Goal: Task Accomplishment & Management: Complete application form

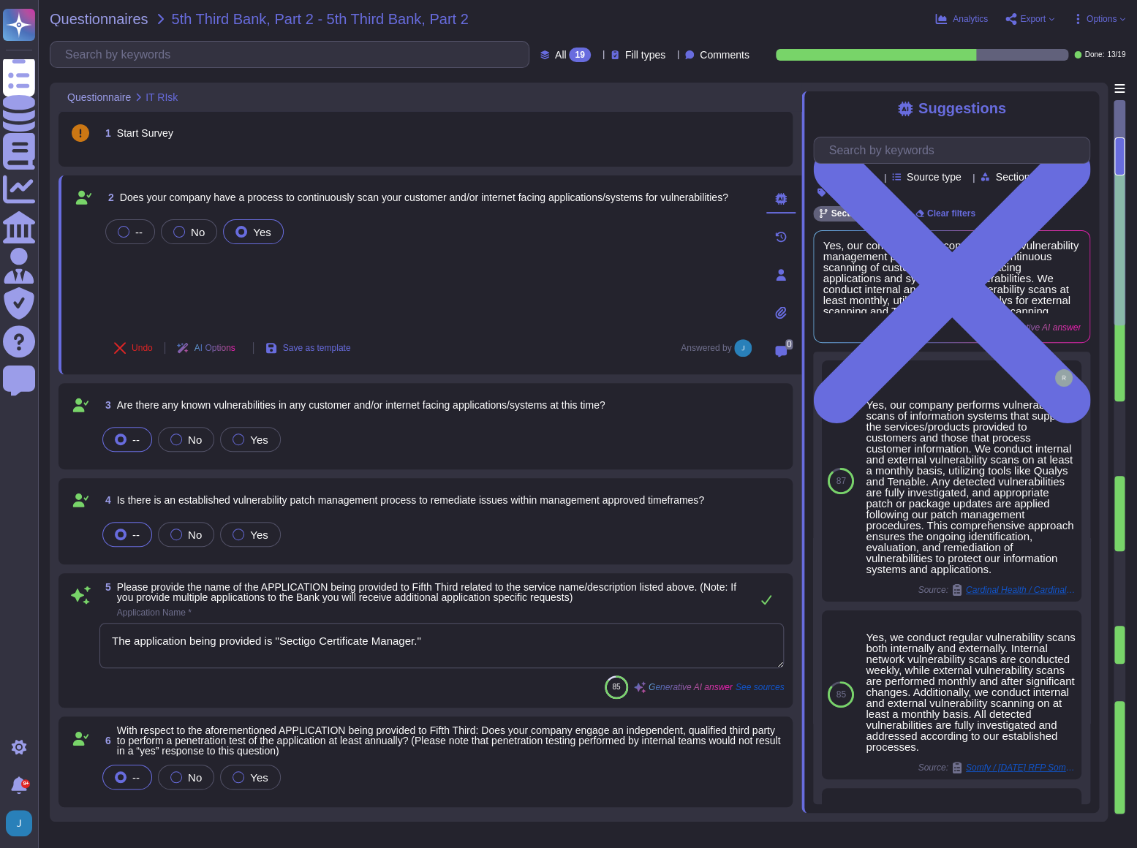
type textarea "The application being provided is "Sectigo Certificate Manager.""
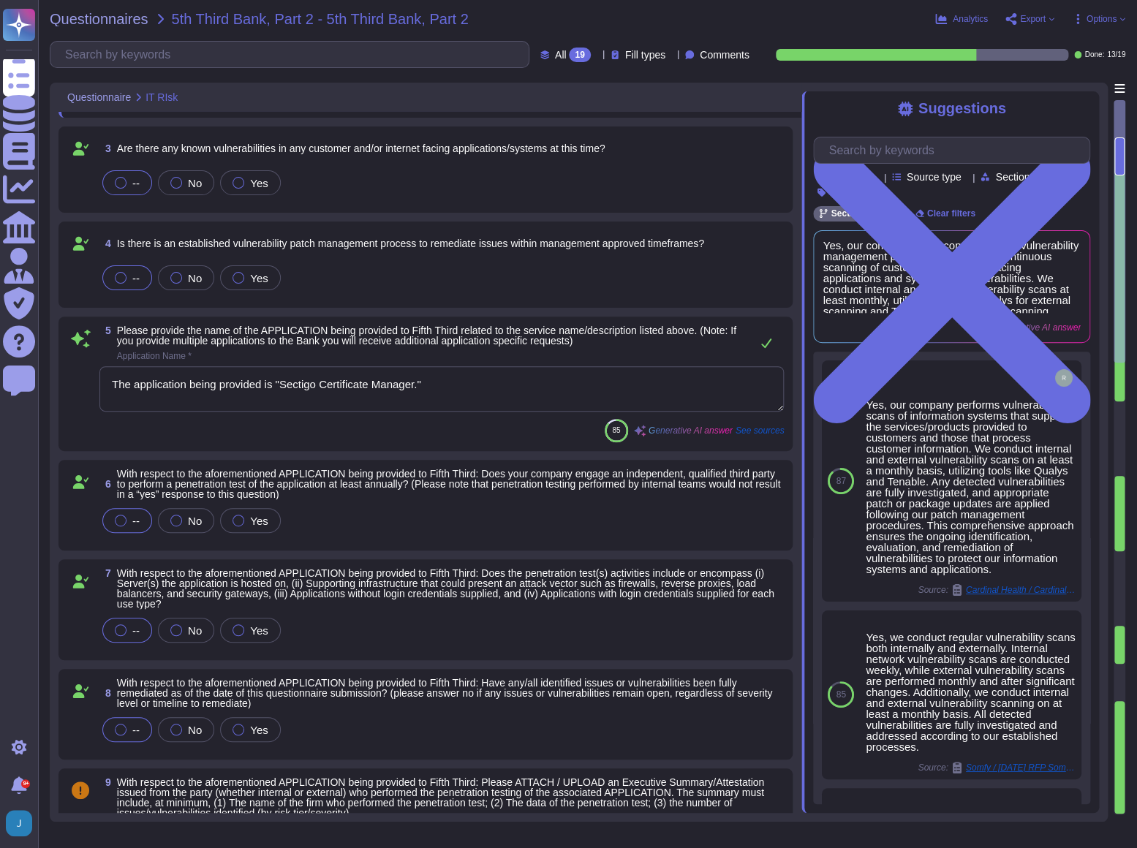
scroll to position [265, 0]
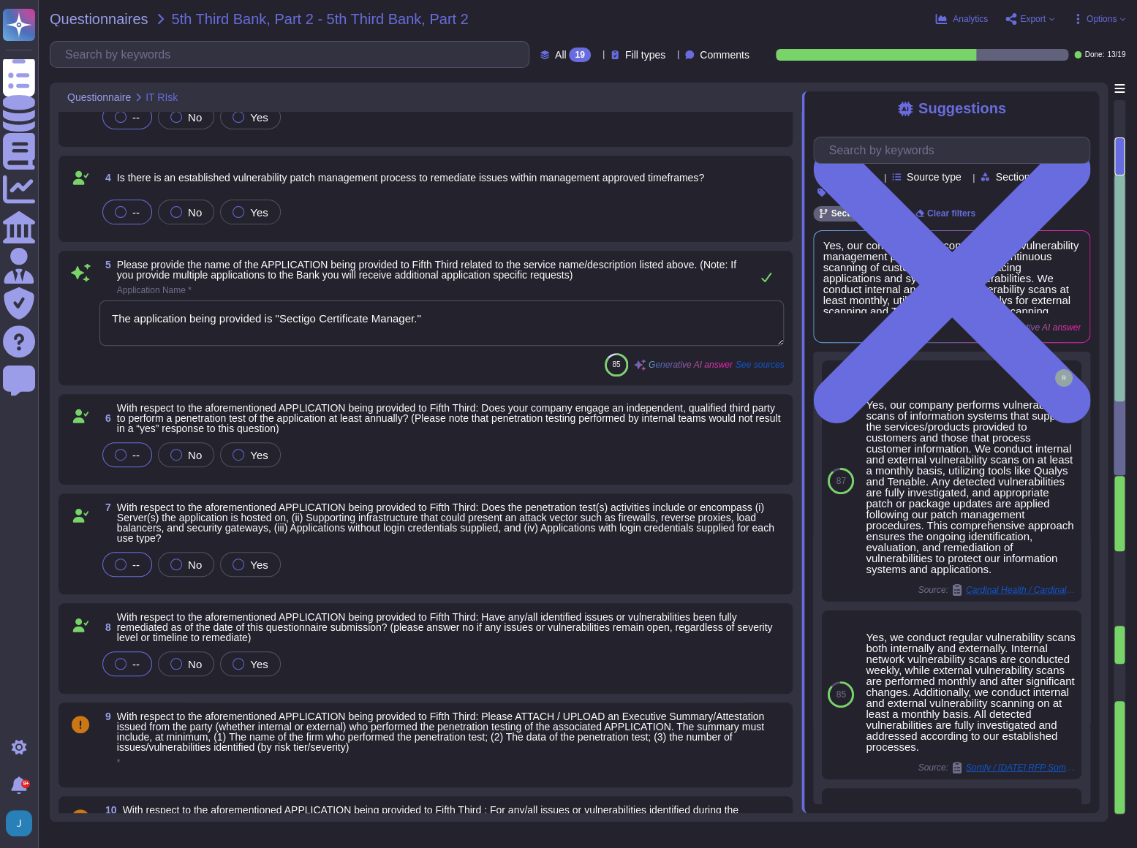
type textarea "We maintain a comprehensive set of documented and approved information security…"
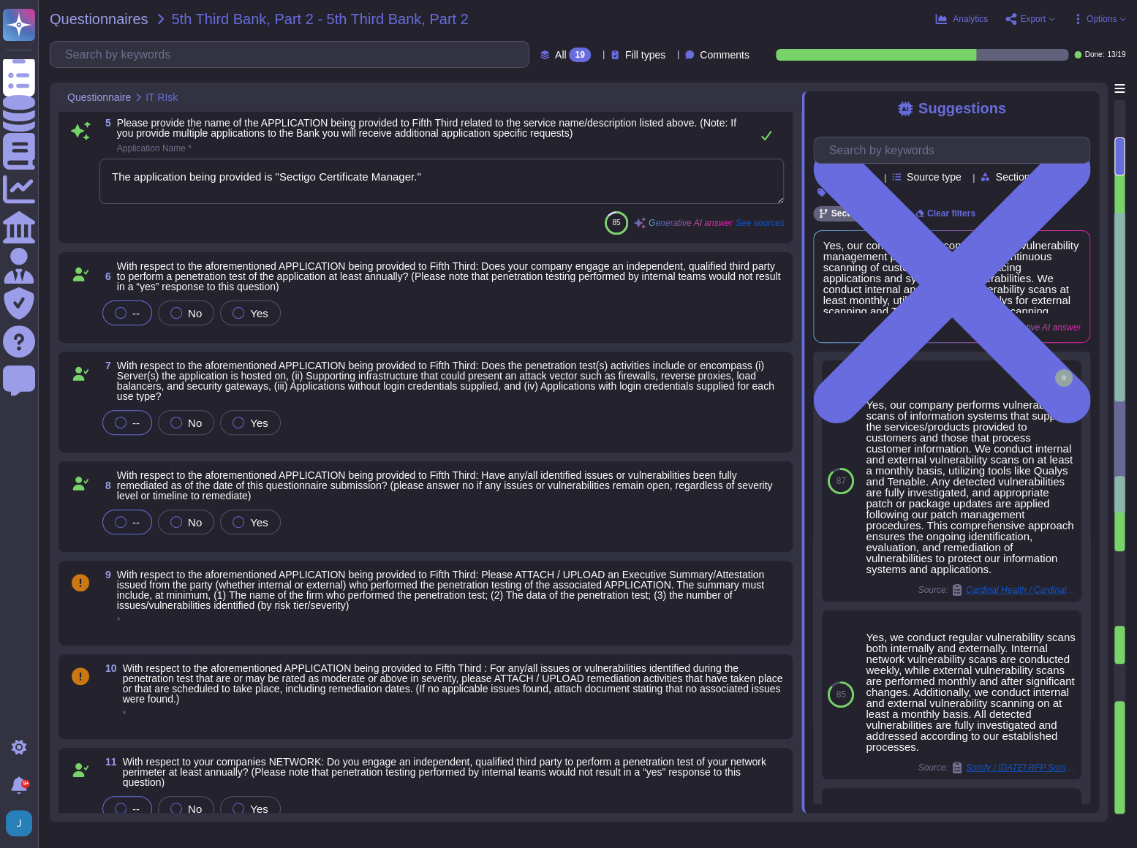
scroll to position [465, 0]
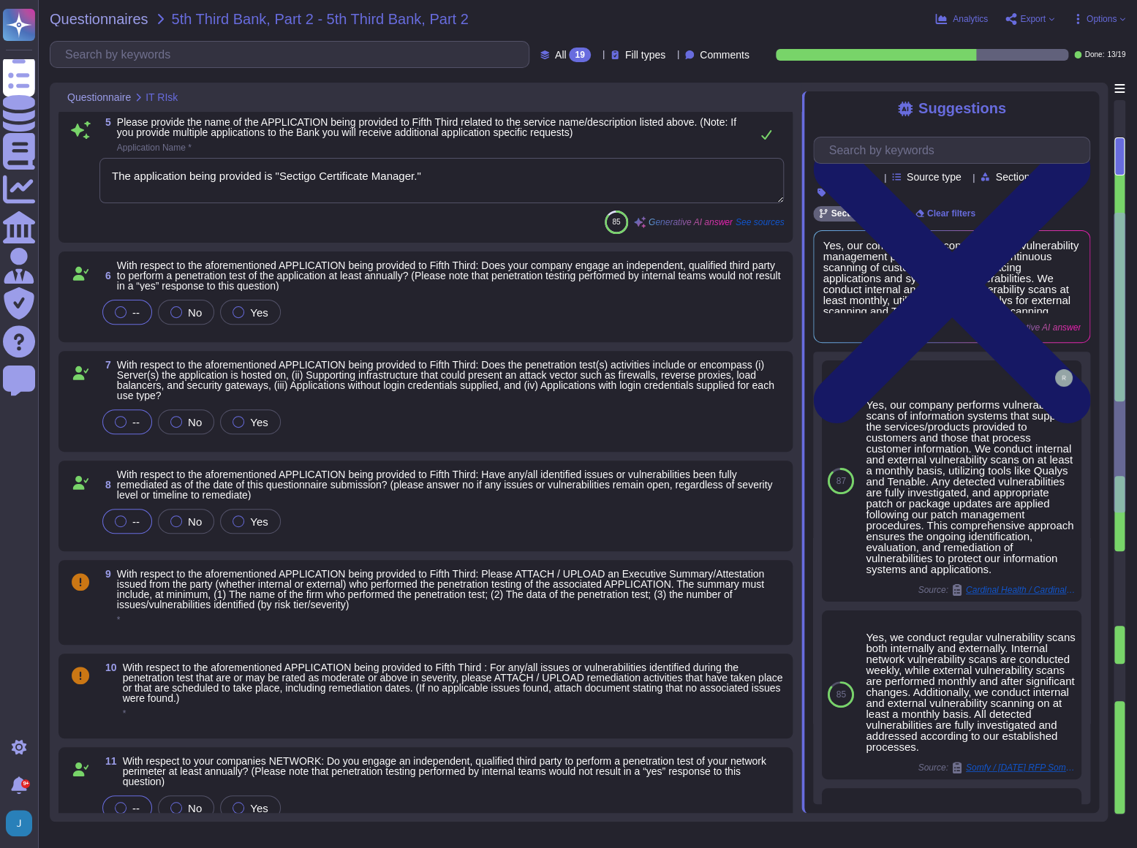
click at [1077, 107] on icon at bounding box center [951, 284] width 277 height 369
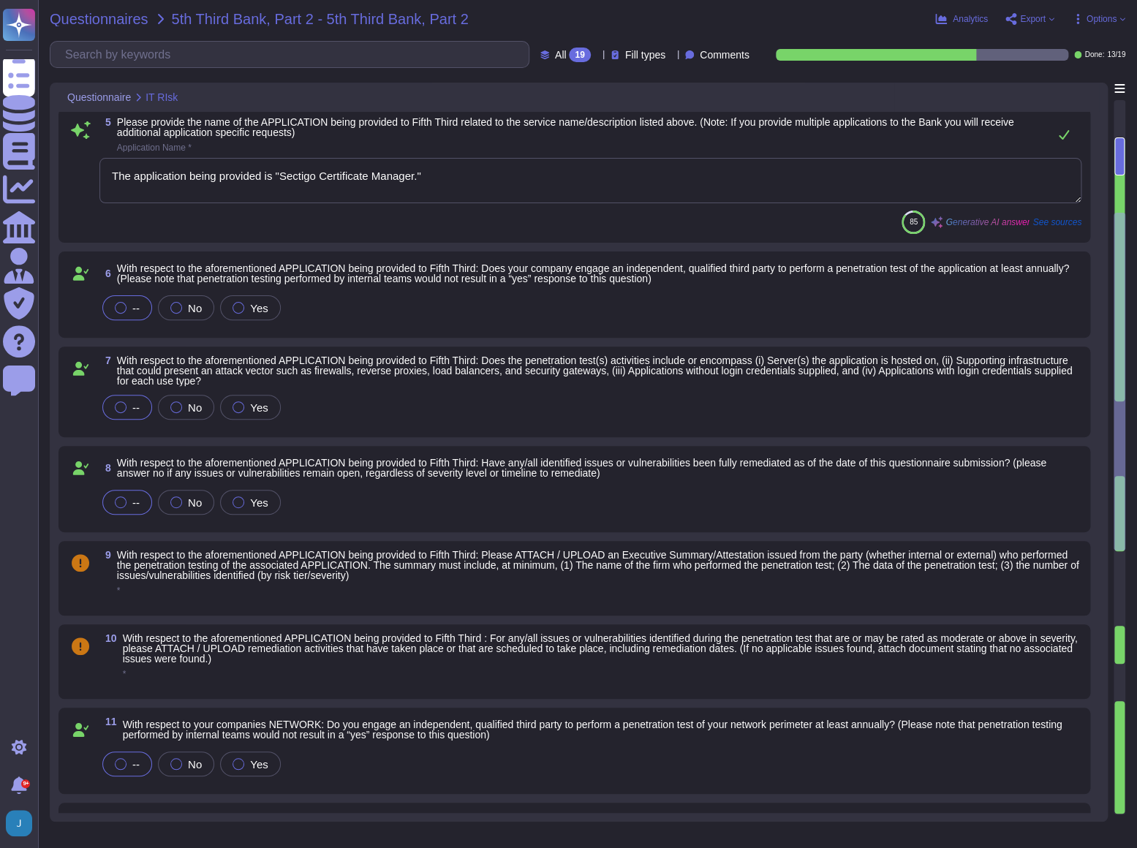
click at [124, 15] on span "Questionnaires" at bounding box center [99, 19] width 99 height 15
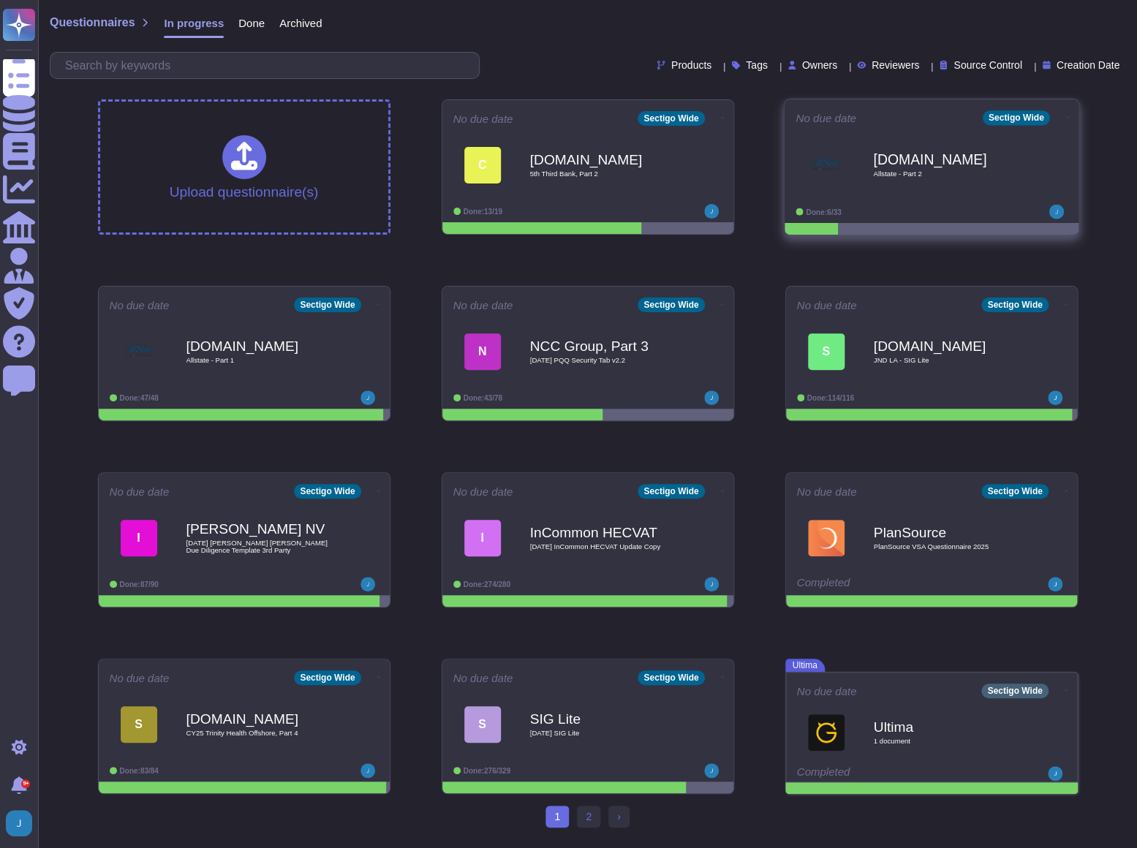
click at [921, 177] on div "[DOMAIN_NAME] Allstate - Part 2" at bounding box center [947, 164] width 148 height 59
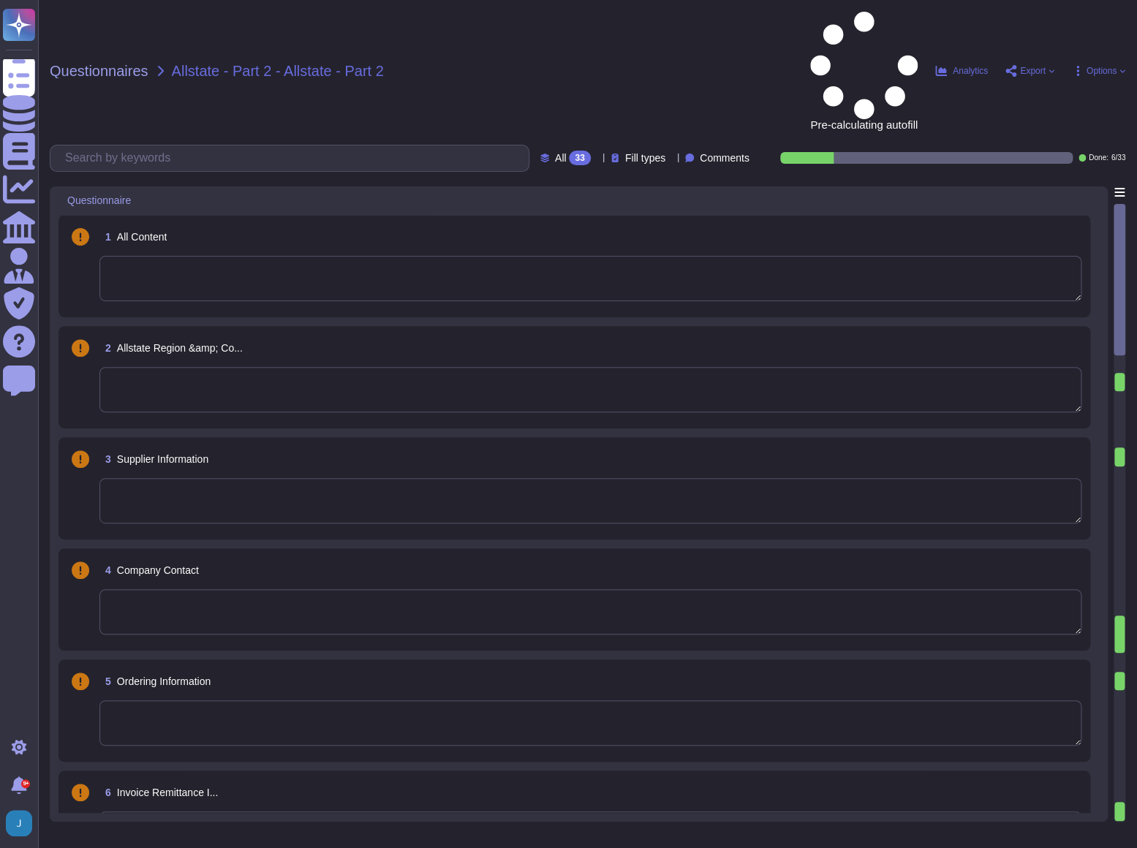
type textarea "SECTIGO LIMITED"
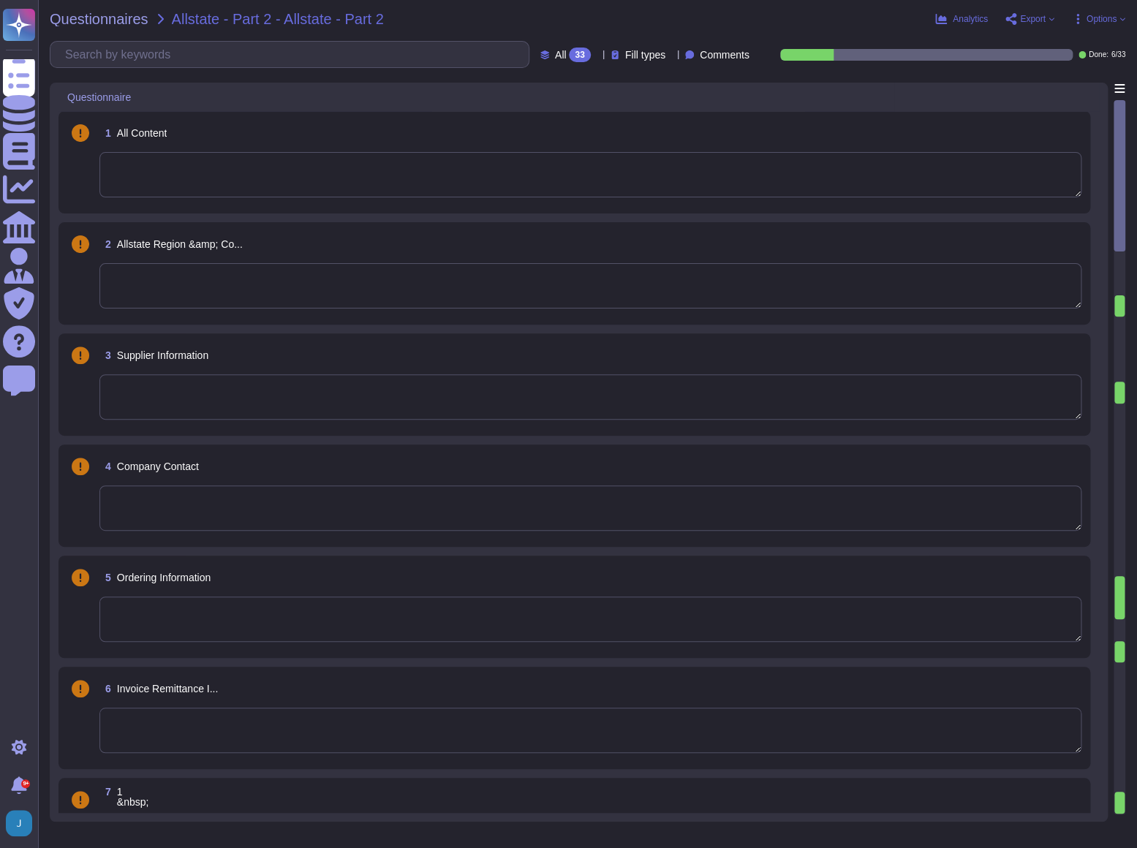
click at [1023, 16] on span "Export" at bounding box center [1033, 19] width 26 height 9
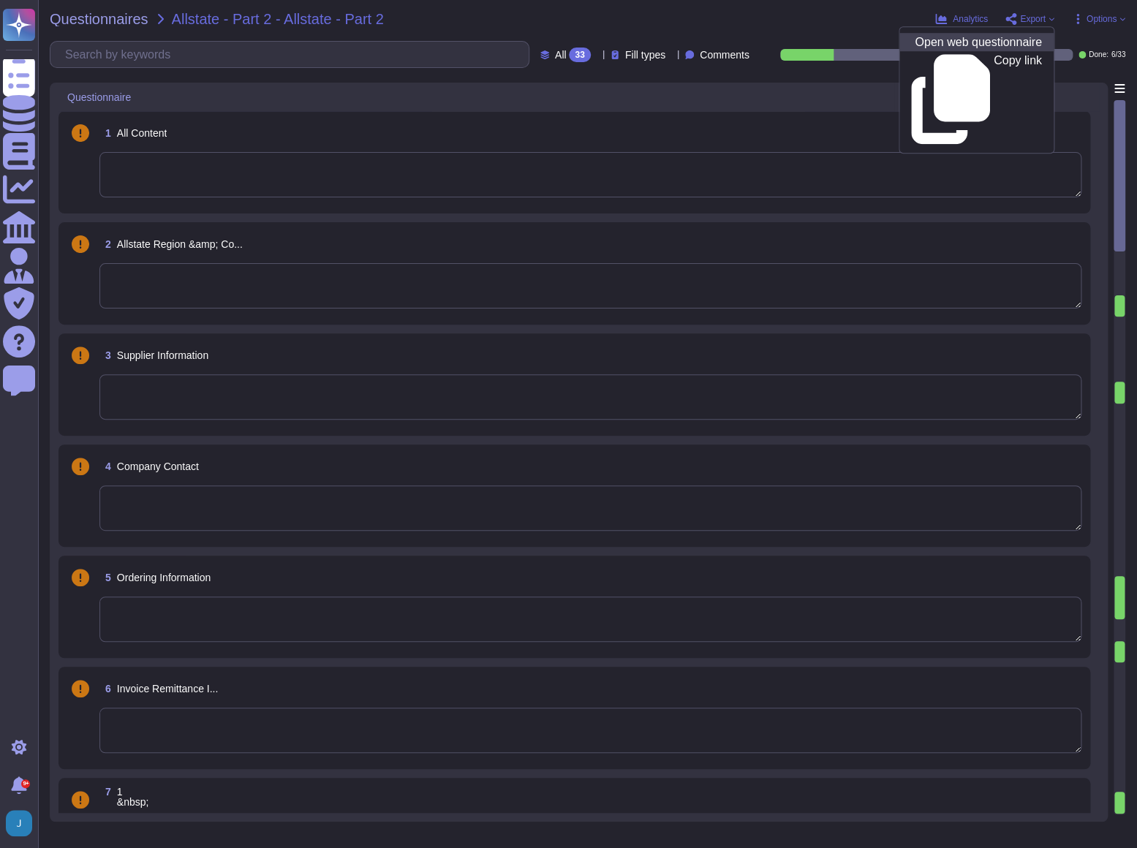
click at [967, 48] on p "Open web questionnaire" at bounding box center [978, 43] width 127 height 12
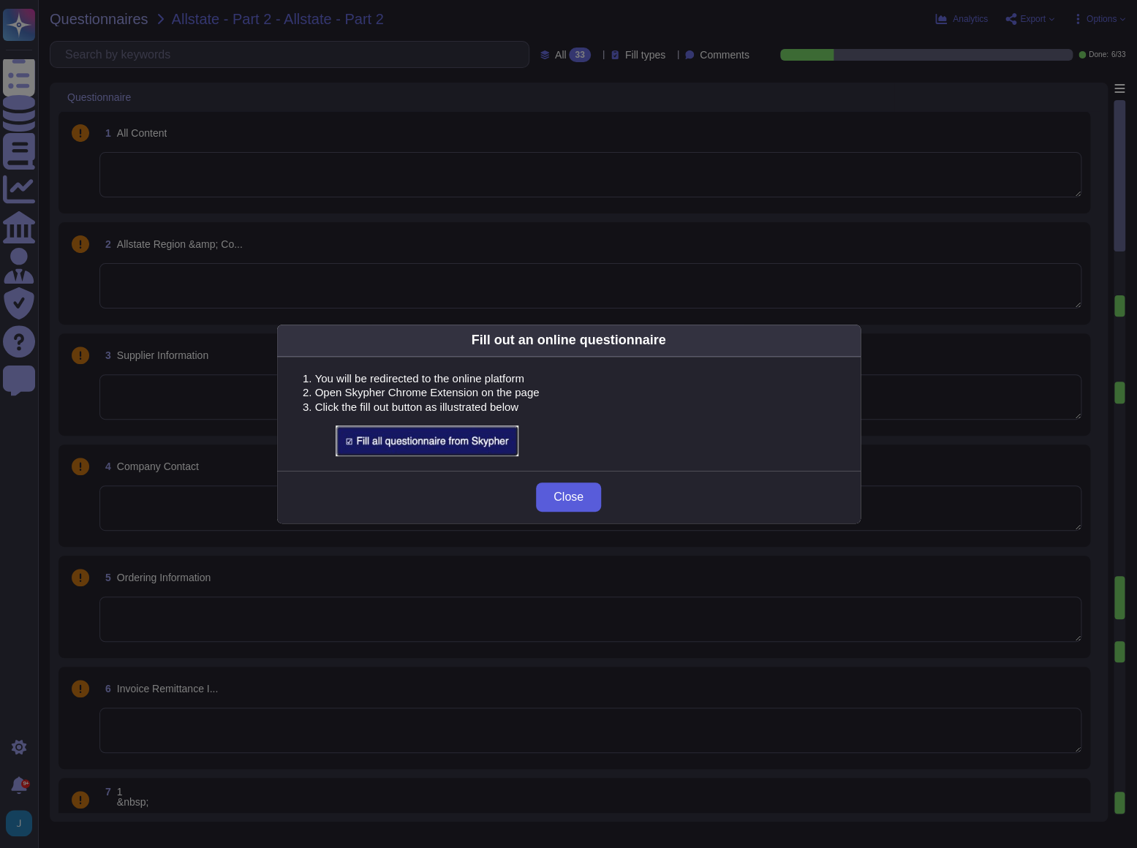
click at [581, 498] on span "Close" at bounding box center [569, 497] width 30 height 12
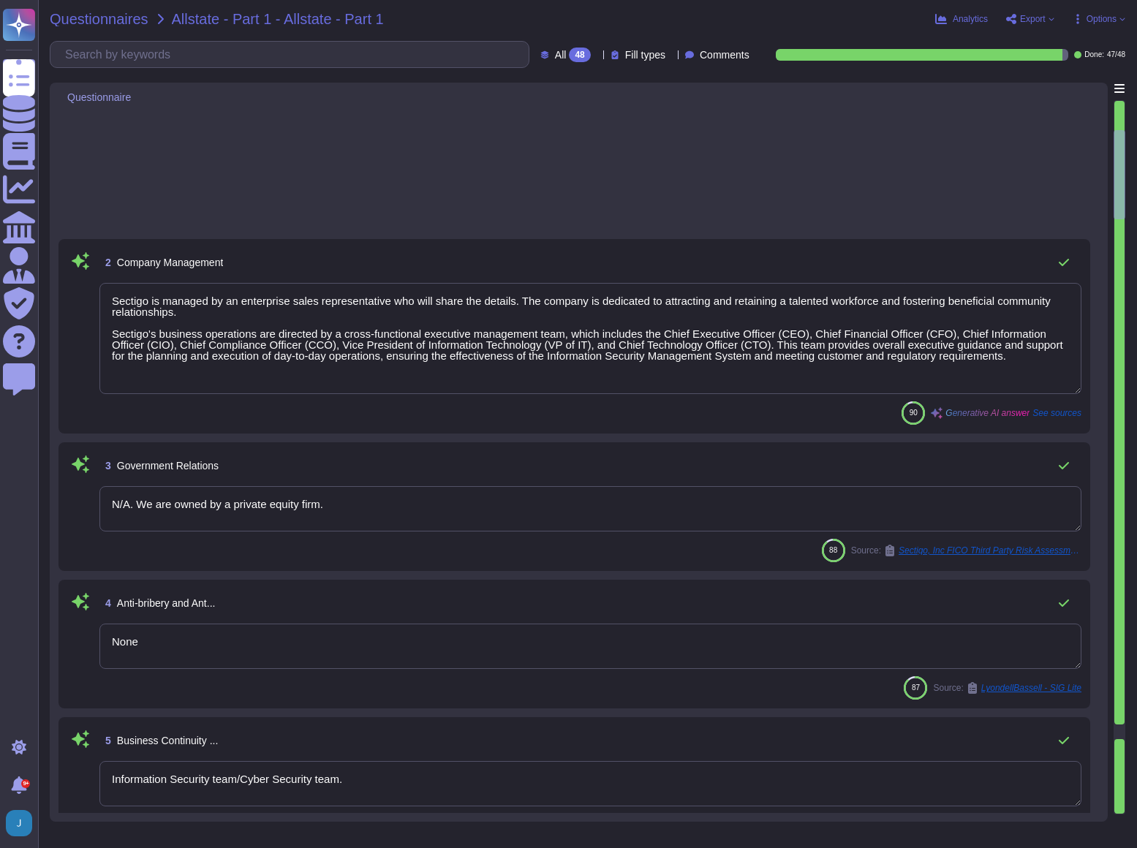
type textarea "Sectigo is managed by an enterprise sales representative who will share the det…"
type textarea "N/A. We are owned by a private equity firm."
type textarea "None"
type textarea "Information Security team/Cyber Security team."
type textarea "Sectigo's business operations are directed by an executive management team that…"
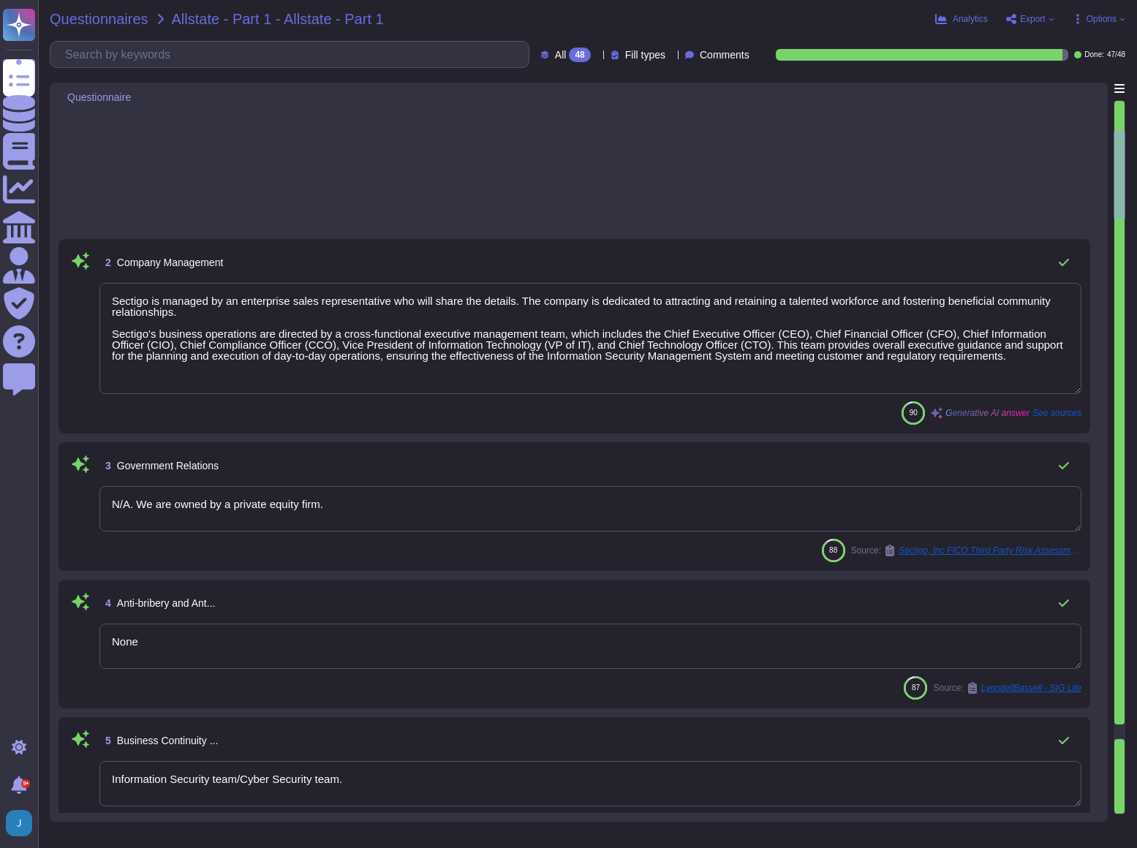
type textarea "Sectigo Limited"
type textarea "We are privately held and do not share this information."
type textarea "Sectigo Limited"
type textarea "The Chief Executive Officer (CEO) is part of Sectigo's executive management tea…"
type textarea "Subject Distinguished Name Fields commonName"
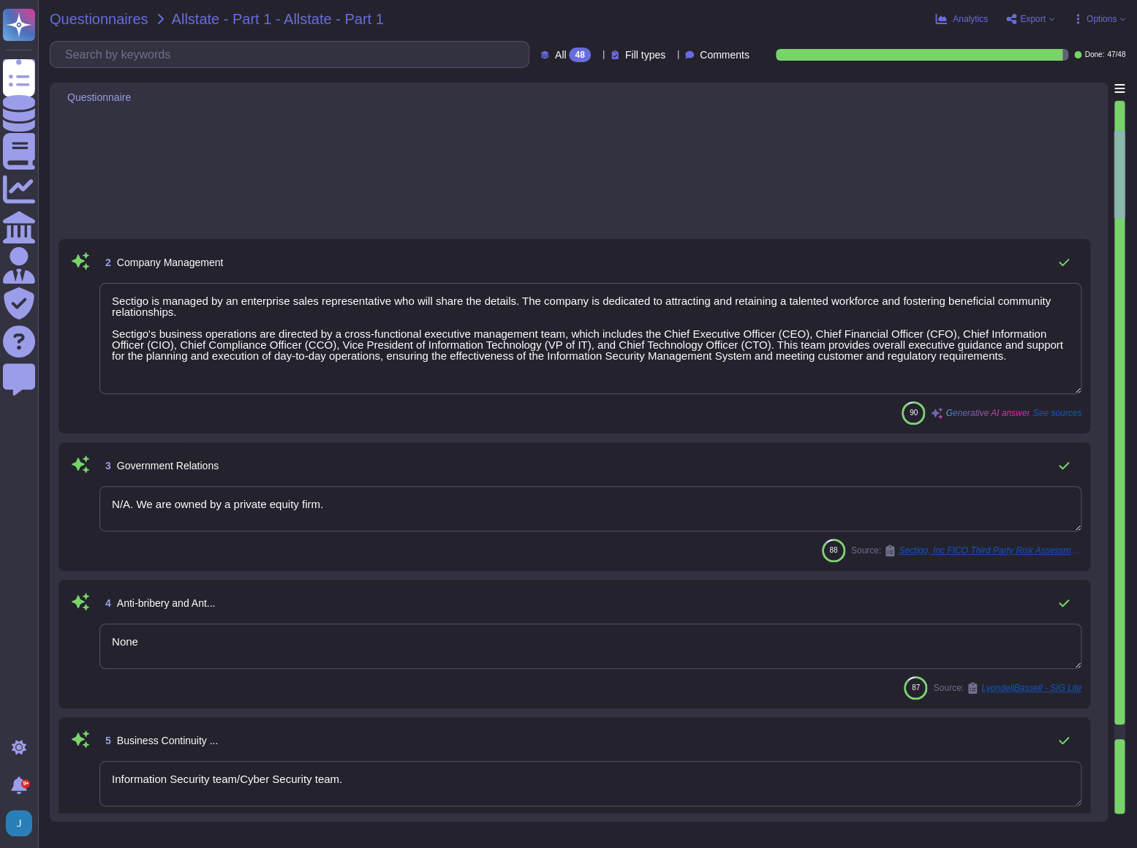
scroll to position [465, 0]
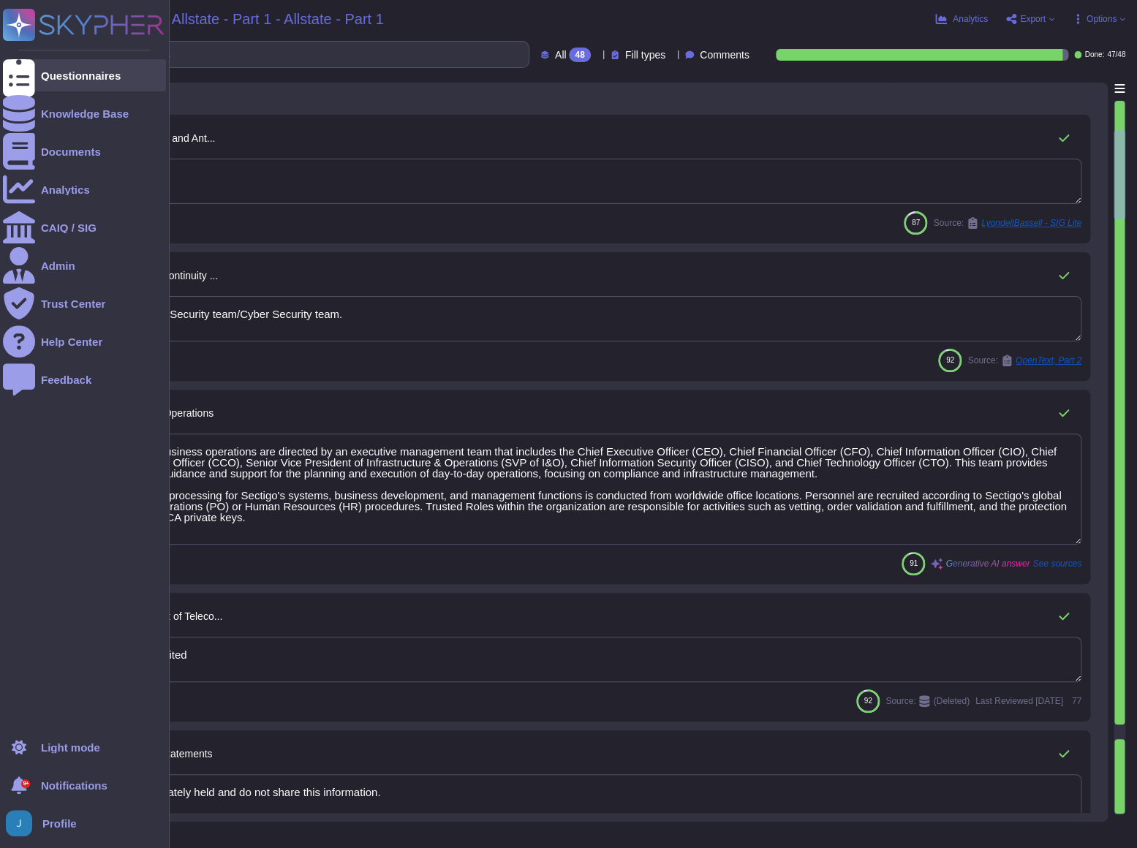
click at [97, 71] on div "Questionnaires" at bounding box center [81, 75] width 80 height 11
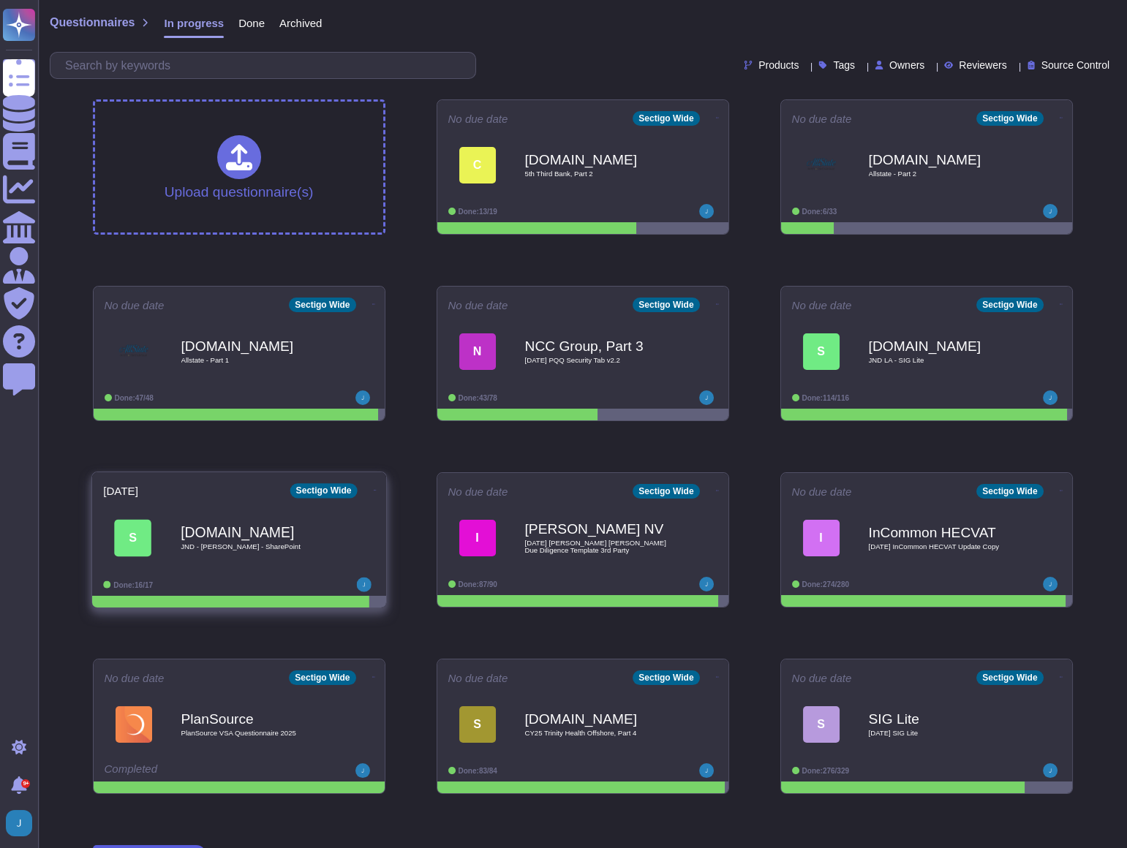
click at [373, 492] on icon at bounding box center [374, 490] width 3 height 4
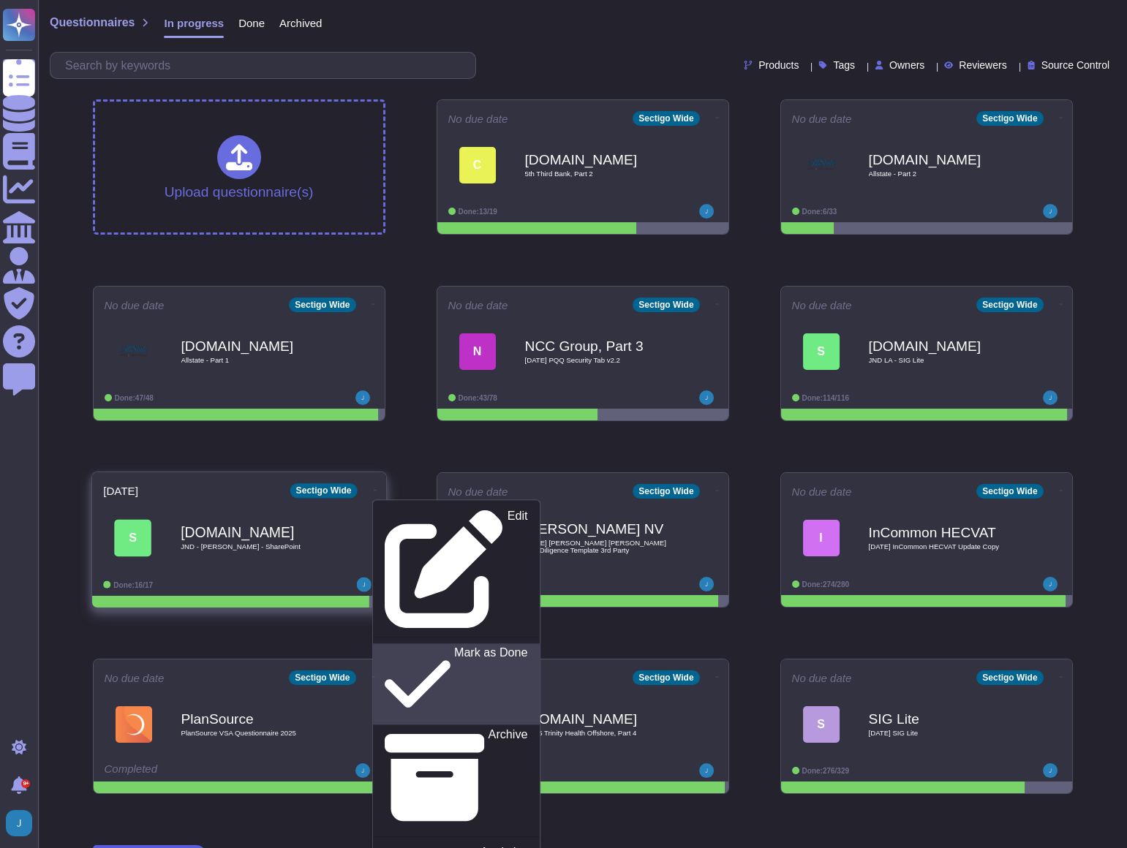
click at [453, 647] on p "Mark as Done" at bounding box center [490, 684] width 74 height 75
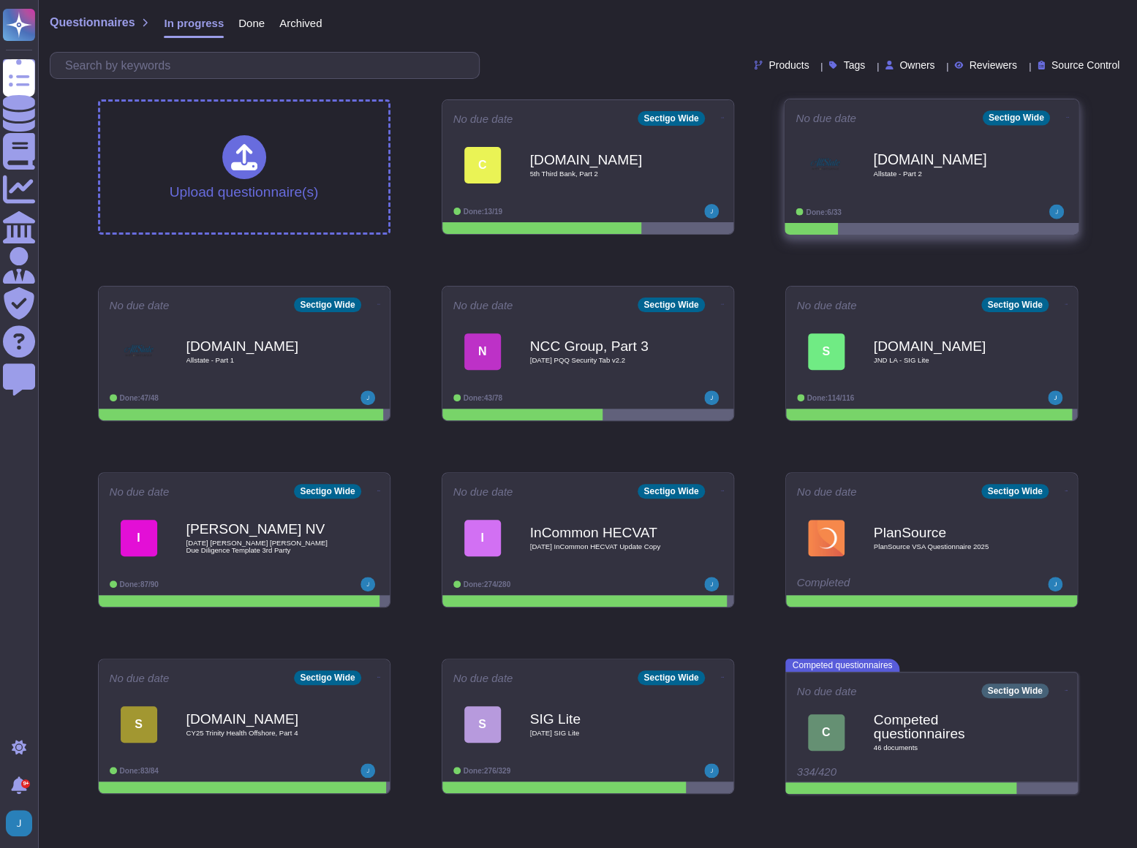
click at [912, 189] on div "[DOMAIN_NAME] Allstate - Part 2" at bounding box center [947, 164] width 148 height 59
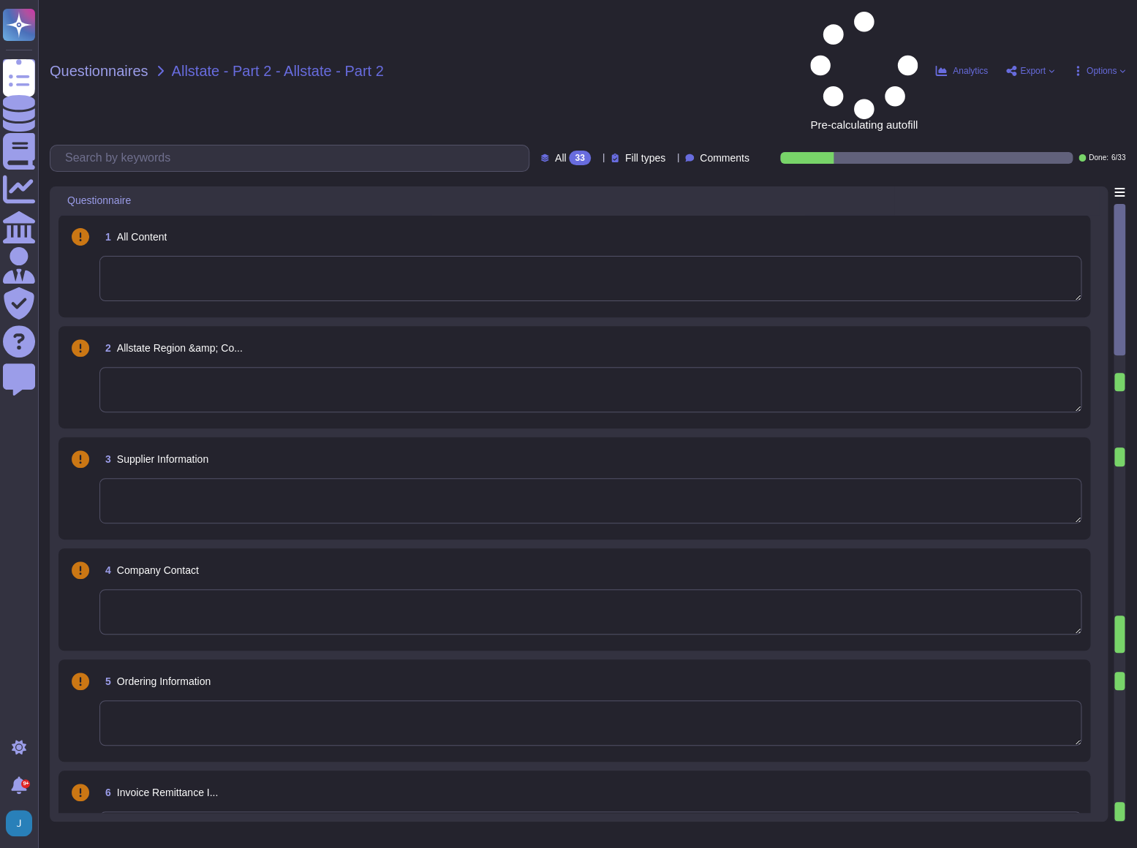
type textarea "SECTIGO LIMITED"
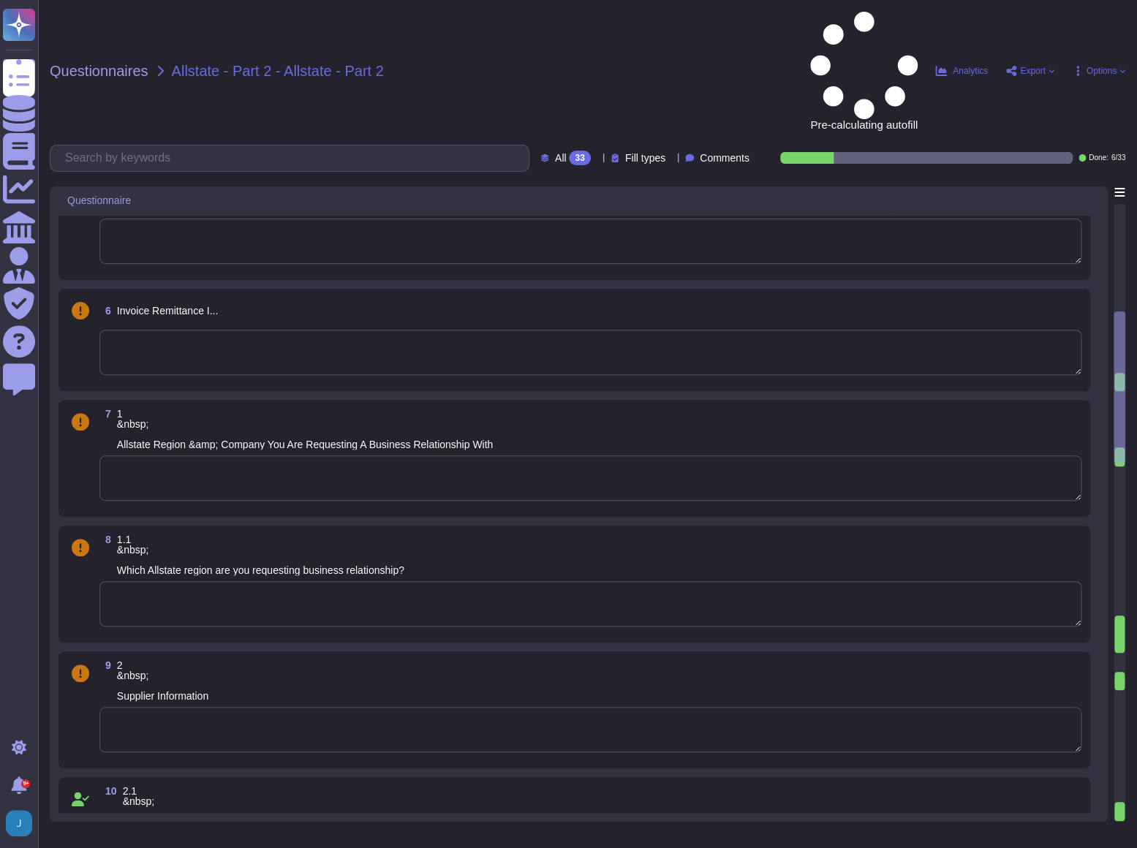
scroll to position [864, 0]
type textarea "-1"
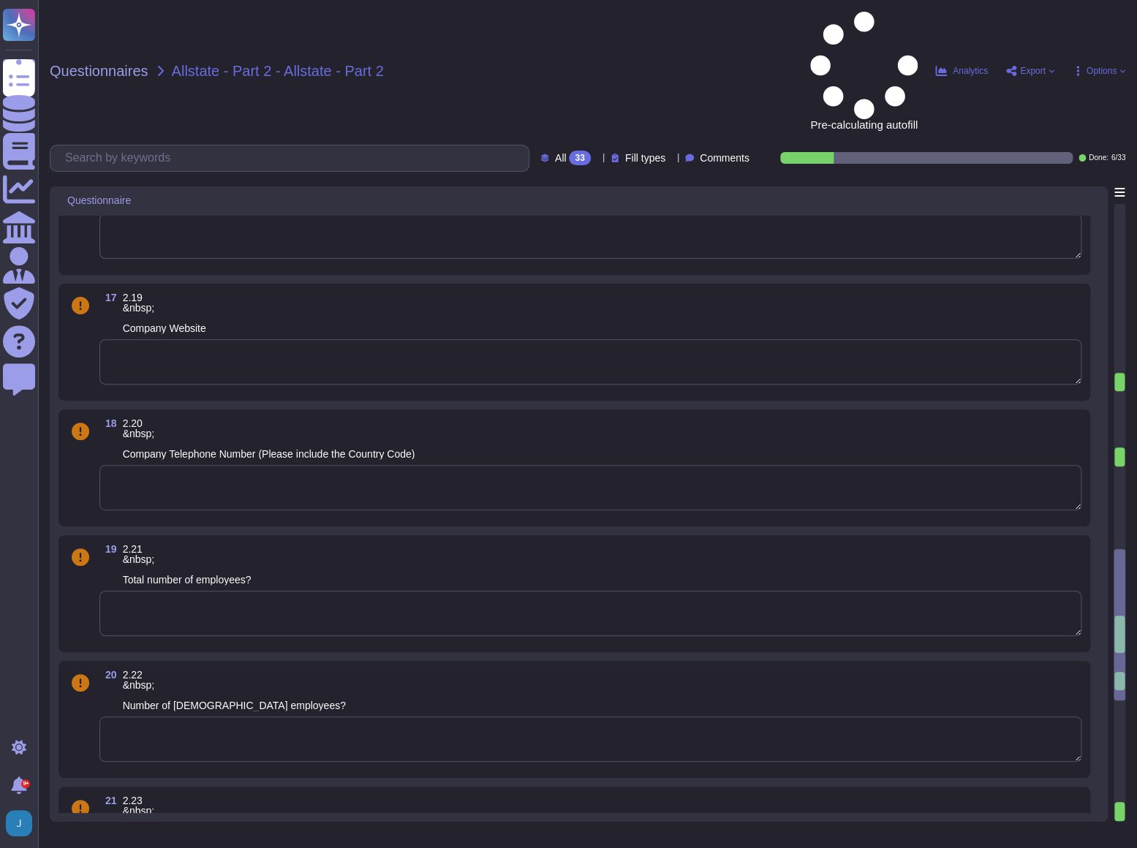
scroll to position [1861, 0]
type textarea "Vendor"
type textarea "forms"
type textarea "[EMAIL_ADDRESS][DOMAIN_NAME]"
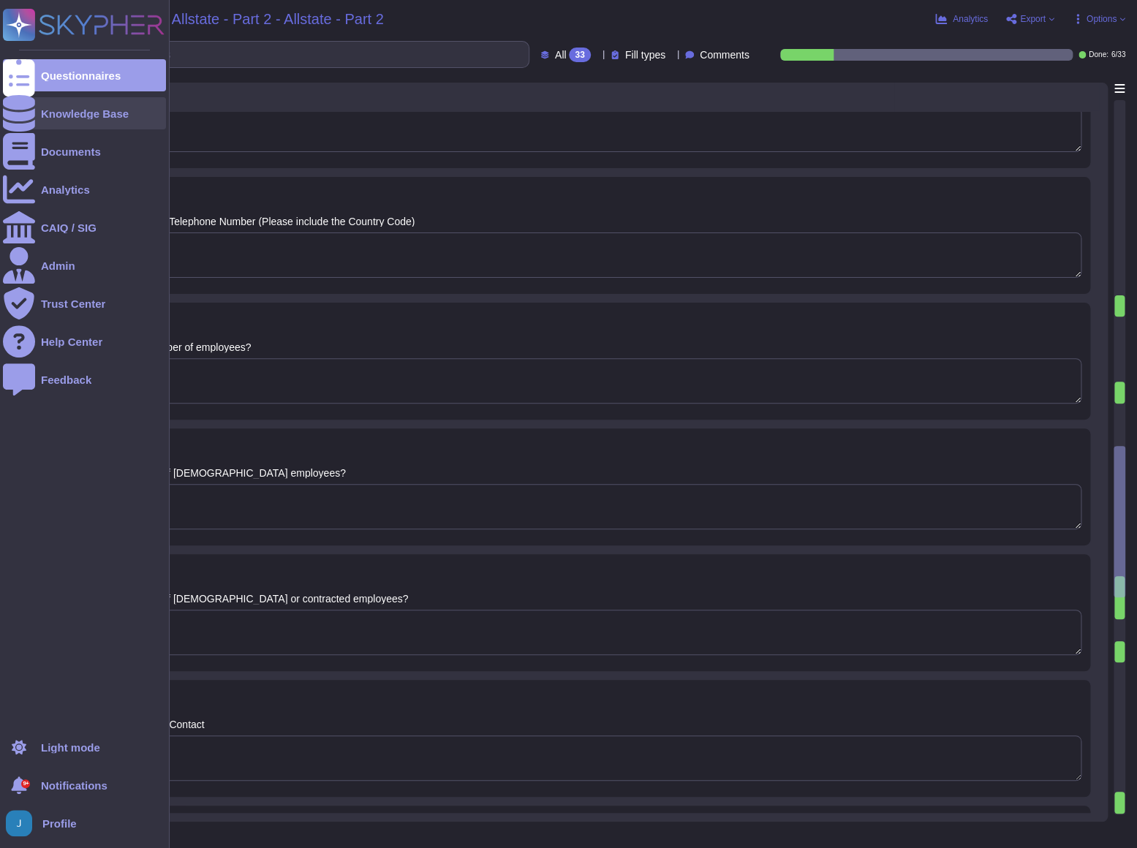
click at [65, 121] on div "Knowledge Base" at bounding box center [84, 113] width 163 height 32
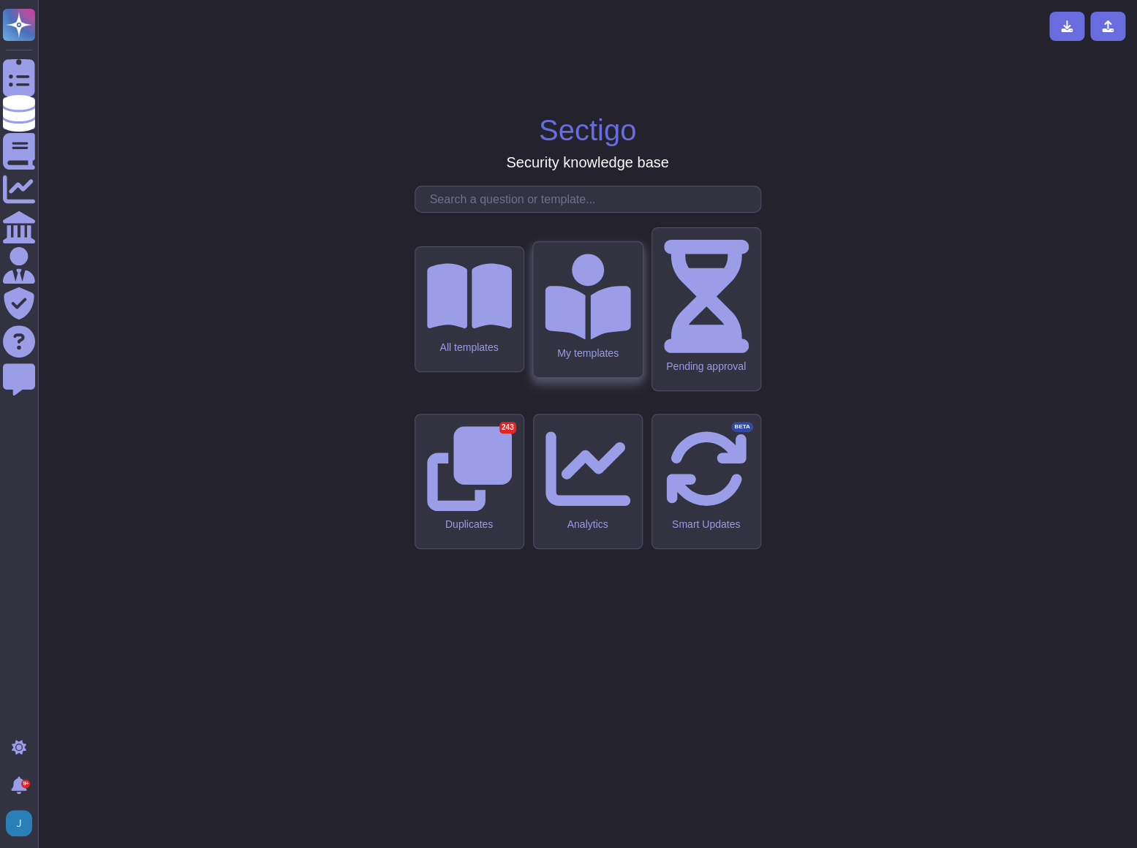
click at [606, 364] on div "My templates" at bounding box center [587, 309] width 109 height 135
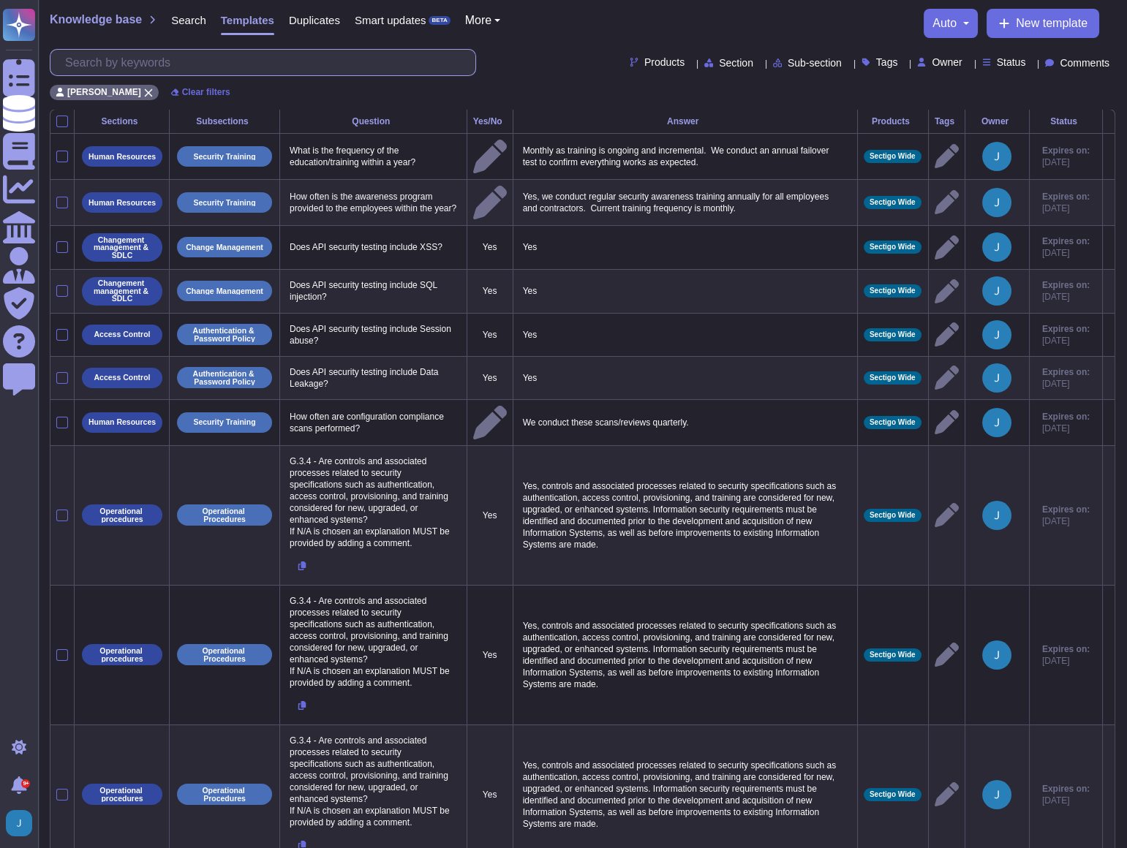
click at [93, 67] on input "text" at bounding box center [267, 63] width 418 height 26
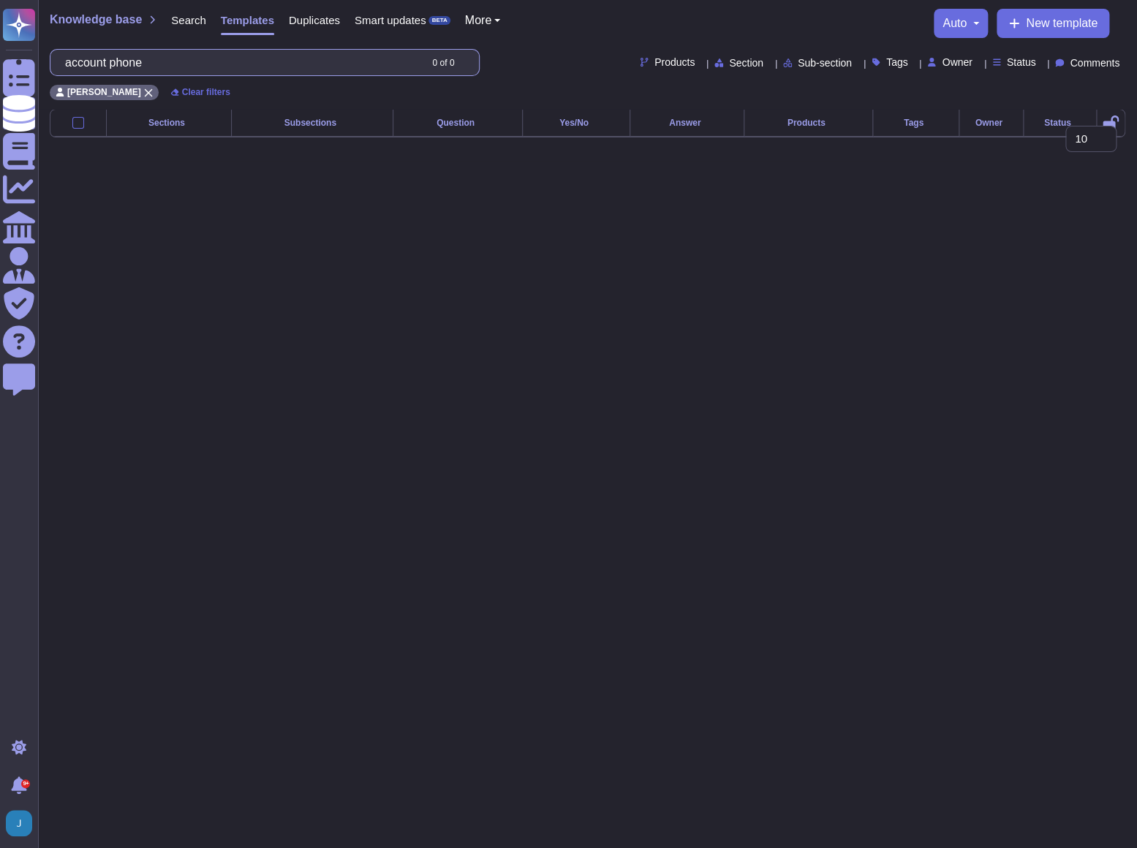
drag, startPoint x: 163, startPoint y: 66, endPoint x: -4, endPoint y: 42, distance: 168.5
click at [0, 42] on html "Questionnaires Knowledge Base Documents Analytics CAIQ / SIG Admin Trust Center…" at bounding box center [568, 80] width 1137 height 161
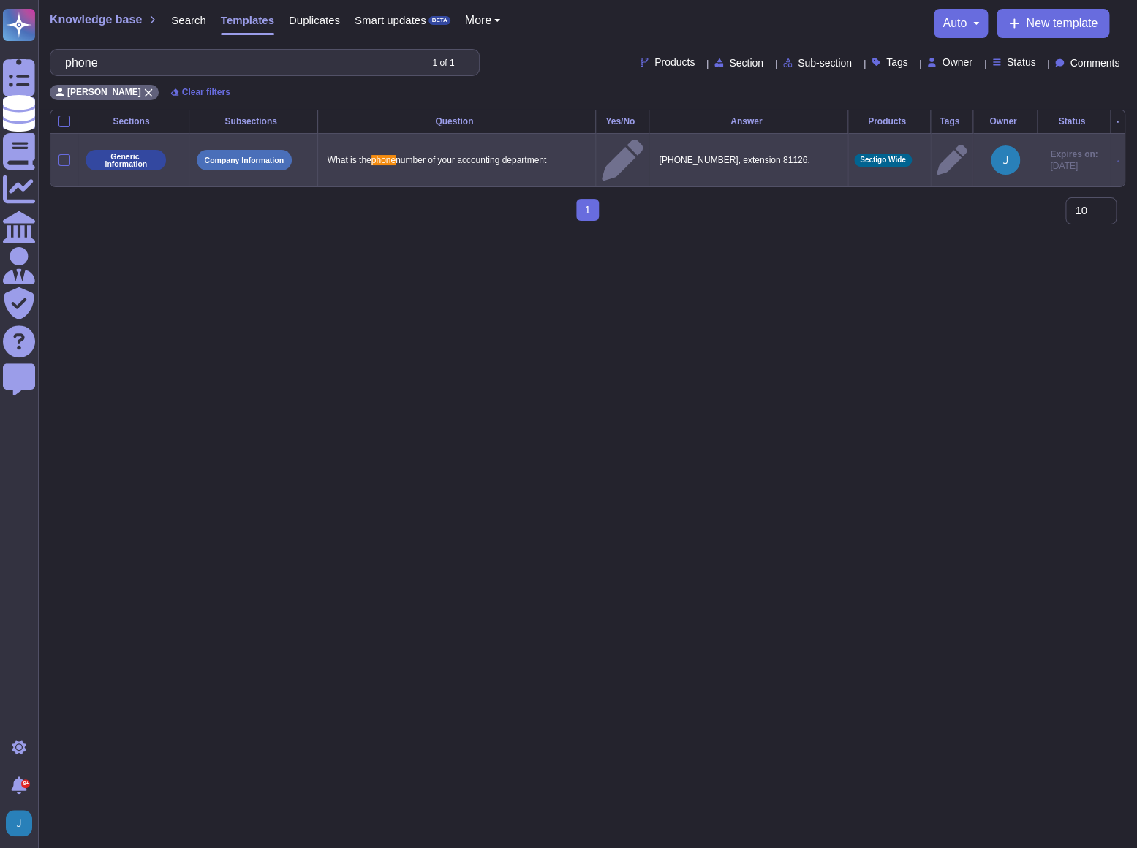
type input "phone"
click at [382, 155] on span "phone" at bounding box center [383, 160] width 24 height 10
type textarea "What is the phone number of your accounting department"
click at [1117, 160] on icon at bounding box center [1118, 161] width 2 height 2
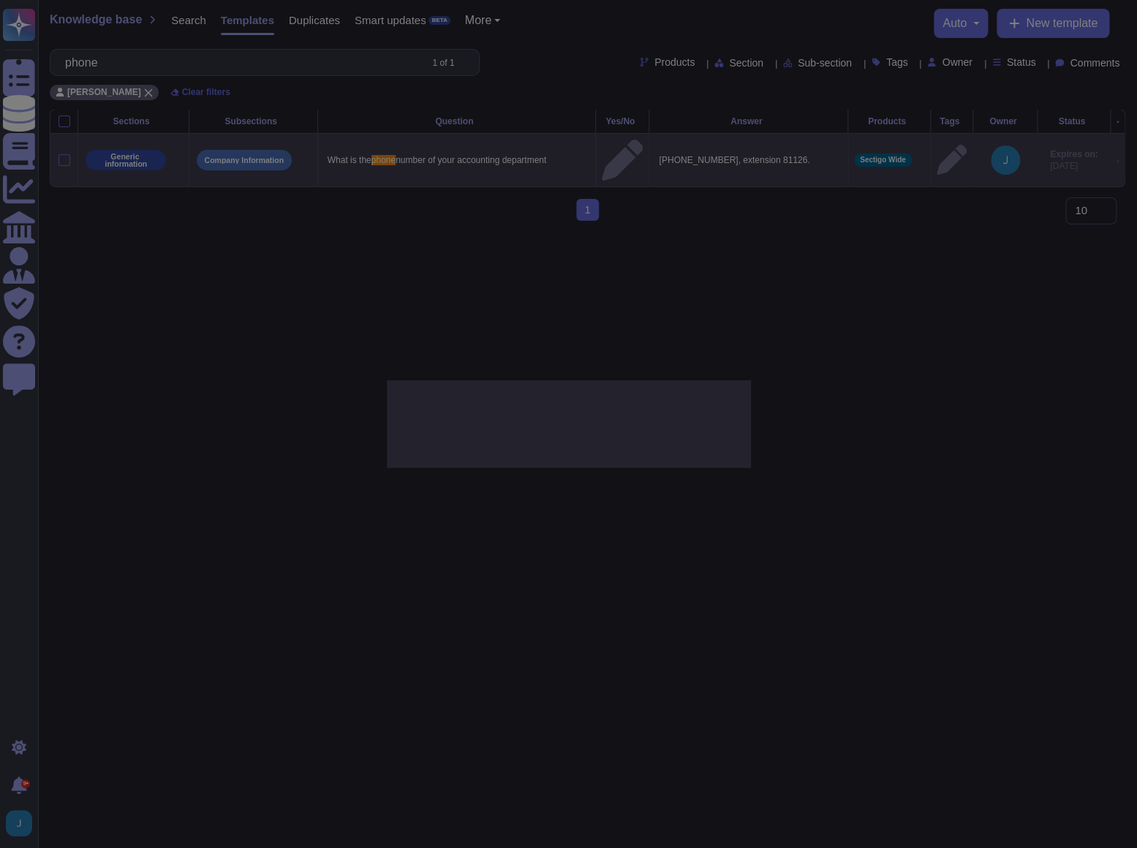
type textarea "What is the phone number of your accounting department"
type textarea "[PHONE_NUMBER], extension 81126."
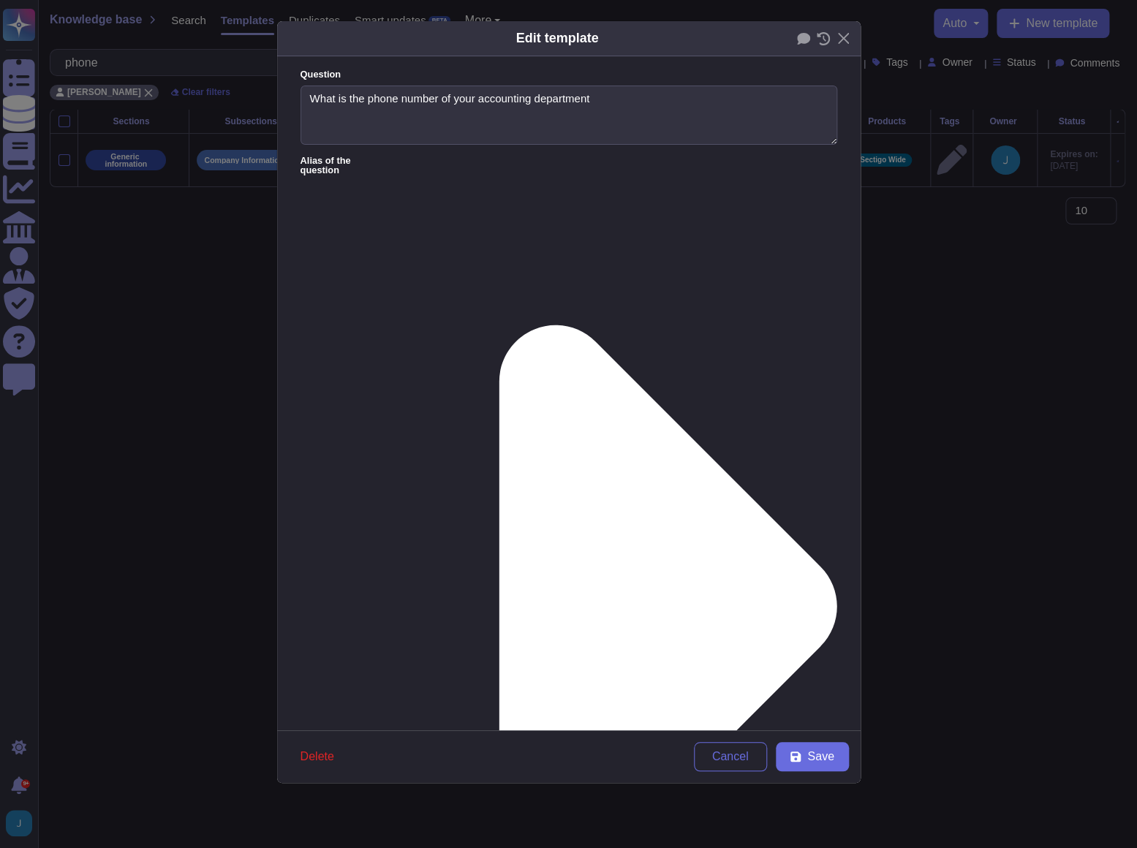
type textarea "What is the phone number of your accounting department"
paste textarea "[PHONE_NUMBER]."
click at [801, 761] on icon at bounding box center [796, 757] width 12 height 12
type textarea "[PHONE_NUMBER], extension 81126."
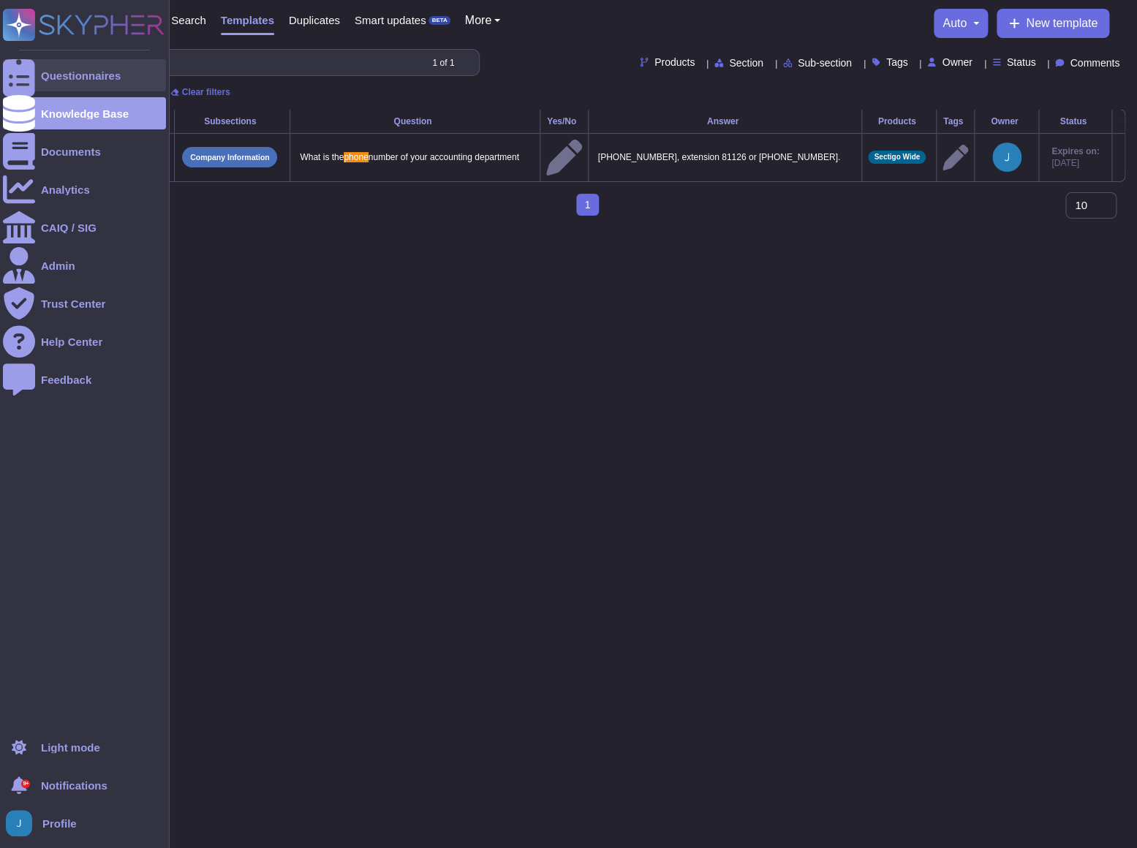
click at [100, 78] on div "Questionnaires" at bounding box center [81, 75] width 80 height 11
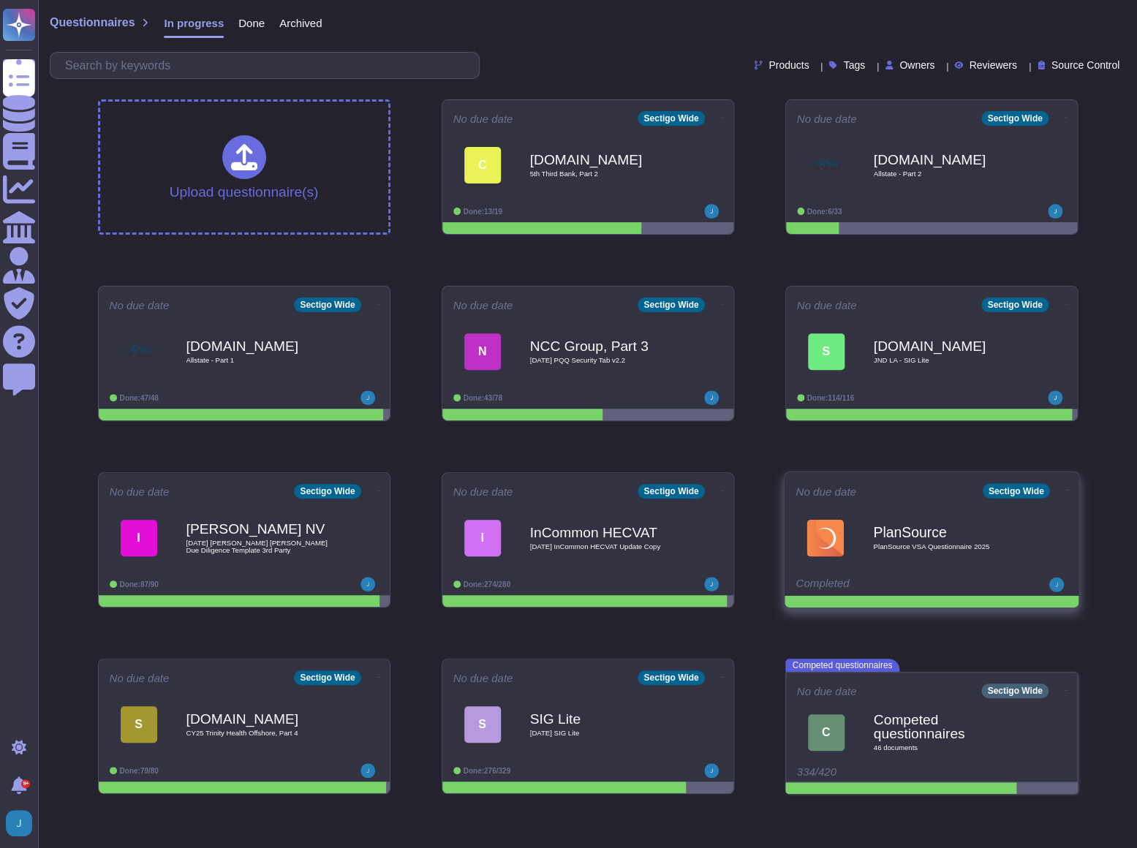
click at [1065, 491] on icon at bounding box center [1066, 490] width 3 height 4
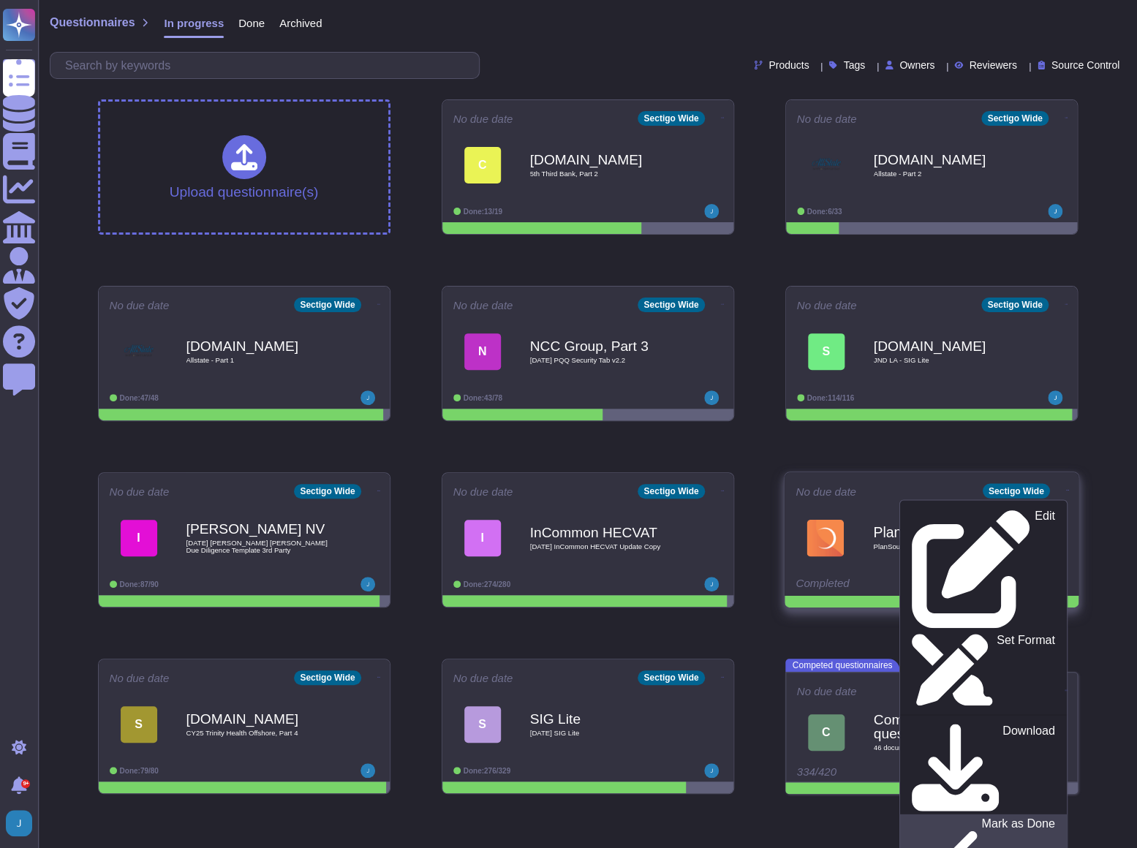
click at [981, 818] on p "Mark as Done" at bounding box center [1018, 855] width 74 height 75
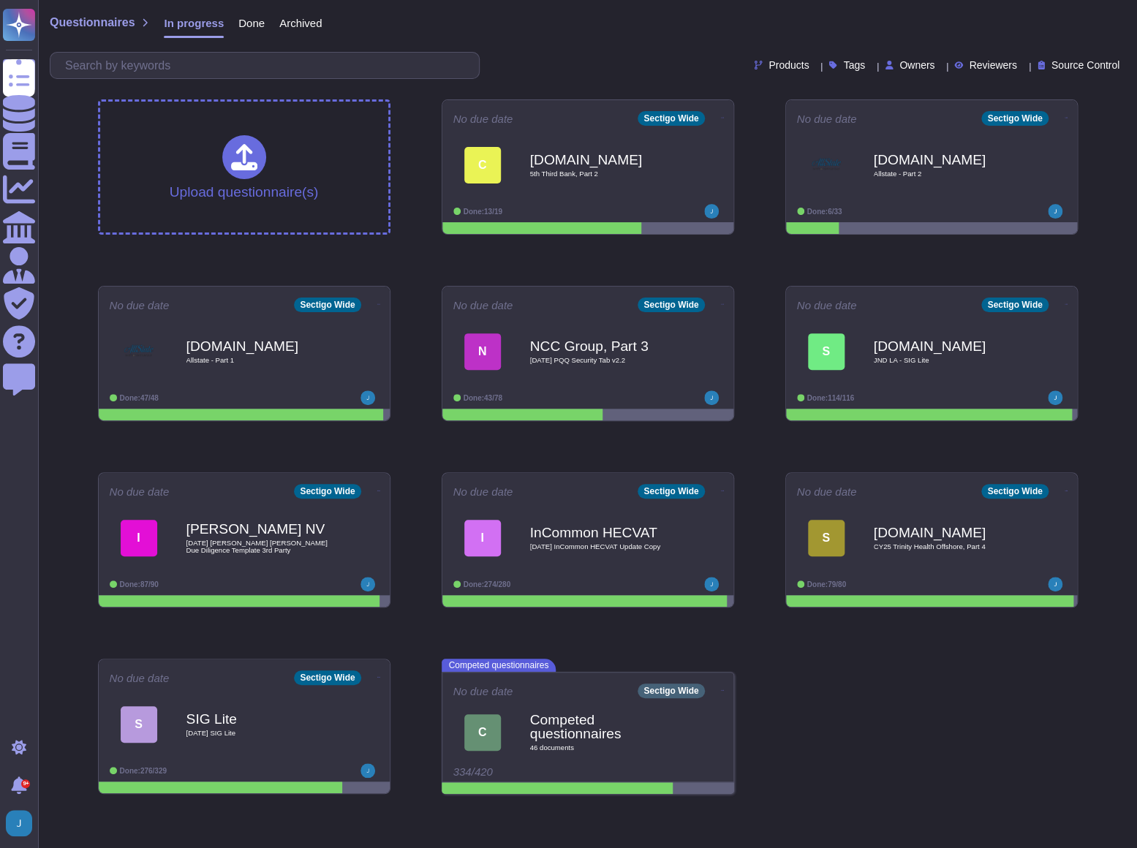
click at [238, 21] on span "Done" at bounding box center [251, 23] width 26 height 11
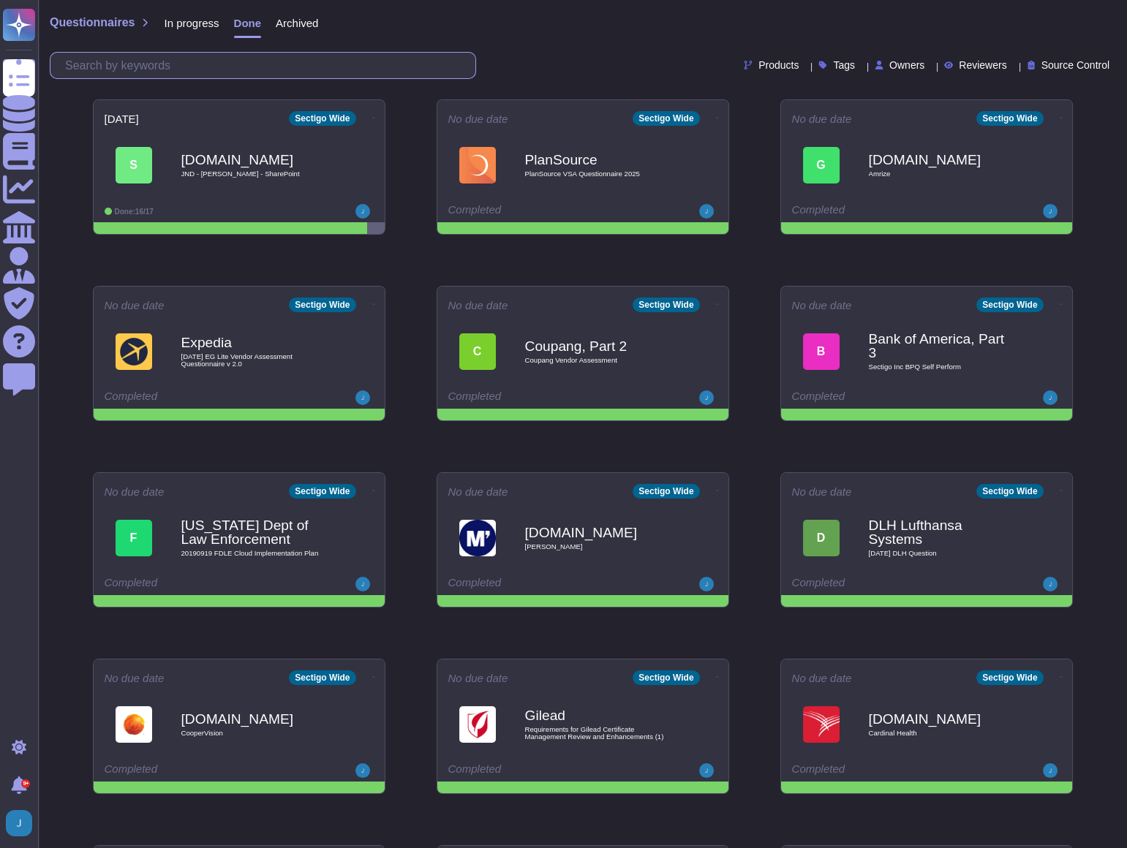
click at [222, 64] on input "text" at bounding box center [267, 66] width 418 height 26
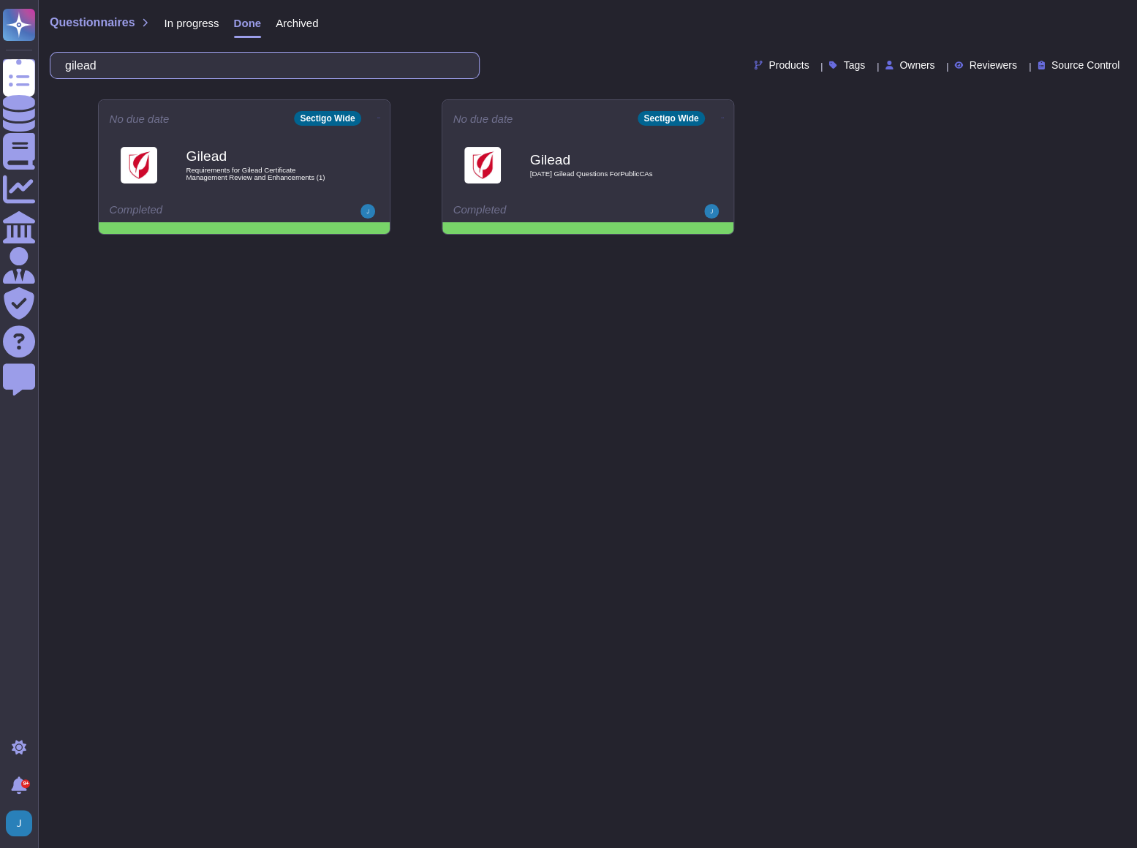
type input "gilead"
click at [378, 117] on icon at bounding box center [379, 118] width 3 height 4
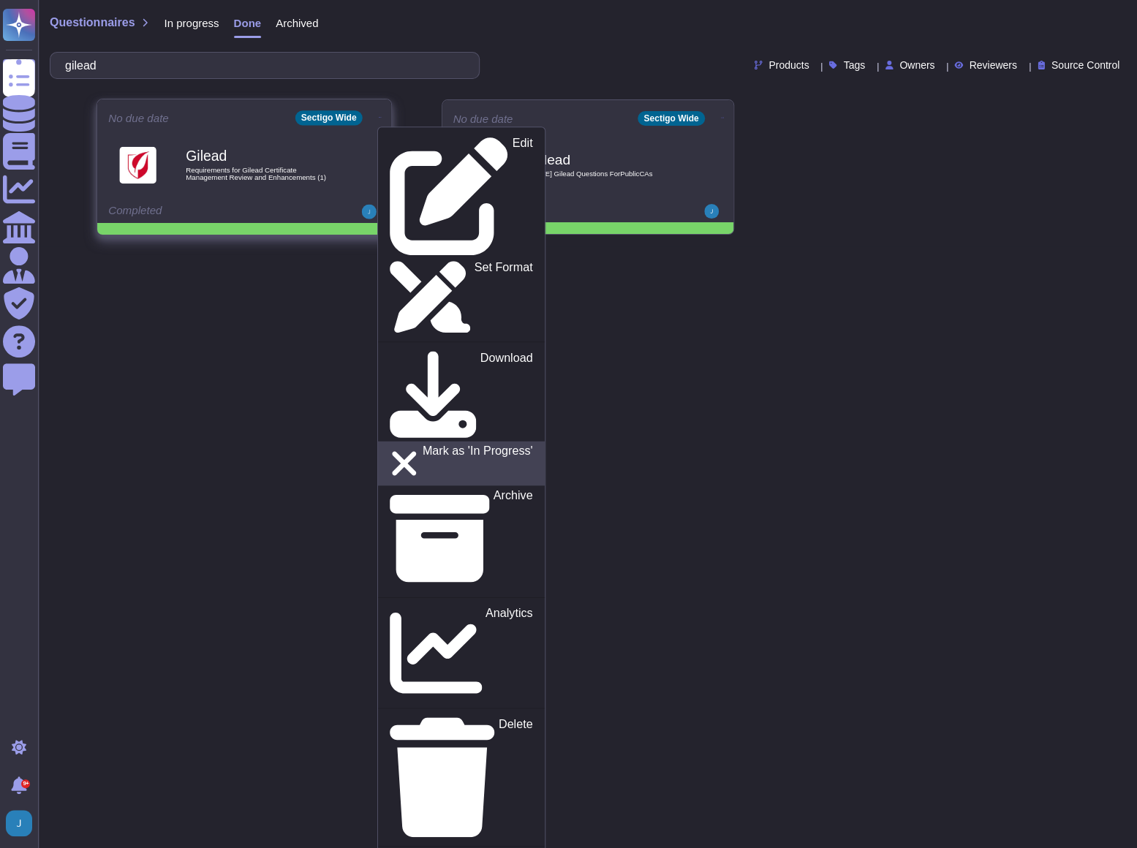
click at [422, 445] on p "Mark as 'In Progress'" at bounding box center [477, 464] width 110 height 38
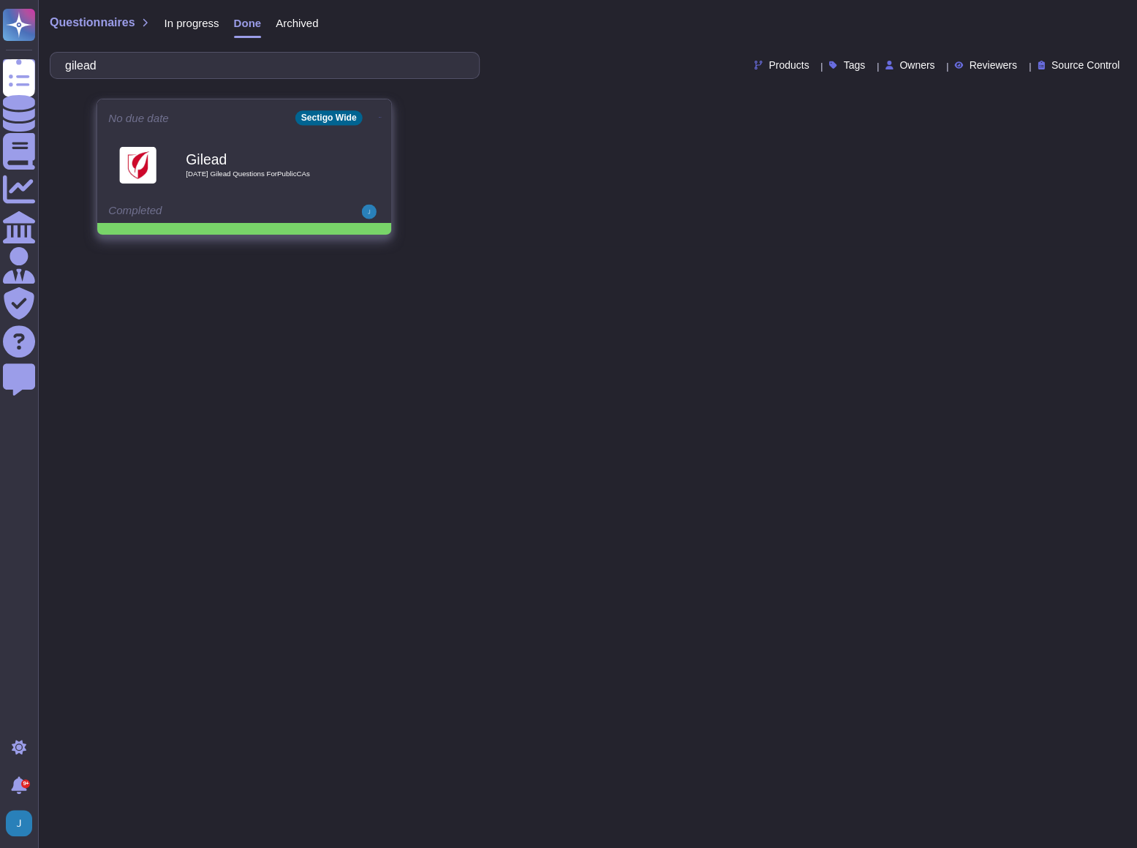
click at [378, 117] on icon at bounding box center [379, 118] width 3 height 4
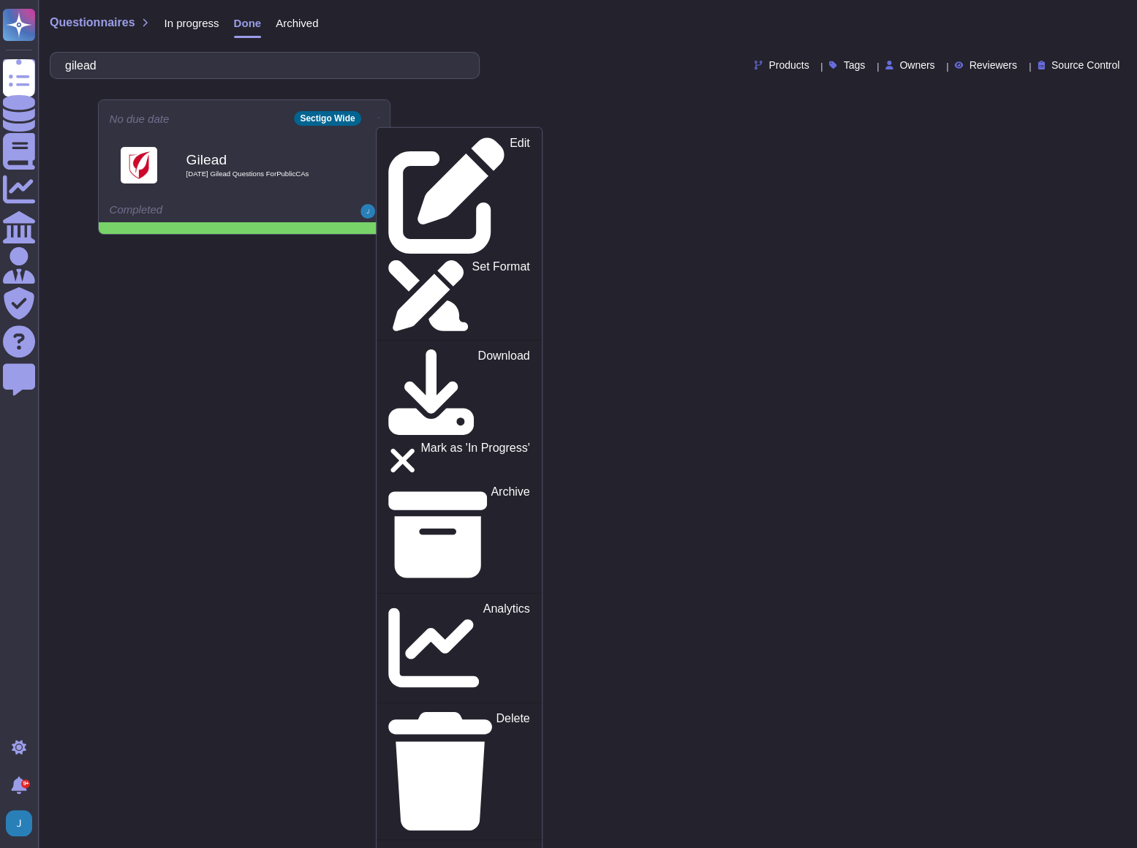
click at [199, 246] on html "Questionnaires Knowledge Base Documents Analytics CAIQ / SIG Admin Trust Center…" at bounding box center [568, 123] width 1137 height 246
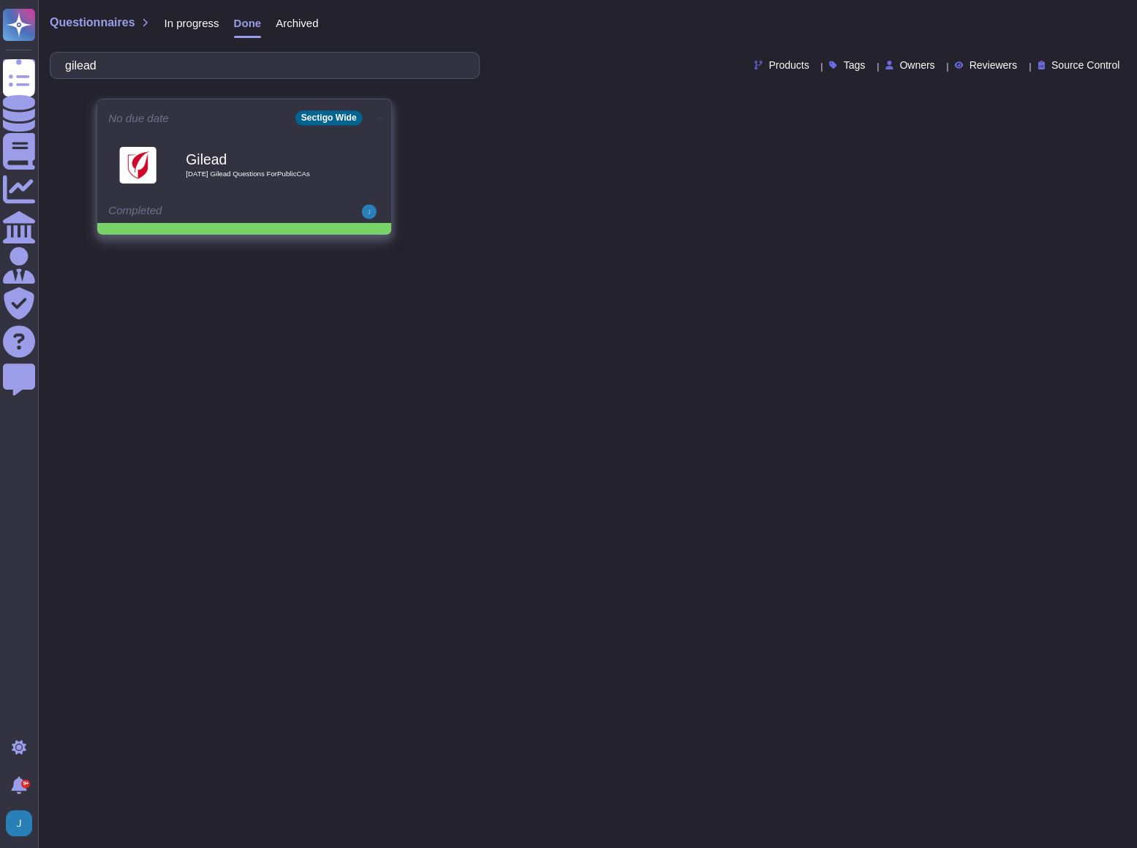
click at [207, 184] on div "Gilead [DATE] Gilead Questions ForPublicCAs" at bounding box center [260, 164] width 148 height 59
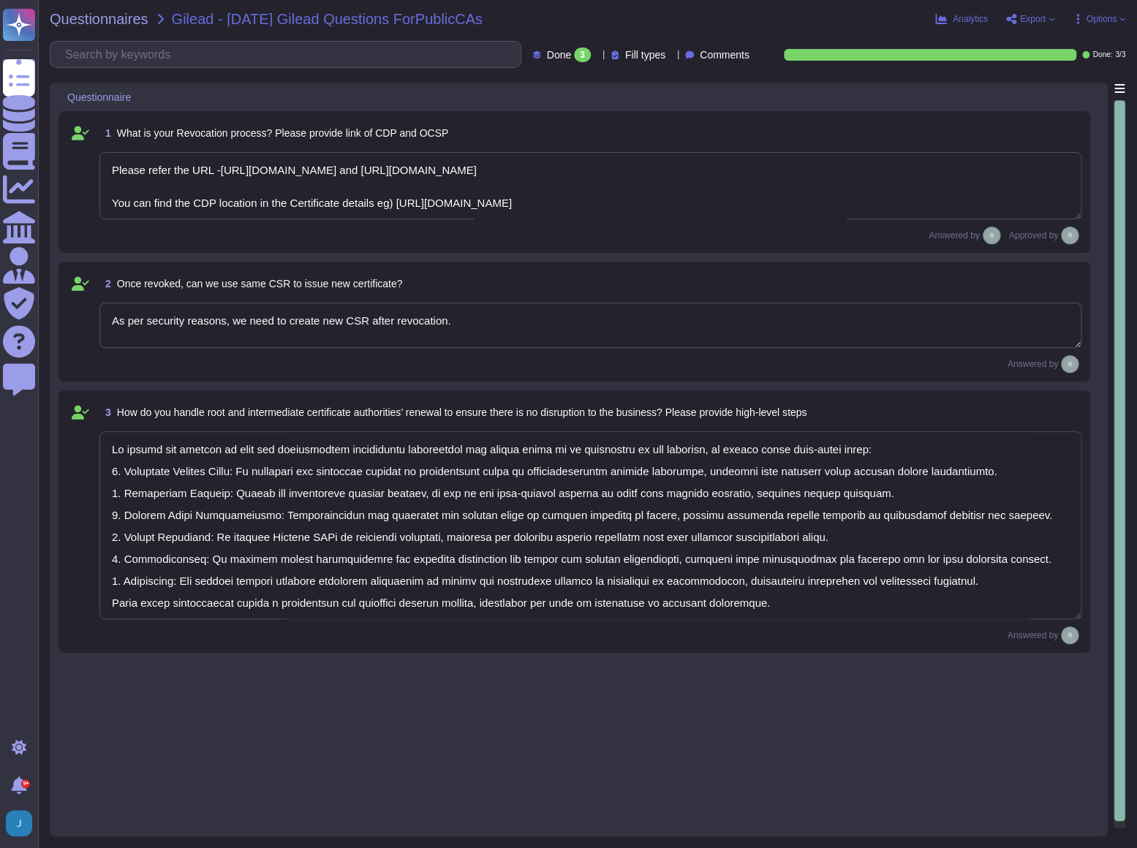
type textarea "Please refer the URL -[URL][DOMAIN_NAME] and [URL][DOMAIN_NAME] You can find th…"
type textarea "As per security reasons, we need to create new CSR after revocation."
type textarea "To handle the renewal of root and intermediate certificate authorities and ensu…"
click at [84, 15] on span "Questionnaires" at bounding box center [99, 19] width 99 height 15
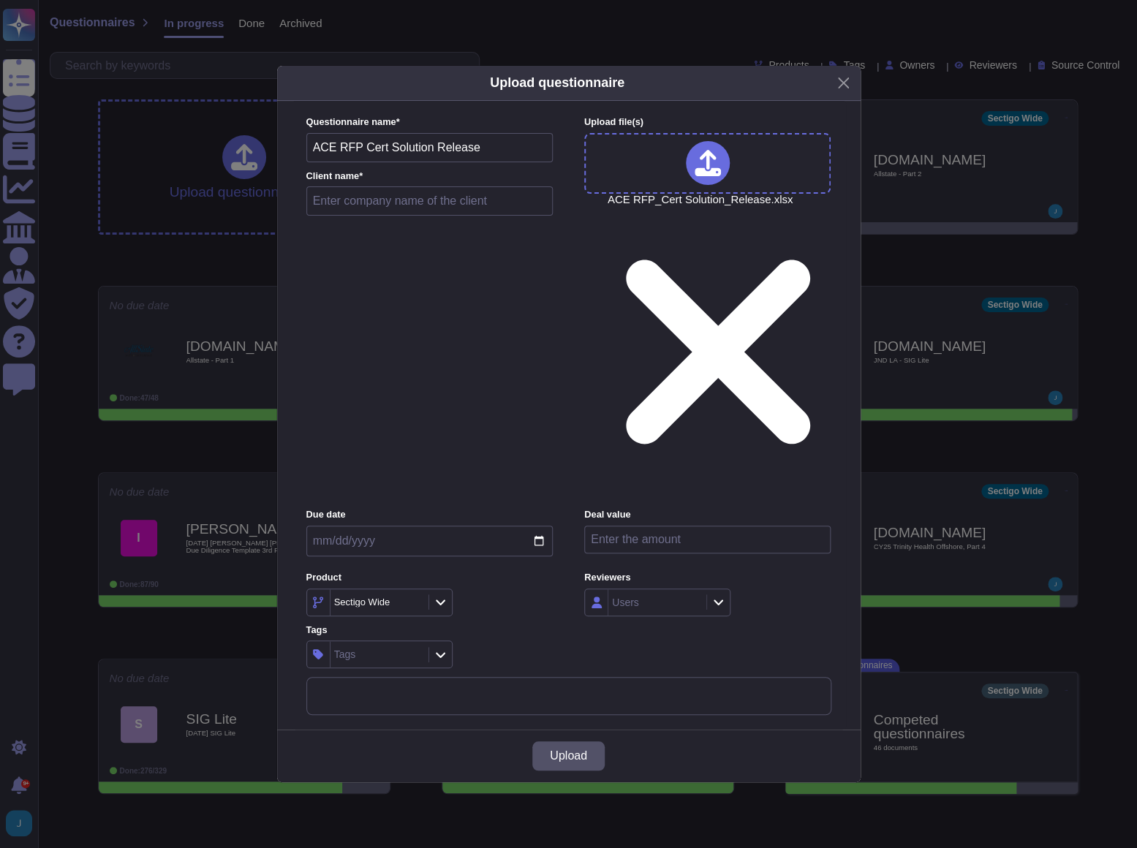
click at [389, 216] on input "text" at bounding box center [429, 200] width 247 height 29
type input "AAA - RFP"
click at [401, 526] on input "date" at bounding box center [429, 541] width 246 height 31
click at [374, 526] on input "date" at bounding box center [429, 541] width 246 height 31
click at [317, 526] on input "date" at bounding box center [429, 541] width 246 height 31
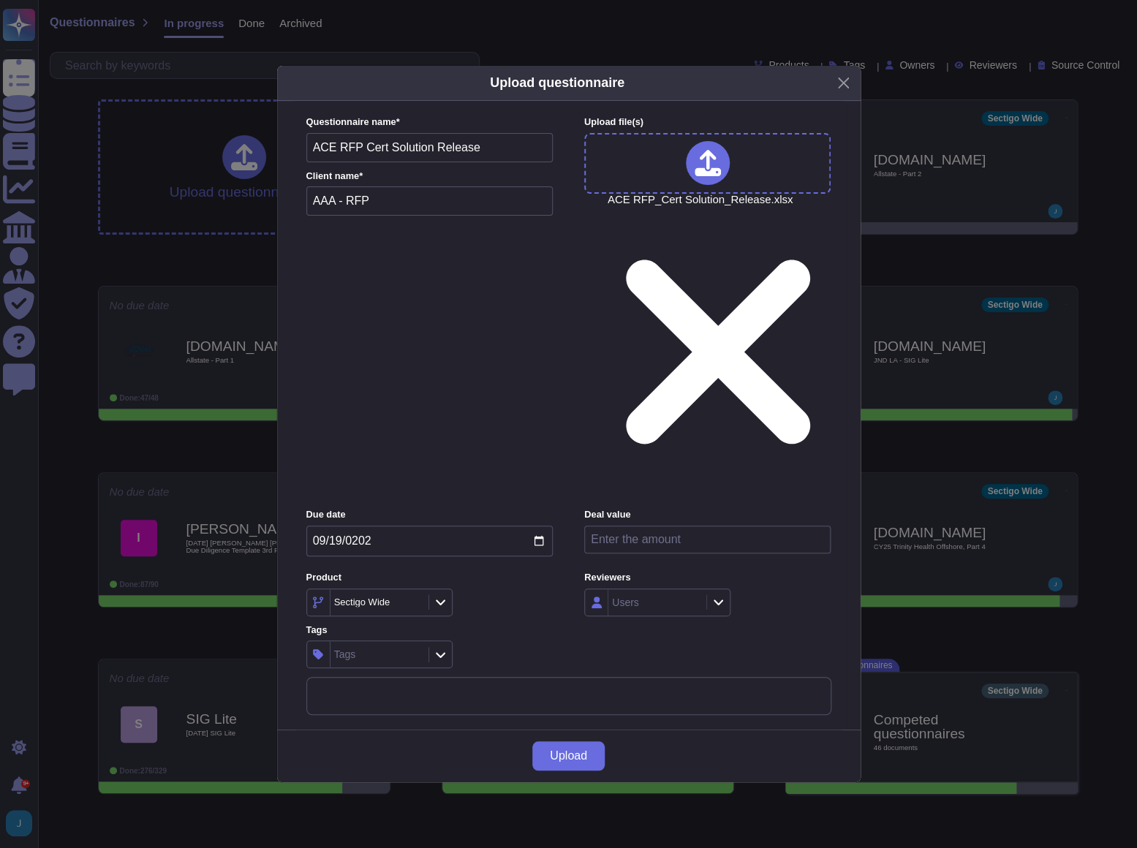
type input "[DATE]"
click at [559, 750] on span "Upload" at bounding box center [568, 756] width 37 height 12
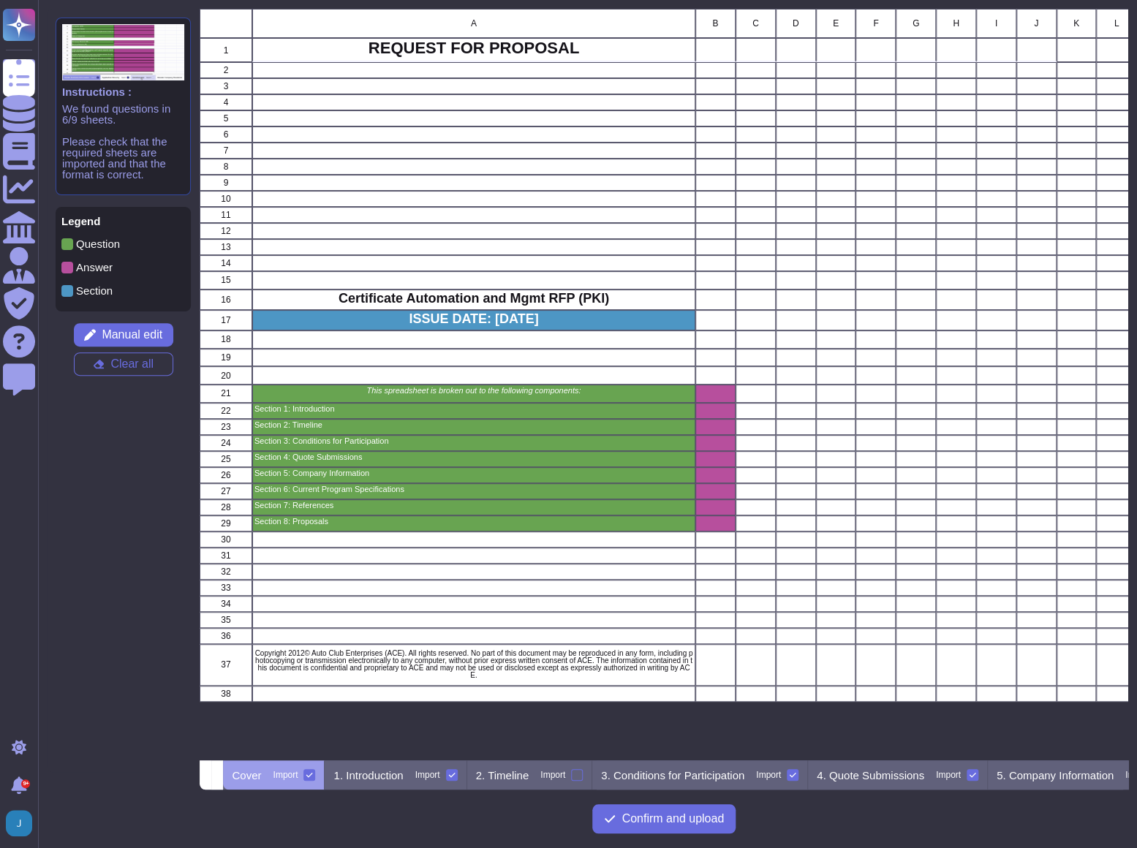
scroll to position [741, 918]
click at [315, 776] on div at bounding box center [309, 775] width 12 height 12
click at [0, 0] on input "Import" at bounding box center [0, 0] width 0 height 0
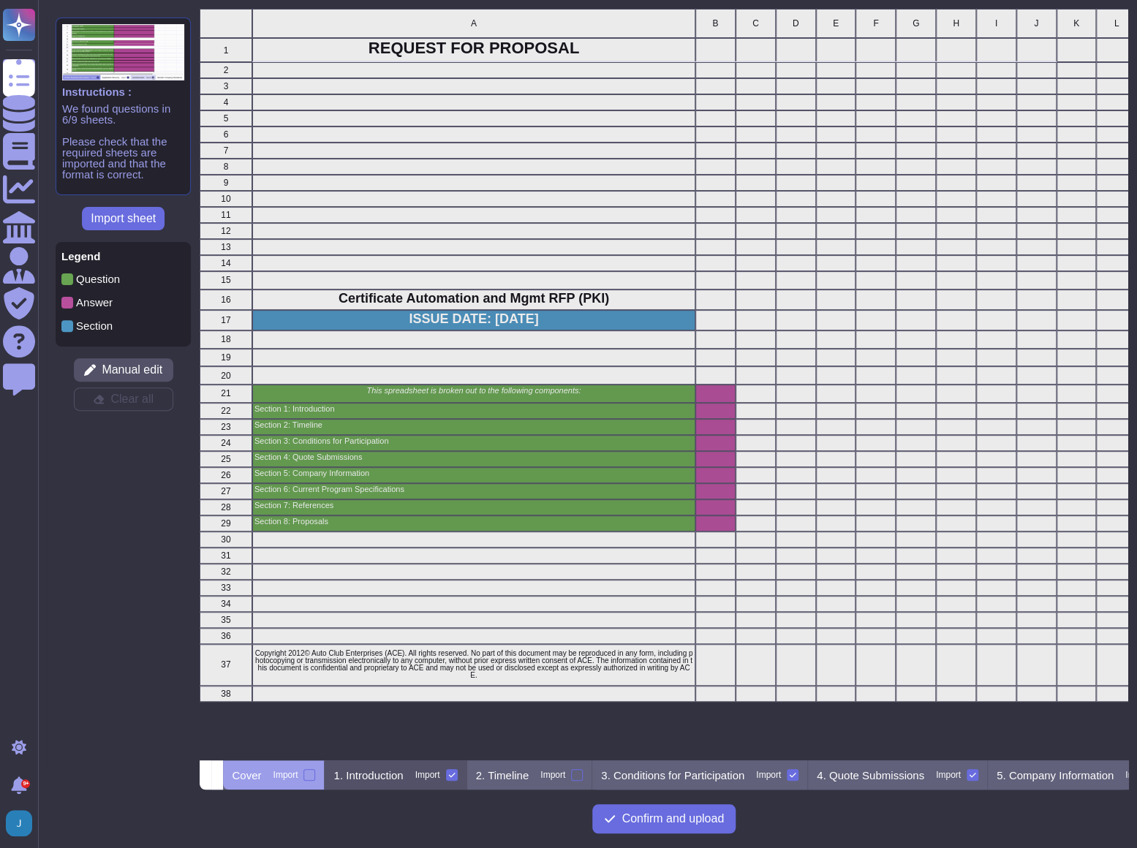
click at [458, 777] on label "Import" at bounding box center [436, 775] width 42 height 12
click at [0, 0] on input "Import" at bounding box center [0, 0] width 0 height 0
click at [796, 773] on icon at bounding box center [792, 774] width 7 height 7
click at [0, 0] on input "Import" at bounding box center [0, 0] width 0 height 0
click at [978, 779] on label "Import" at bounding box center [957, 775] width 42 height 12
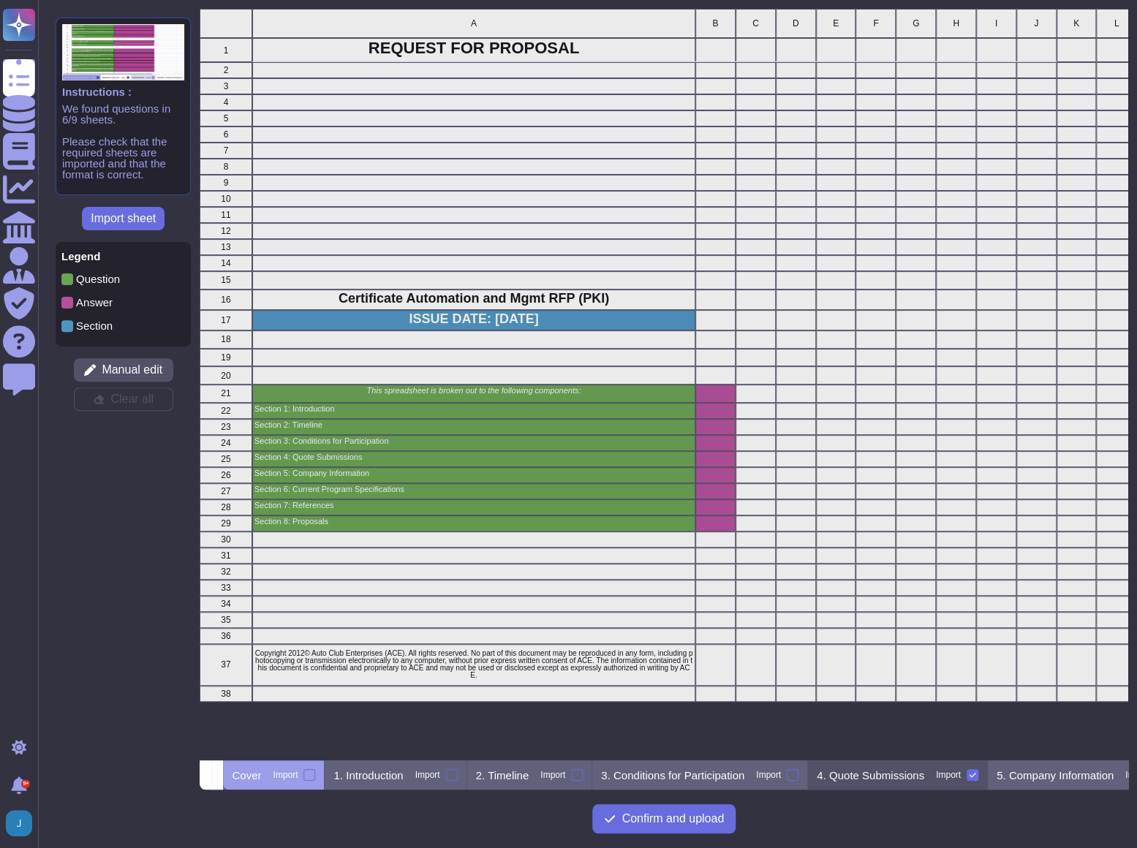
click at [0, 0] on input "Import" at bounding box center [0, 0] width 0 height 0
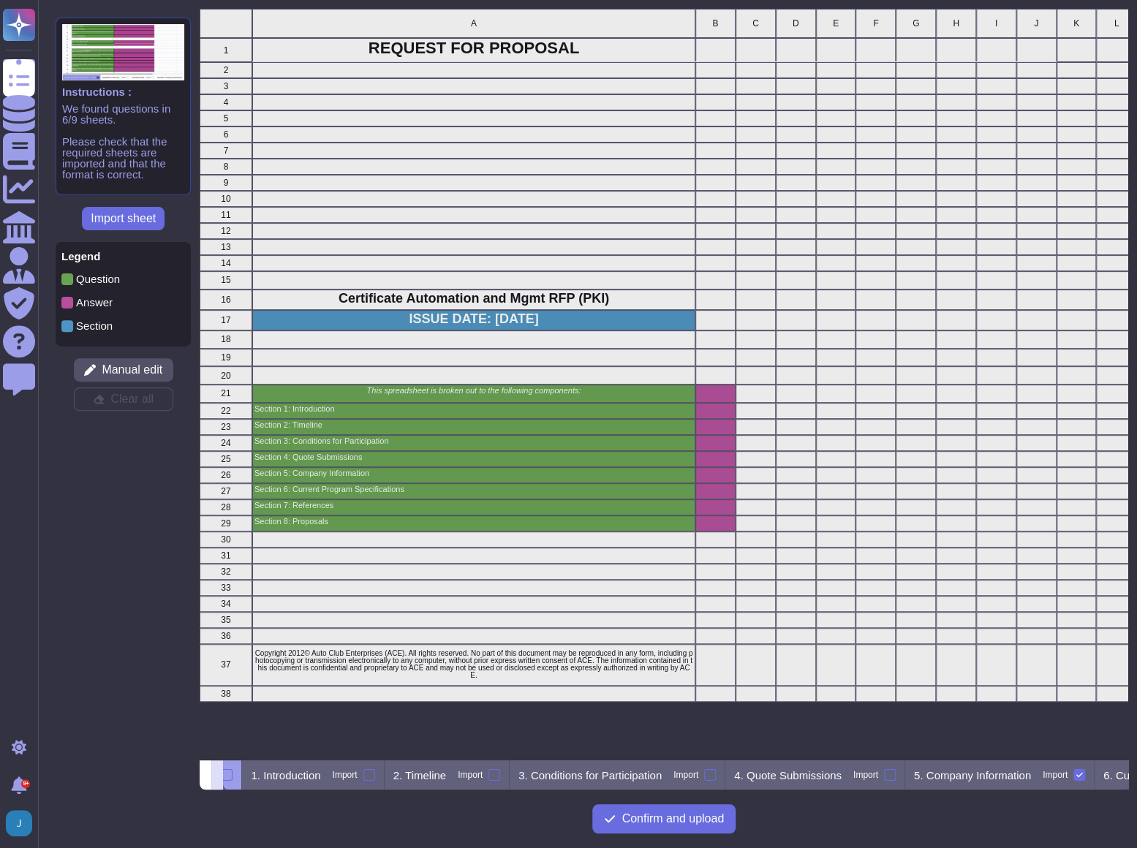
scroll to position [0, 146]
click at [217, 777] on icon at bounding box center [217, 777] width 0 height 0
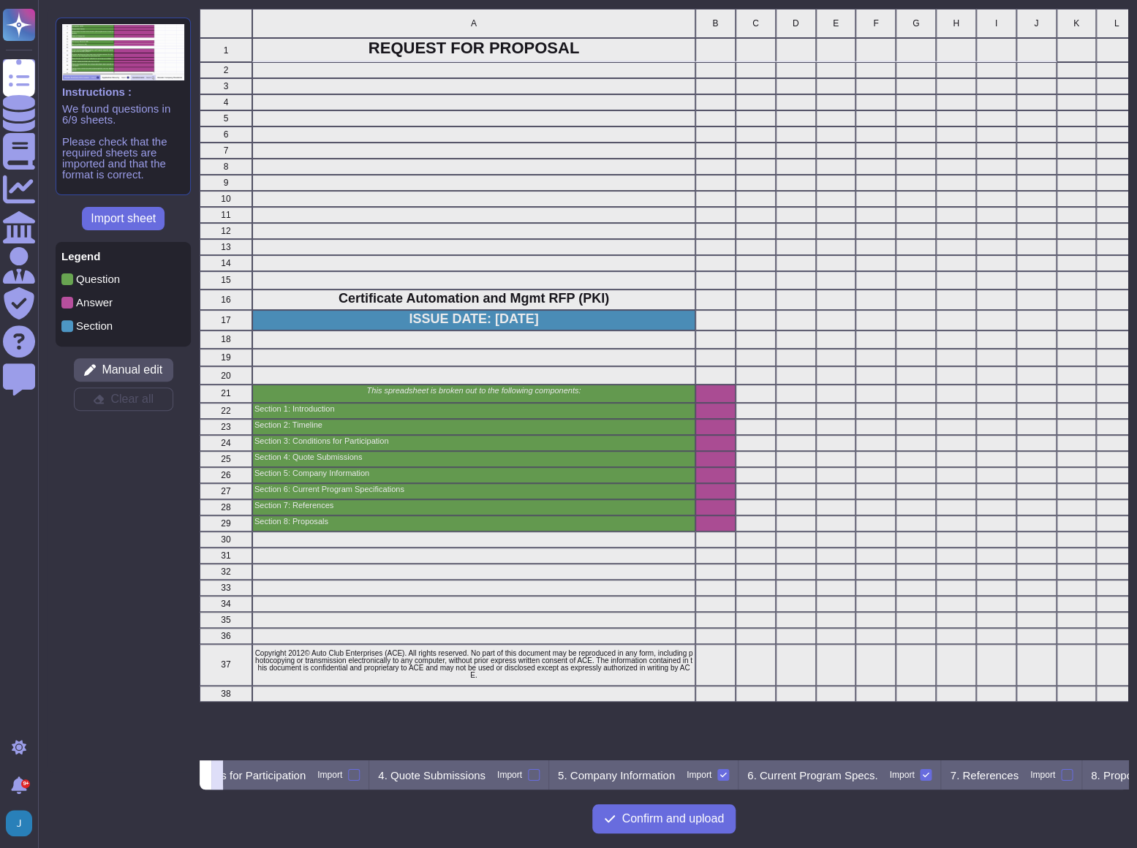
click at [217, 777] on icon at bounding box center [217, 777] width 0 height 0
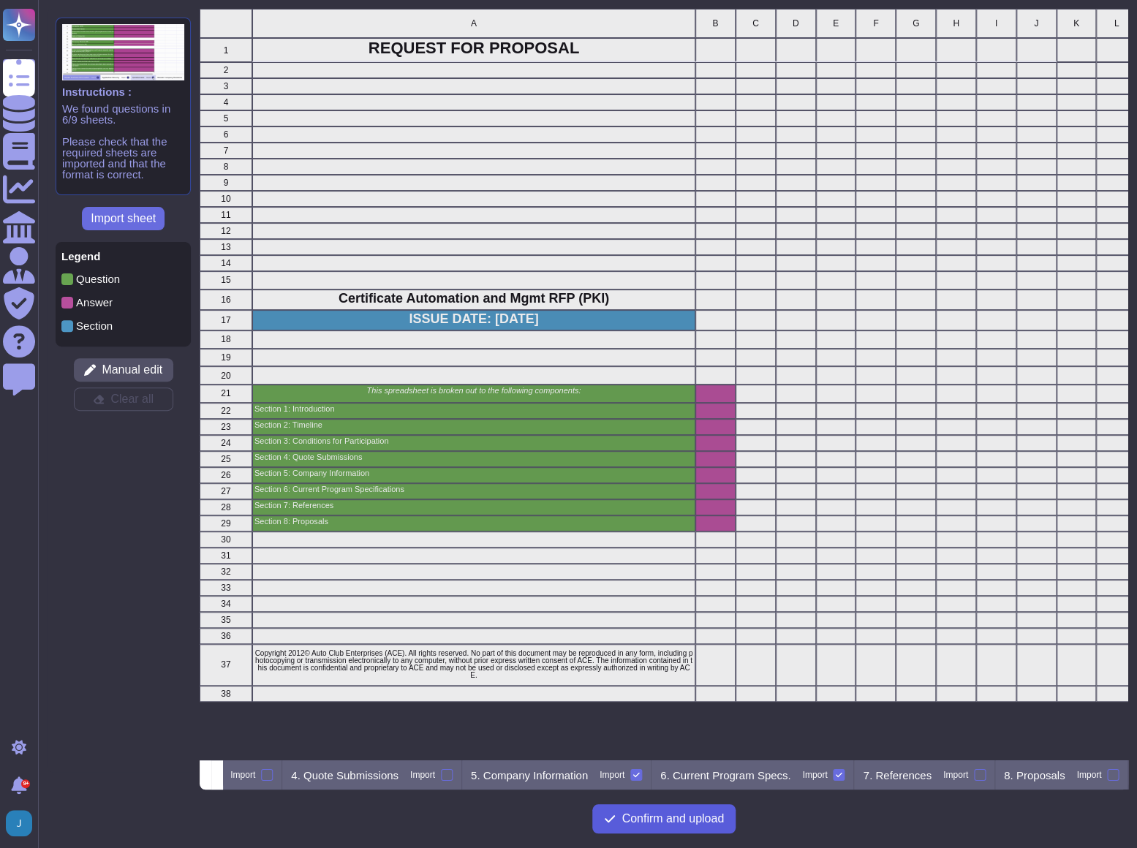
click at [671, 820] on span "Confirm and upload" at bounding box center [673, 819] width 102 height 12
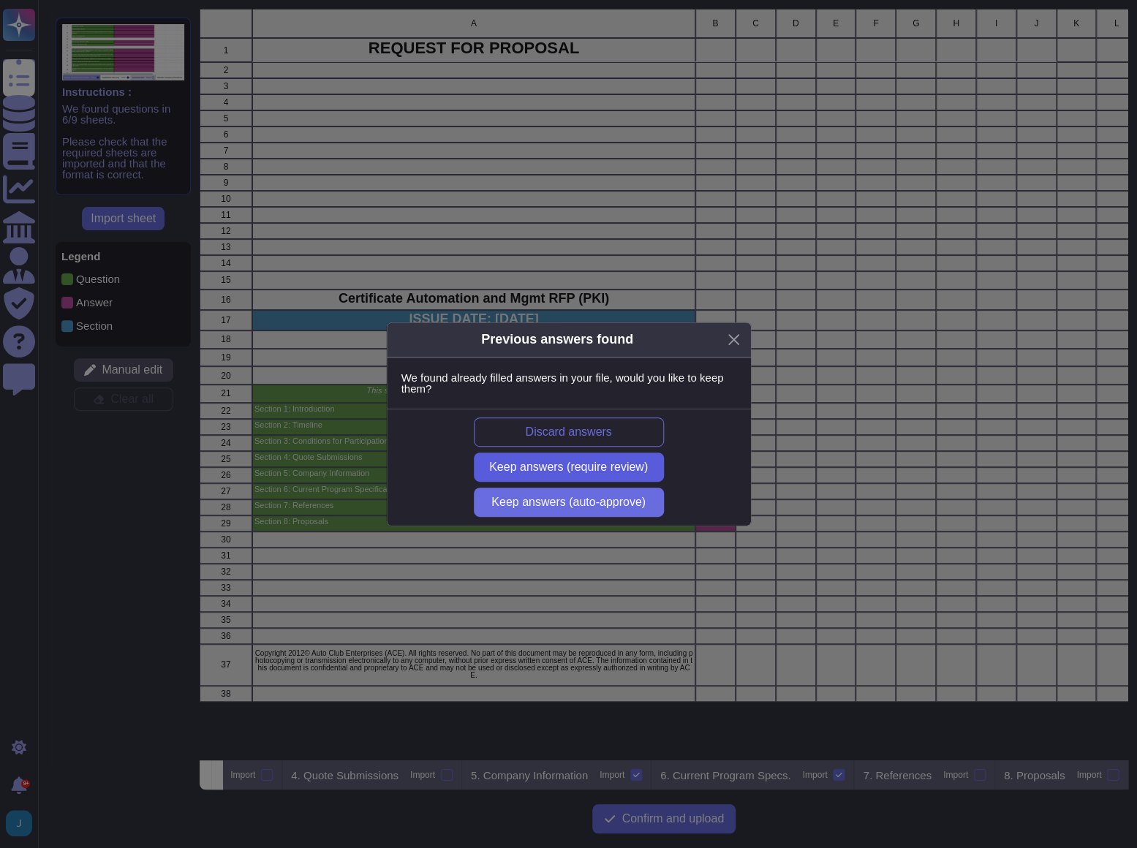
click at [556, 464] on span "Keep answers (require review)" at bounding box center [568, 467] width 159 height 12
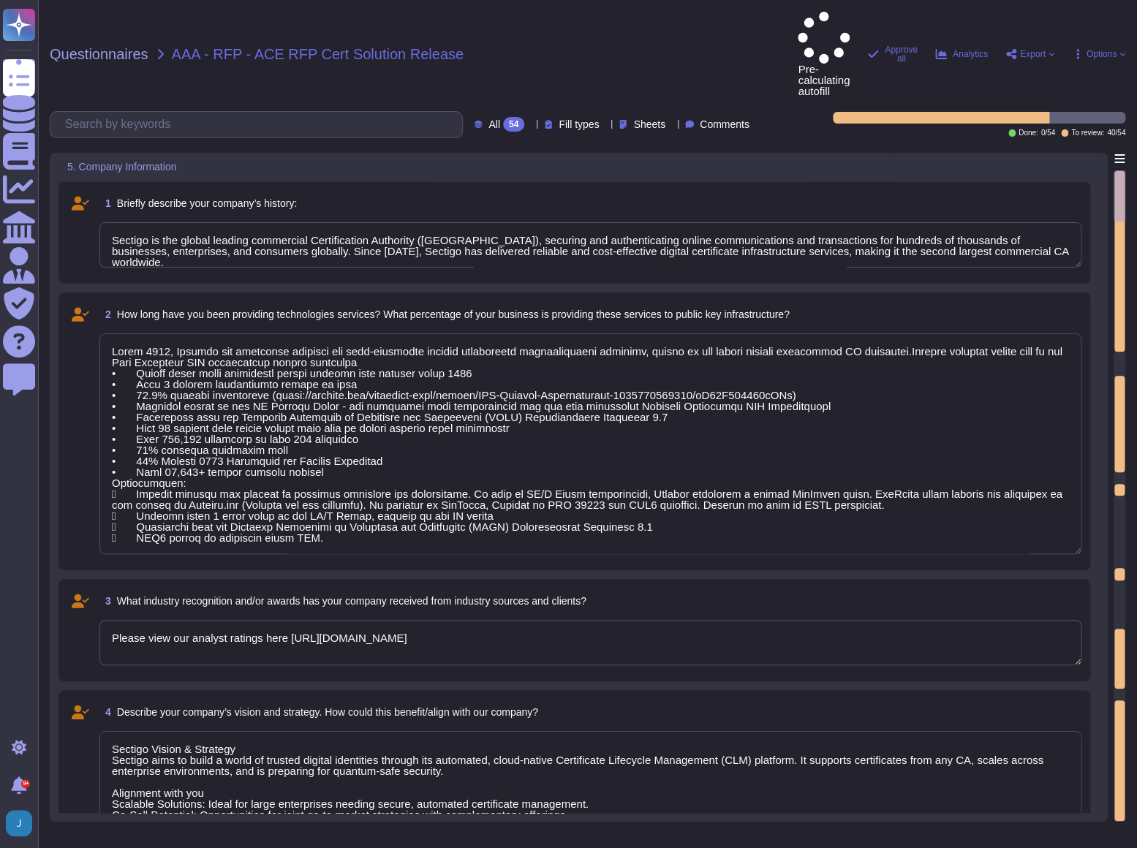
type textarea "Sectigo is the global leading commercial Certification Authority ([GEOGRAPHIC_D…"
type textarea "Lorem 2733, Ipsumdo sit ametconse adipisci eli sedd-eiusmodte incidid utlaboree…"
type textarea "Please view our analyst ratings here [URL][DOMAIN_NAME]"
type textarea "Sectigo Vision & Strategy Sectigo aims to build a world of trusted digital iden…"
type textarea "Key Differentiators of Sectigo 1. CA Agnostic CLM Platform: Sectigo’s cloud-nat…"
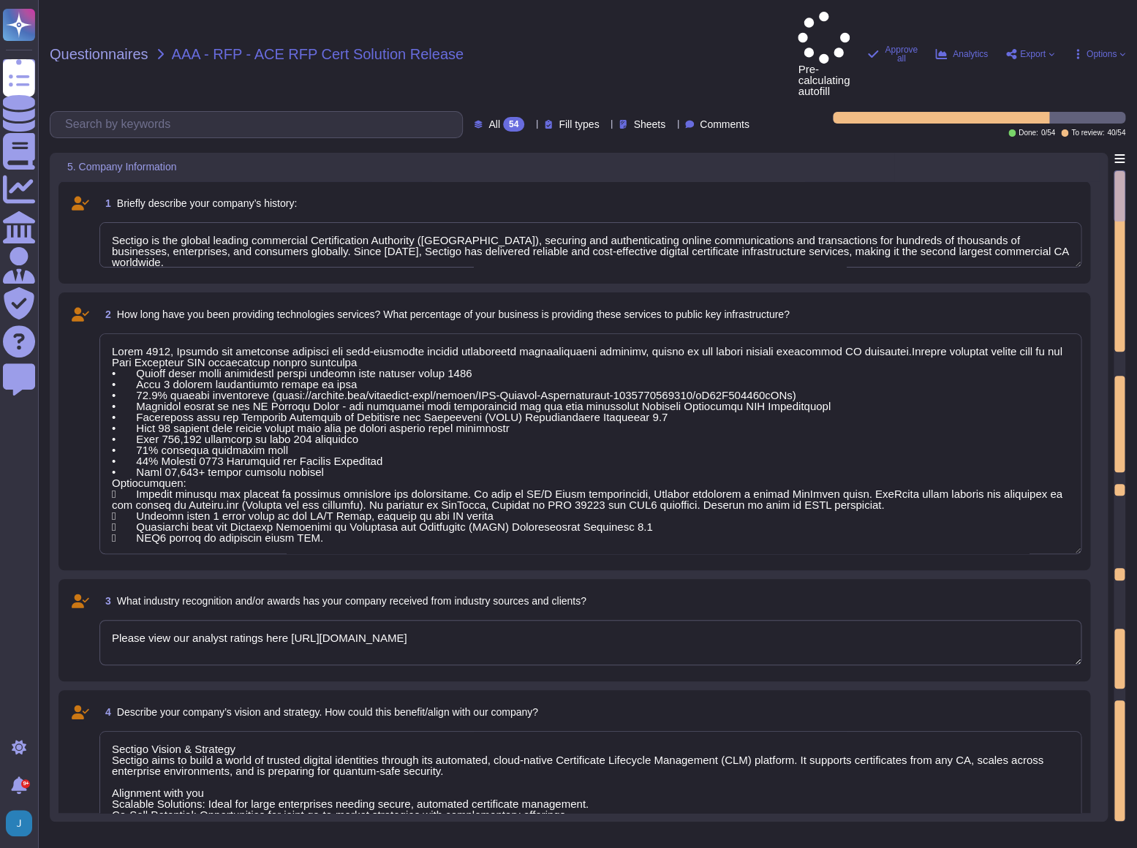
type textarea "WE do not use subcontractors"
type textarea "Sectigo is a private entitty and does not disclose this information."
type textarea "Lorem 2733, Ipsumdo sit ametconse adipisci eli sedd-eiusmodte incidid utlaboree…"
type textarea "Sectigo Vision & Strategy Sectigo aims to build a world of trusted digital iden…"
type textarea "Key Differentiators of Sectigo 1. CA Agnostic CLM Platform: Sectigo’s cloud-nat…"
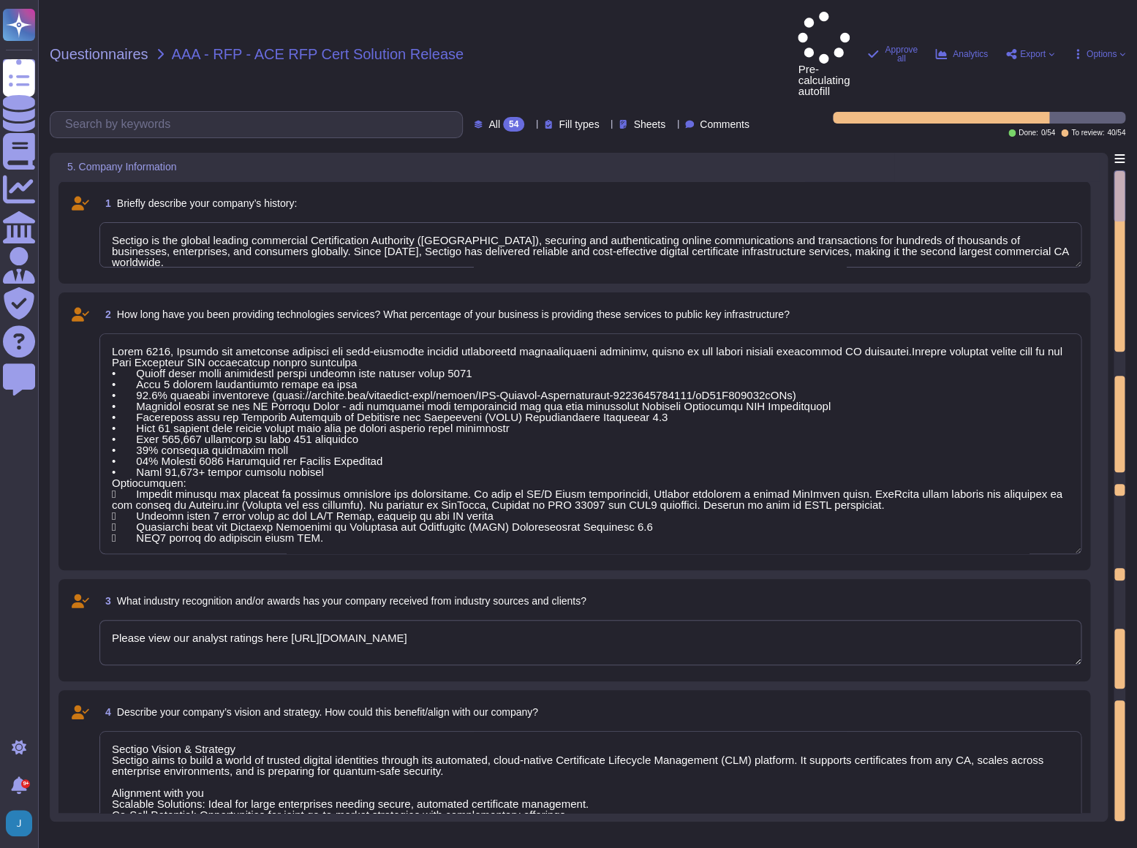
type textarea "Lorem 2733, Ipsumdo sit ametconse adipisci eli sedd-eiusmodte incidid utlaboree…"
type textarea "Sectigo Vision & Strategy Sectigo aims to build a world of trusted digital iden…"
type textarea "Key Differentiators of Sectigo 1. CA Agnostic CLM Platform: Sectigo’s cloud-nat…"
type textarea "Lorem 2733, Ipsumdo sit ametconse adipisci eli sedd-eiusmodte incidid utlaboree…"
type textarea "Sectigo Vision & Strategy Sectigo aims to build a world of trusted digital iden…"
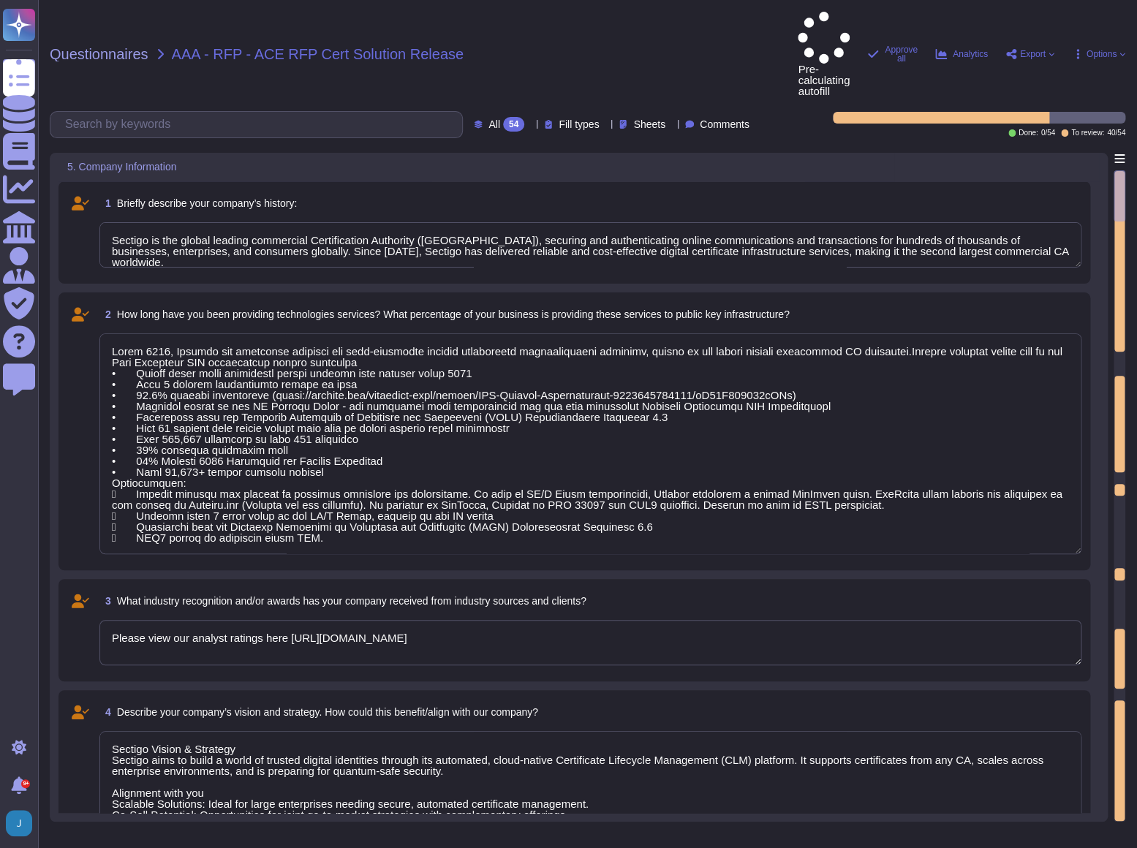
type textarea "Key Differentiators of Sectigo 1. CA Agnostic CLM Platform: Sectigo’s cloud-nat…"
type textarea "Lorem 2733, Ipsumdo sit ametconse adipisci eli sedd-eiusmodte incidid utlaboree…"
type textarea "Sectigo Vision & Strategy Sectigo aims to build a world of trusted digital iden…"
type textarea "Key Differentiators of Sectigo 1. CA Agnostic CLM Platform: Sectigo’s cloud-nat…"
type textarea "Lorem 2733, Ipsumdo sit ametconse adipisci eli sedd-eiusmodte incidid utlaboree…"
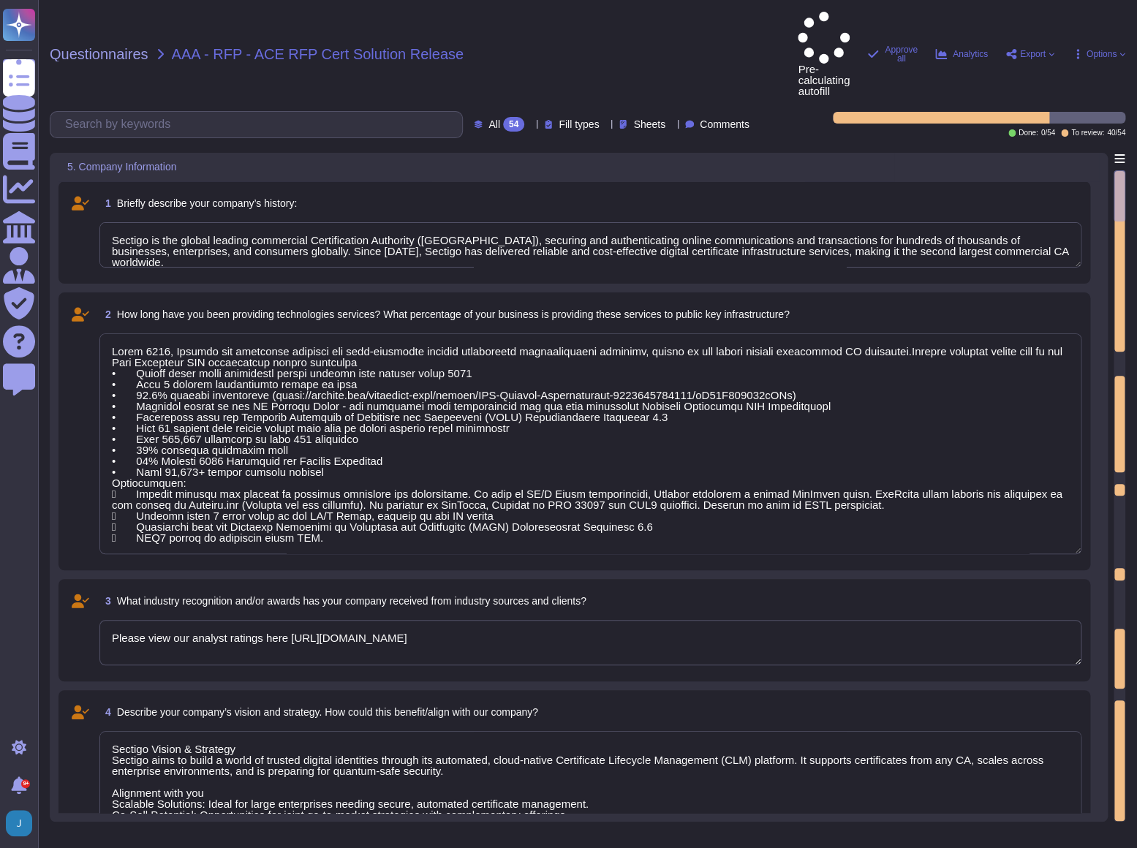
type textarea "Sectigo Vision & Strategy Sectigo aims to build a world of trusted digital iden…"
type textarea "Key Differentiators of Sectigo 1. CA Agnostic CLM Platform: Sectigo’s cloud-nat…"
type textarea "Lorem 2733, Ipsumdo sit ametconse adipisci eli sedd-eiusmodte incidid utlaboree…"
type textarea "Sectigo Vision & Strategy Sectigo aims to build a world of trusted digital iden…"
type textarea "Key Differentiators of Sectigo 1. CA Agnostic CLM Platform: Sectigo’s cloud-nat…"
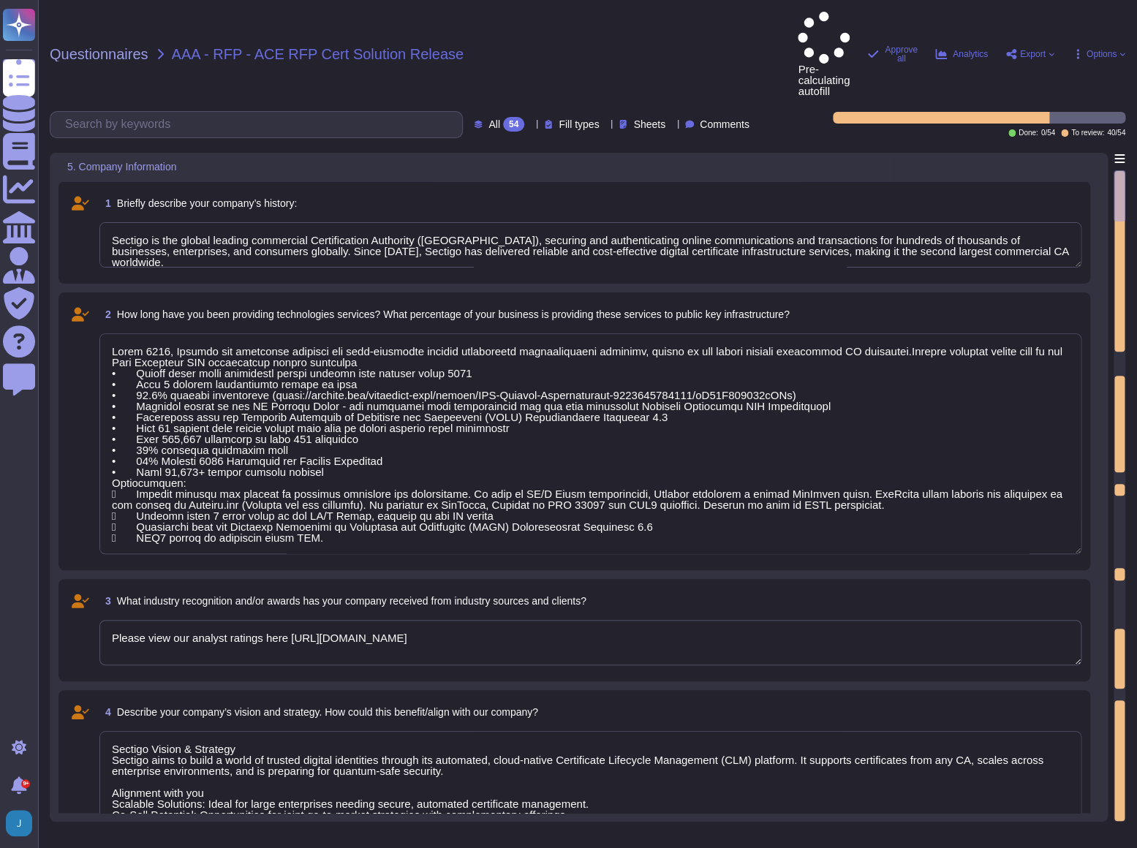
type textarea "Lorem 2733, Ipsumdo sit ametconse adipisci eli sedd-eiusmodte incidid utlaboree…"
type textarea "Sectigo Vision & Strategy Sectigo aims to build a world of trusted digital iden…"
type textarea "Key Differentiators of Sectigo 1. CA Agnostic CLM Platform: Sectigo’s cloud-nat…"
type textarea "Lorem 2733, Ipsumdo sit ametconse adipisci eli sedd-eiusmodte incidid utlaboree…"
type textarea "Sectigo Vision & Strategy Sectigo aims to build a world of trusted digital iden…"
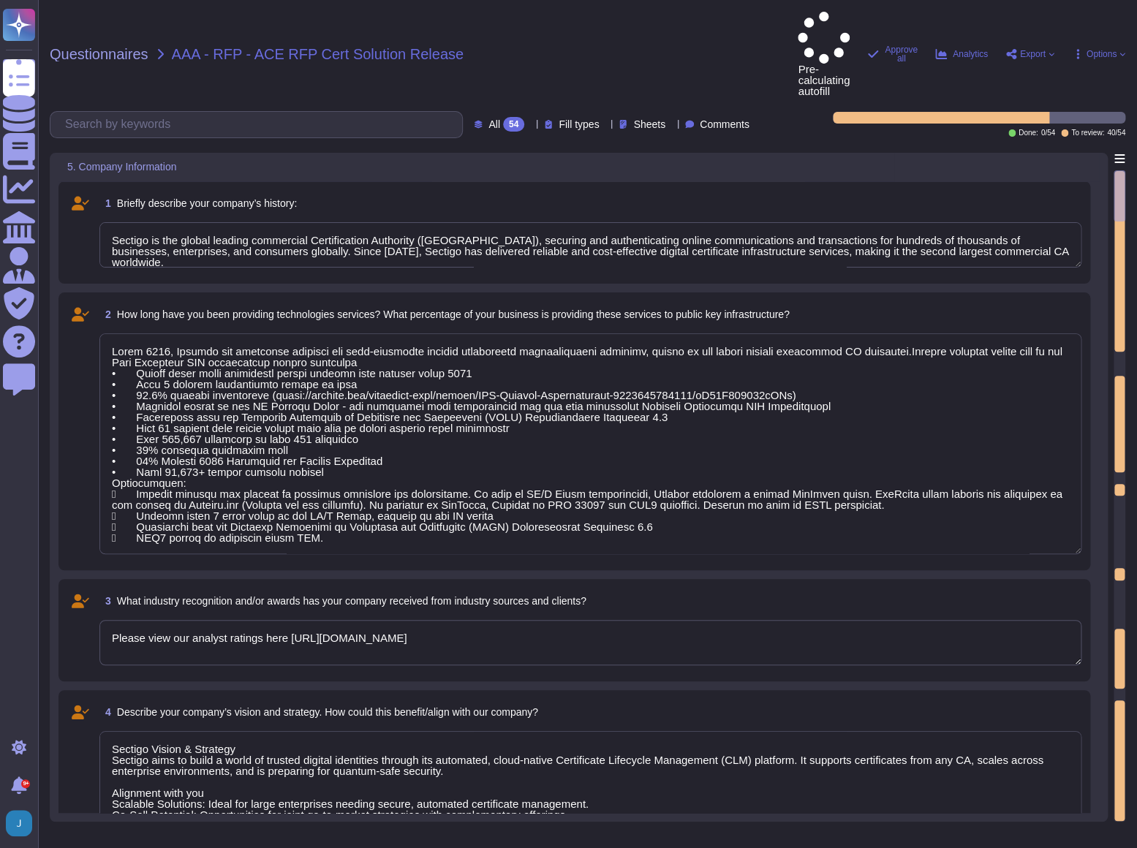
type textarea "Key Differentiators of Sectigo 1. CA Agnostic CLM Platform: Sectigo’s cloud-nat…"
type textarea "Lorem 2733, Ipsumdo sit ametconse adipisci eli sedd-eiusmodte incidid utlaboree…"
type textarea "Sectigo Vision & Strategy Sectigo aims to build a world of trusted digital iden…"
type textarea "Key Differentiators of Sectigo 1. CA Agnostic CLM Platform: Sectigo’s cloud-nat…"
type textarea "Lorem 2733, Ipsumdo sit ametconse adipisci eli sedd-eiusmodte incidid utlaboree…"
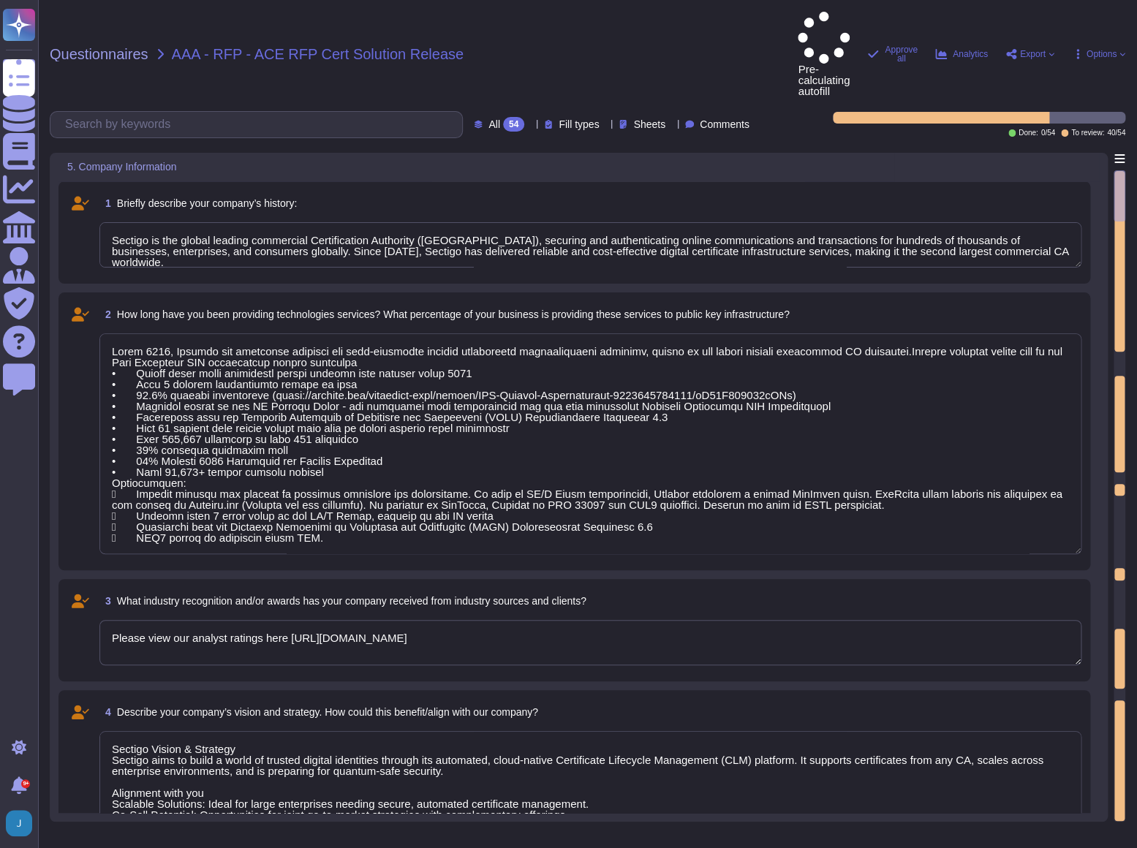
type textarea "Sectigo Vision & Strategy Sectigo aims to build a world of trusted digital iden…"
type textarea "Key Differentiators of Sectigo 1. CA Agnostic CLM Platform: Sectigo’s cloud-nat…"
type textarea "Lorem 2733, Ipsumdo sit ametconse adipisci eli sedd-eiusmodte incidid utlaboree…"
type textarea "Sectigo Vision & Strategy Sectigo aims to build a world of trusted digital iden…"
type textarea "Key Differentiators of Sectigo 1. CA Agnostic CLM Platform: Sectigo’s cloud-nat…"
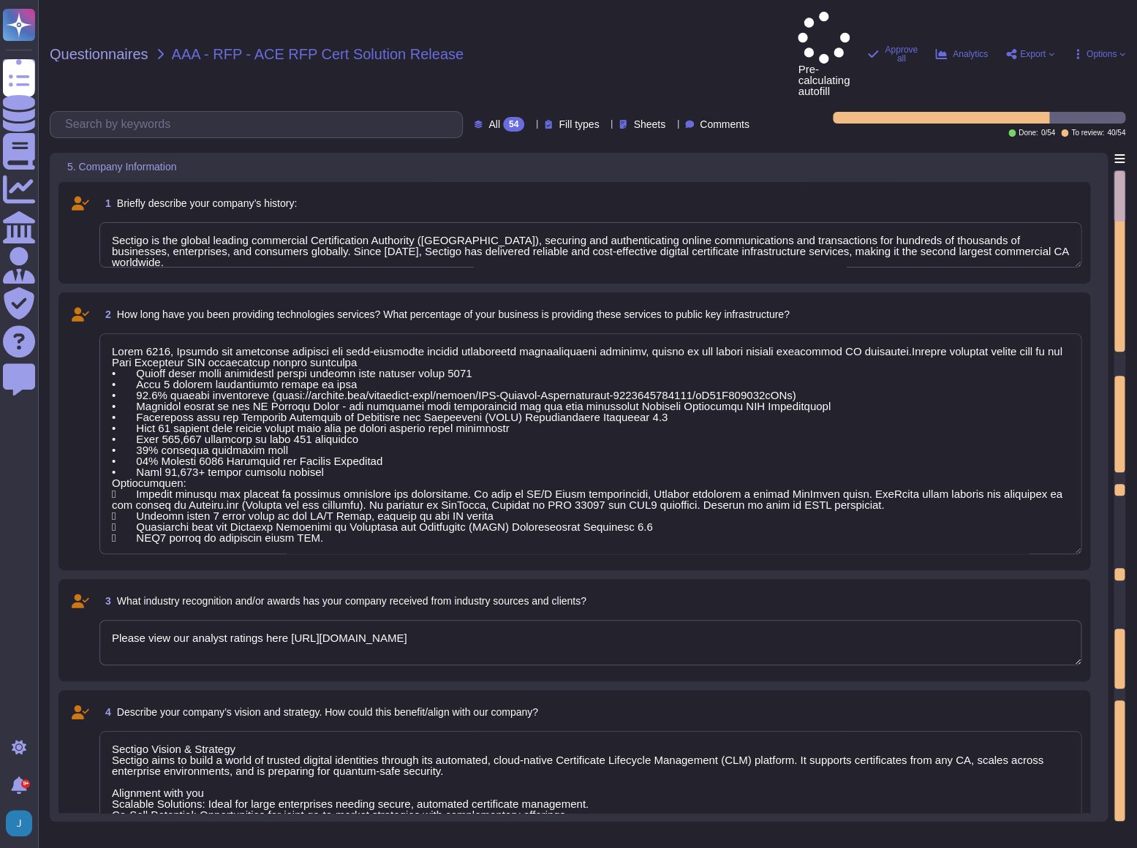
type textarea "Lorem 2733, Ipsumdo sit ametconse adipisci eli sedd-eiusmodte incidid utlaboree…"
type textarea "Sectigo Vision & Strategy Sectigo aims to build a world of trusted digital iden…"
type textarea "Key Differentiators of Sectigo 1. CA Agnostic CLM Platform: Sectigo’s cloud-nat…"
type textarea "Lorem 2733, Ipsumdo sit ametconse adipisci eli sedd-eiusmodte incidid utlaboree…"
type textarea "Sectigo Vision & Strategy Sectigo aims to build a world of trusted digital iden…"
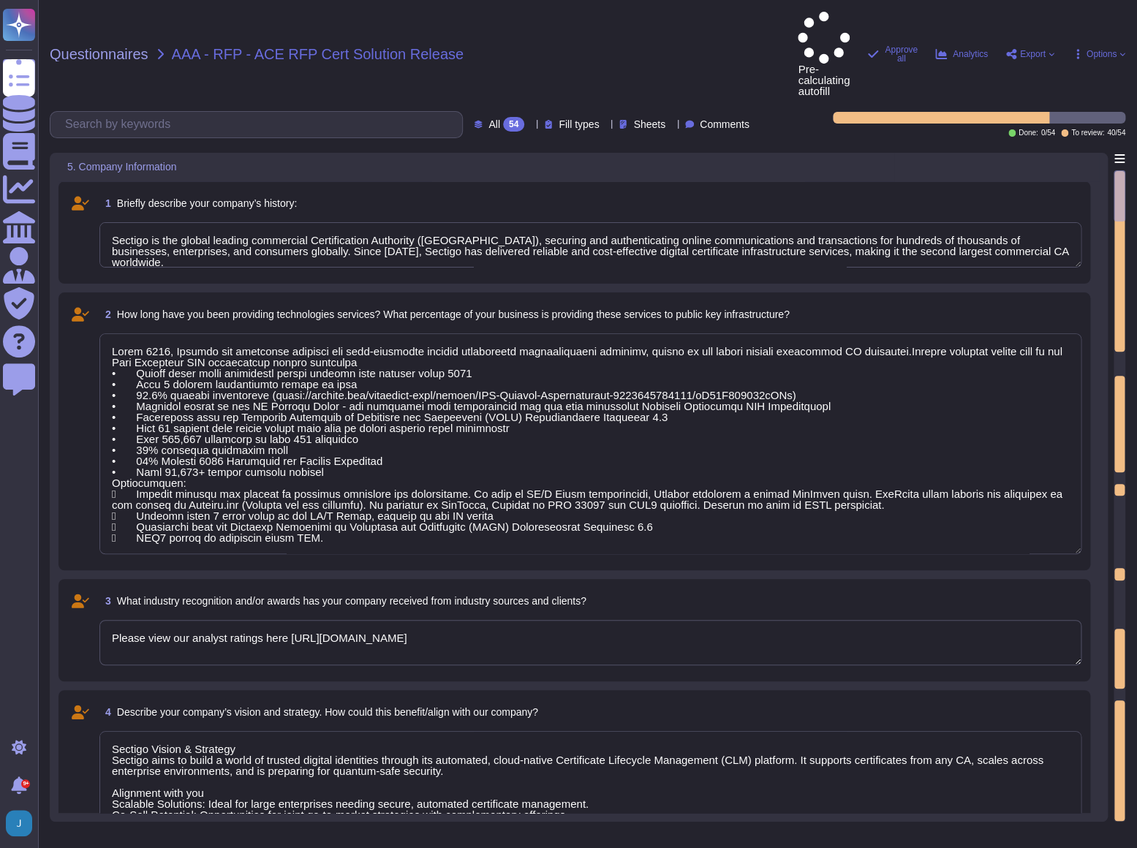
type textarea "Key Differentiators of Sectigo 1. CA Agnostic CLM Platform: Sectigo’s cloud-nat…"
type textarea "Lorem 2733, Ipsumdo sit ametconse adipisci eli sedd-eiusmodte incidid utlaboree…"
type textarea "Sectigo Vision & Strategy Sectigo aims to build a world of trusted digital iden…"
type textarea "Key Differentiators of Sectigo 1. CA Agnostic CLM Platform: Sectigo’s cloud-nat…"
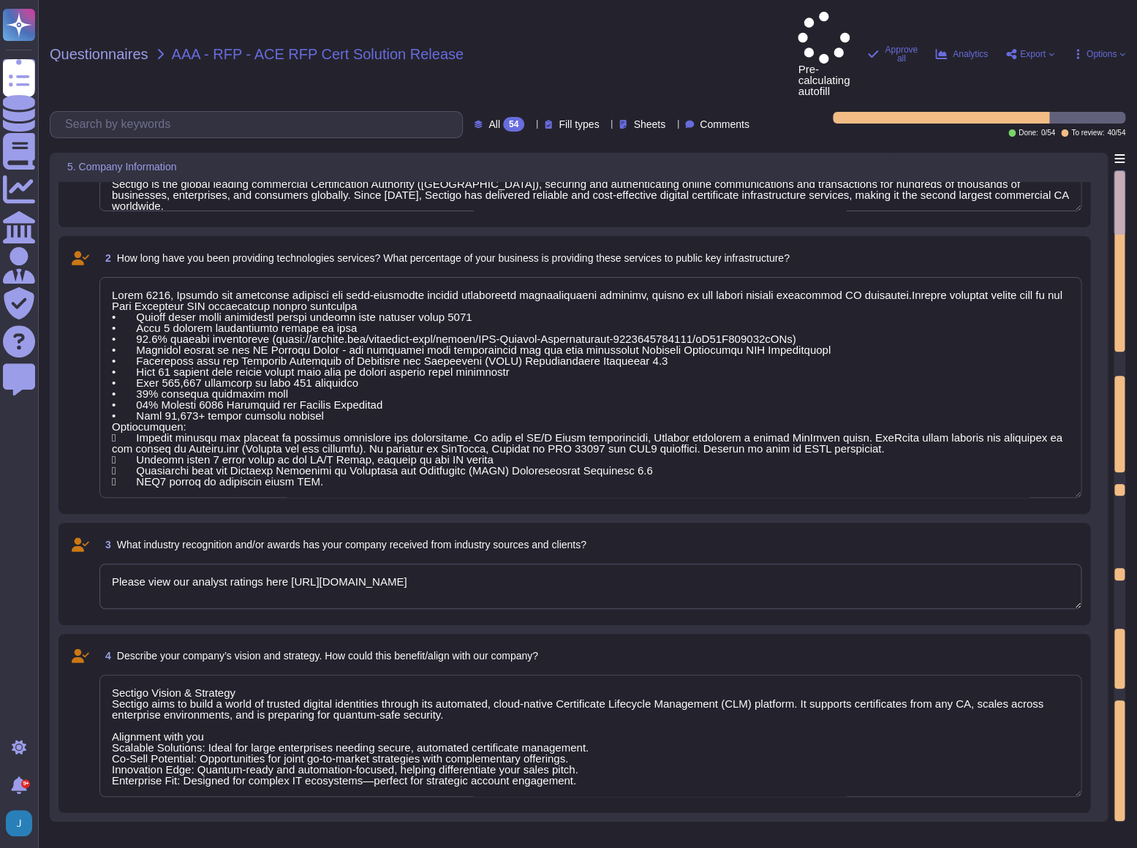
type textarea "Lorem 2733, Ipsumdo sit ametconse adipisci eli sedd-eiusmodte incidid utlaboree…"
type textarea "Sectigo Vision & Strategy Sectigo aims to build a world of trusted digital iden…"
type textarea "Key Differentiators of Sectigo 1. CA Agnostic CLM Platform: Sectigo’s cloud-nat…"
type textarea "Please list all diverse affiliations to which your organization qualifies along…"
type textarea "Lorem 2733, Ipsumdo sit ametconse adipisci eli sedd-eiusmodte incidid utlaboree…"
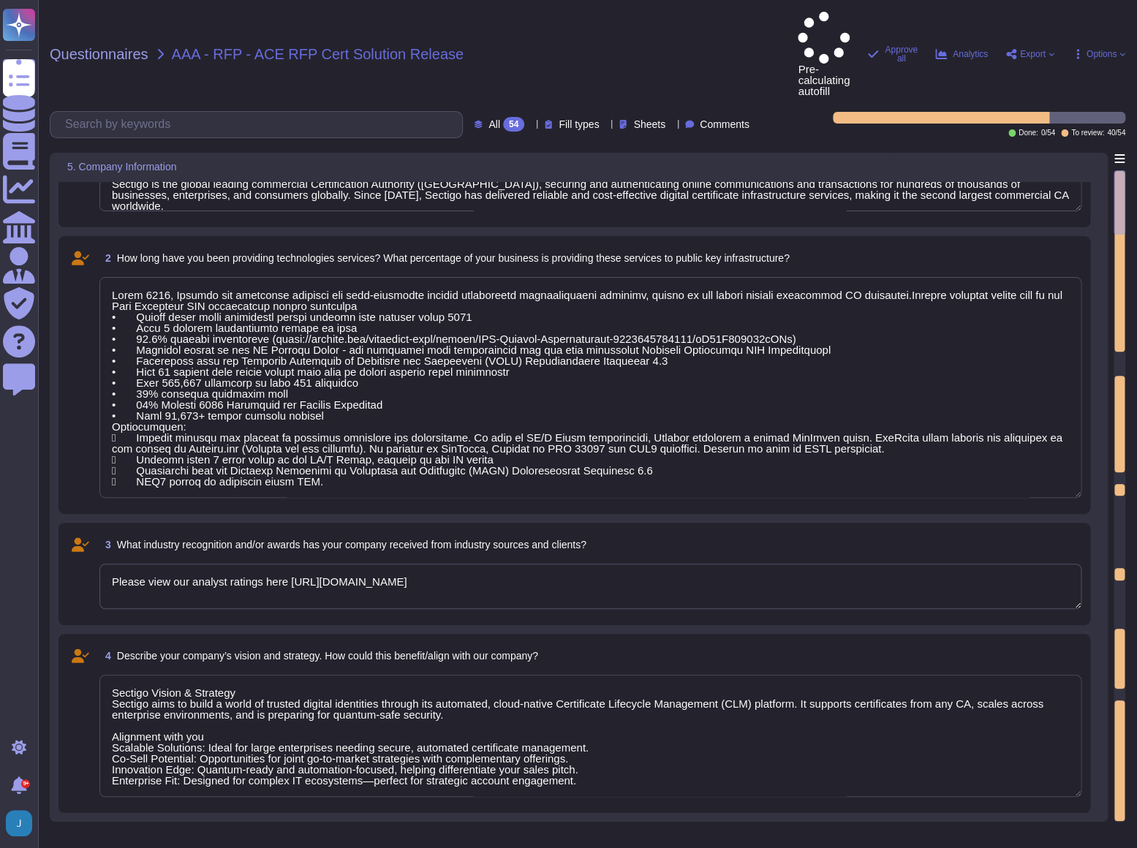
type textarea "Sectigo Vision & Strategy Sectigo aims to build a world of trusted digital iden…"
type textarea "Key Differentiators of Sectigo 1. CA Agnostic CLM Platform: Sectigo’s cloud-nat…"
type textarea "Lorem 2733, Ipsumdo sit ametconse adipisci eli sedd-eiusmodte incidid utlaboree…"
type textarea "Sectigo Vision & Strategy Sectigo aims to build a world of trusted digital iden…"
type textarea "Key Differentiators of Sectigo 1. CA Agnostic CLM Platform: Sectigo’s cloud-nat…"
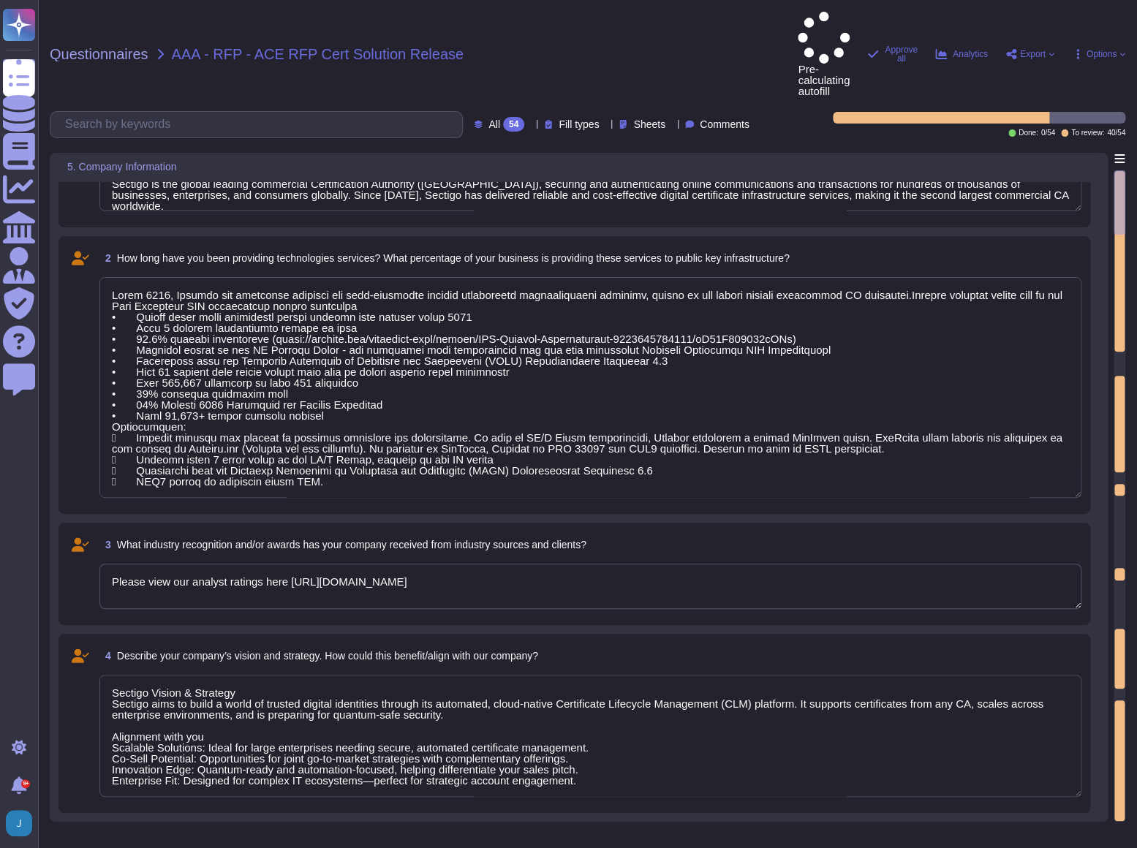
type textarea "Lorem 2733, Ipsumdo sit ametconse adipisci eli sedd-eiusmodte incidid utlaboree…"
type textarea "Sectigo Vision & Strategy Sectigo aims to build a world of trusted digital iden…"
type textarea "Key Differentiators of Sectigo 1. CA Agnostic CLM Platform: Sectigo’s cloud-nat…"
type textarea "Lorem 2733, Ipsumdo sit ametconse adipisci eli sedd-eiusmodte incidid utlaboree…"
type textarea "Sectigo Vision & Strategy Sectigo aims to build a world of trusted digital iden…"
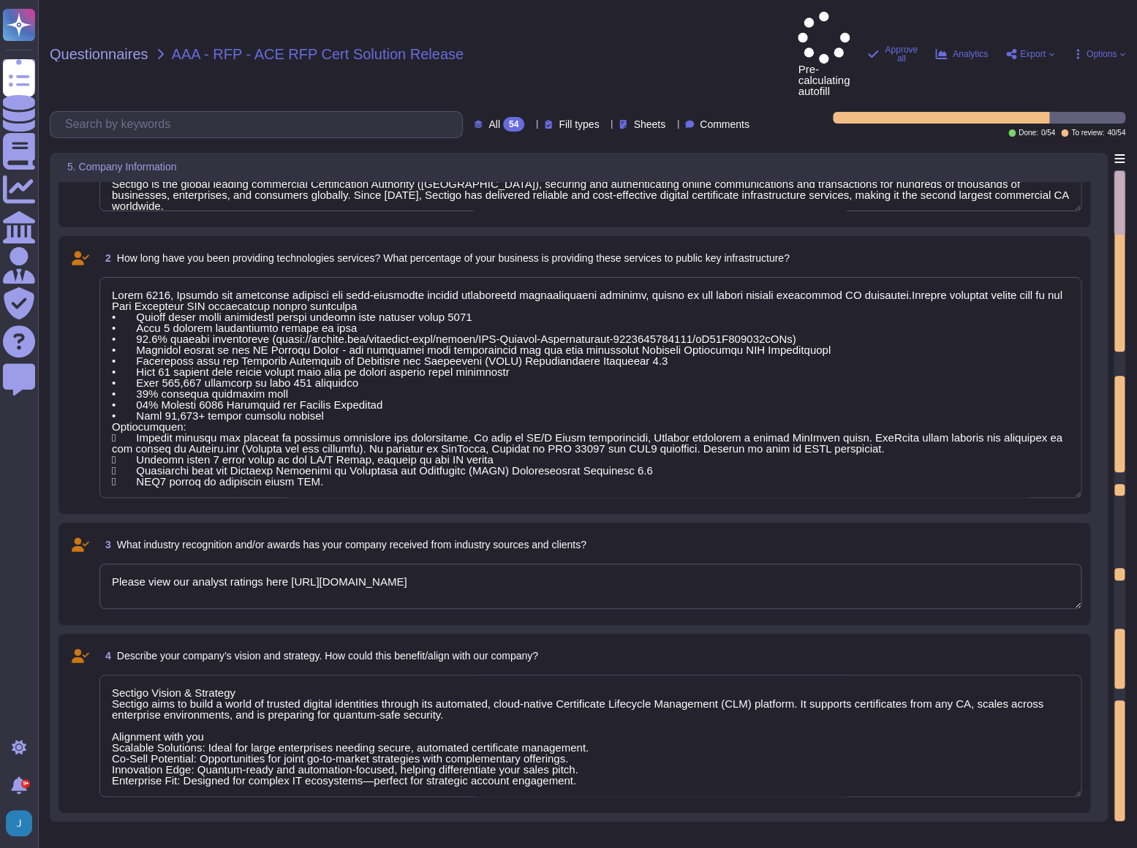
type textarea "Key Differentiators of Sectigo 1. CA Agnostic CLM Platform: Sectigo’s cloud-nat…"
type textarea "Lorem 2733, Ipsumdo sit ametconse adipisci eli sedd-eiusmodte incidid utlaboree…"
type textarea "Sectigo Vision & Strategy Sectigo aims to build a world of trusted digital iden…"
type textarea "Key Differentiators of Sectigo 1. CA Agnostic CLM Platform: Sectigo’s cloud-nat…"
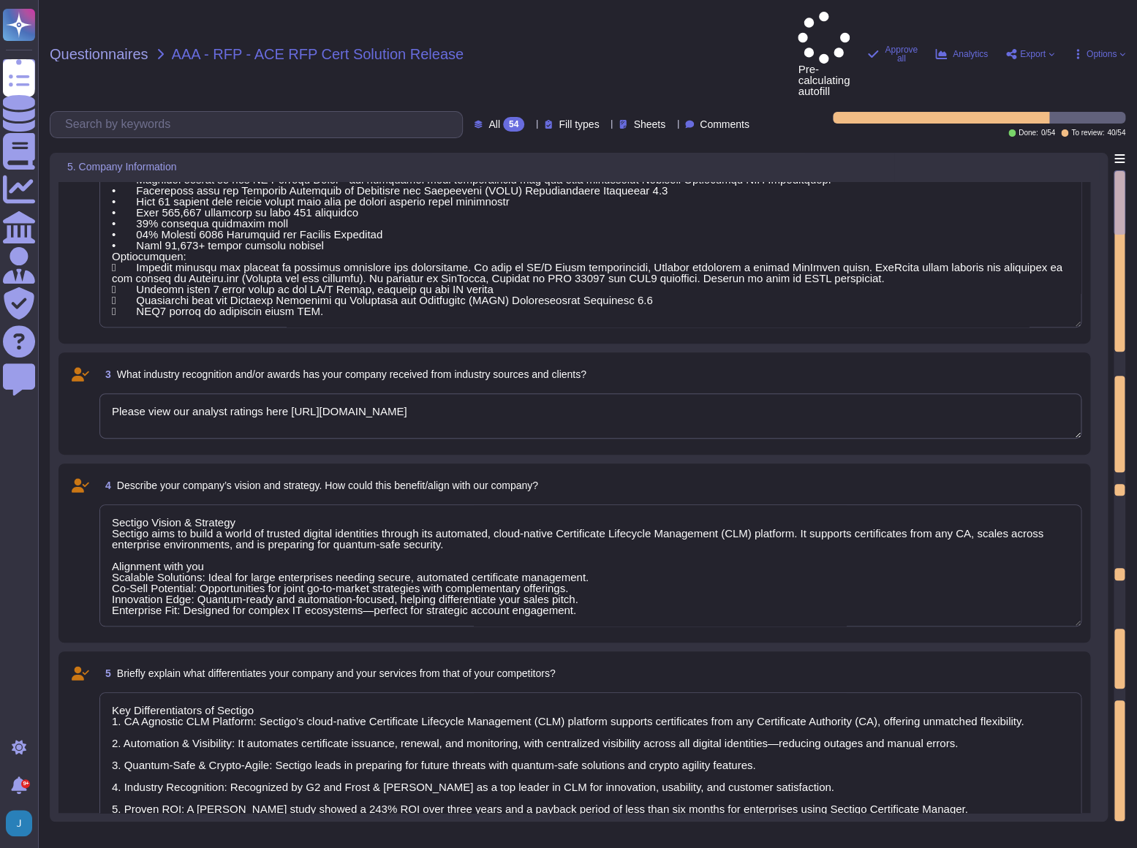
type textarea "Lorem 2733, Ipsumdo sit ametconse adipisci eli sedd-eiusmodte incidid utlaboree…"
type textarea "Sectigo Vision & Strategy Sectigo aims to build a world of trusted digital iden…"
type textarea "Key Differentiators of Sectigo 1. CA Agnostic CLM Platform: Sectigo’s cloud-nat…"
type textarea "Lorem 2733, Ipsumdo sit ametconse adipisci eli sedd-eiusmodte incidid utlaboree…"
type textarea "Sectigo Vision & Strategy Sectigo aims to build a world of trusted digital iden…"
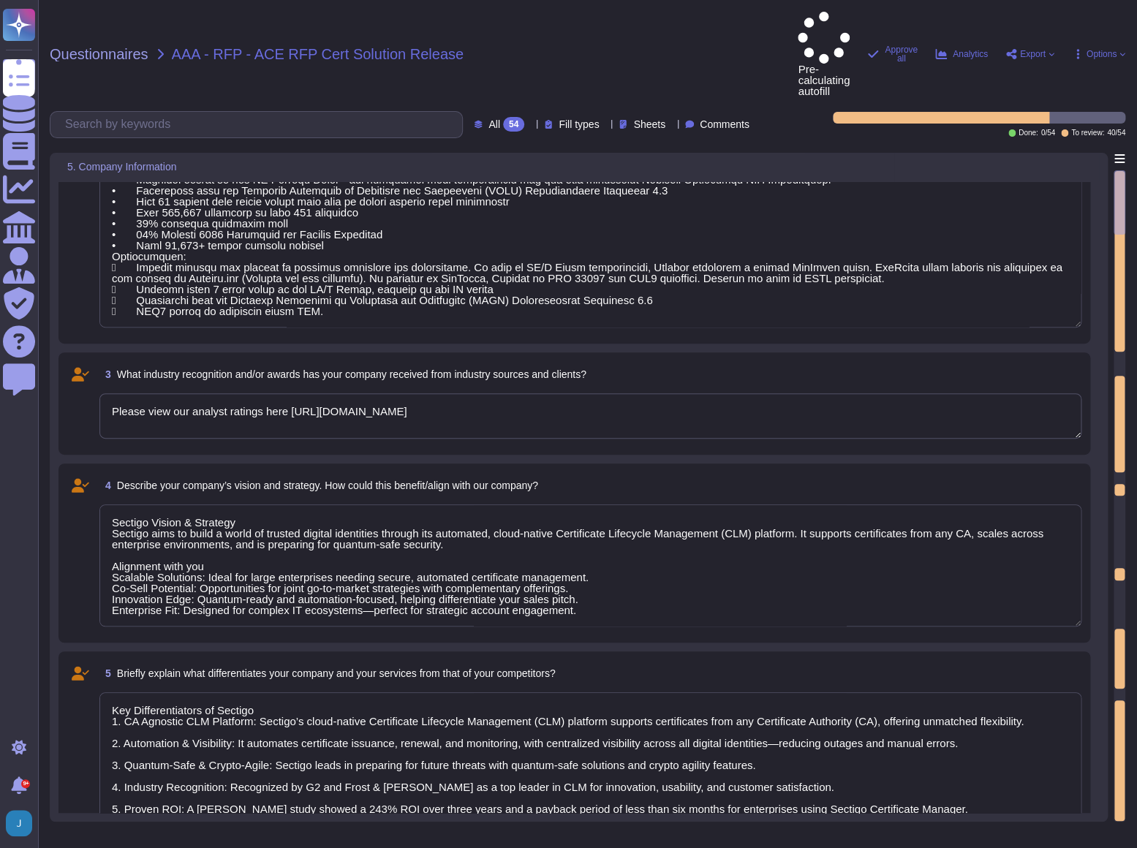
type textarea "Key Differentiators of Sectigo 1. CA Agnostic CLM Platform: Sectigo’s cloud-nat…"
type textarea "Lorem 2733, Ipsumdo sit ametconse adipisci eli sedd-eiusmodte incidid utlaboree…"
type textarea "Sectigo Vision & Strategy Sectigo aims to build a world of trusted digital iden…"
type textarea "Key Differentiators of Sectigo 1. CA Agnostic CLM Platform: Sectigo’s cloud-nat…"
type textarea "Lorem 2733, Ipsumdo sit ametconse adipisci eli sedd-eiusmodte incidid utlaboree…"
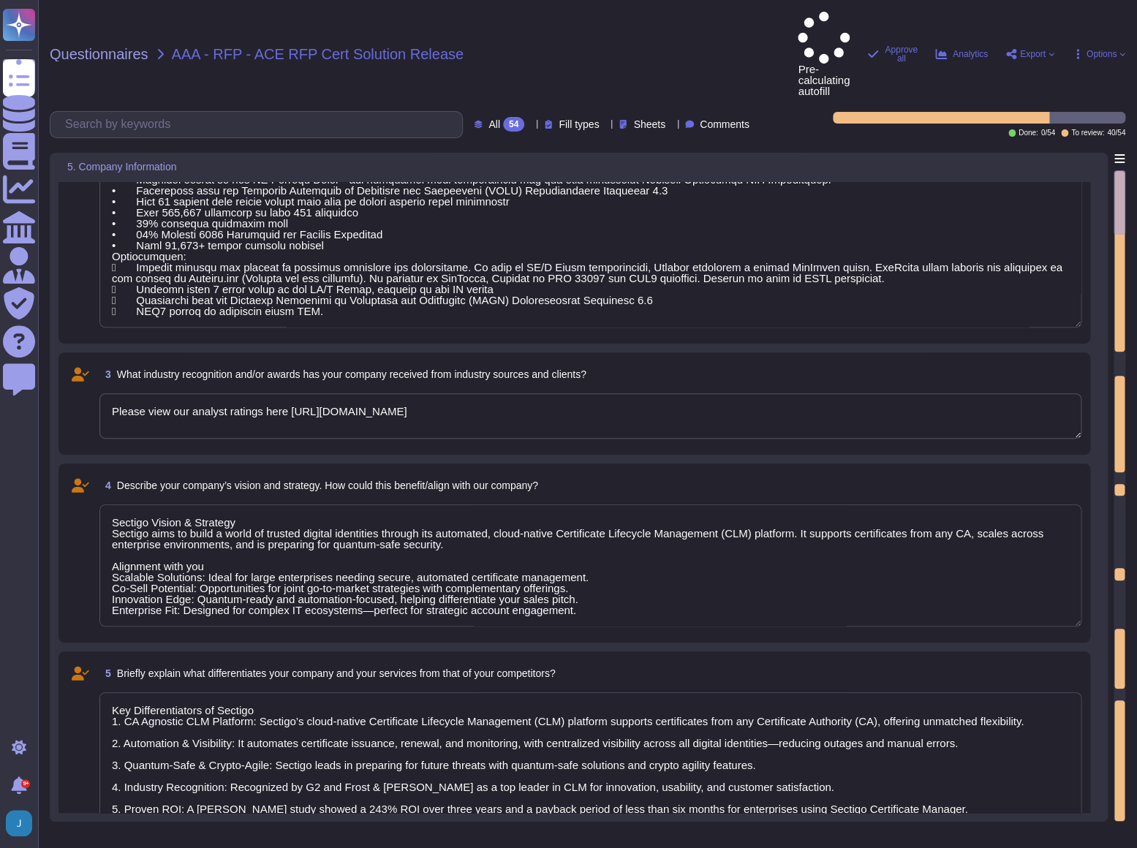
type textarea "Sectigo Vision & Strategy Sectigo aims to build a world of trusted digital iden…"
type textarea "Key Differentiators of Sectigo 1. CA Agnostic CLM Platform: Sectigo’s cloud-nat…"
type textarea "Lorem 2733, Ipsumdo sit ametconse adipisci eli sedd-eiusmodte incidid utlaboree…"
type textarea "Sectigo Vision & Strategy Sectigo aims to build a world of trusted digital iden…"
type textarea "Key Differentiators of Sectigo 1. CA Agnostic CLM Platform: Sectigo’s cloud-nat…"
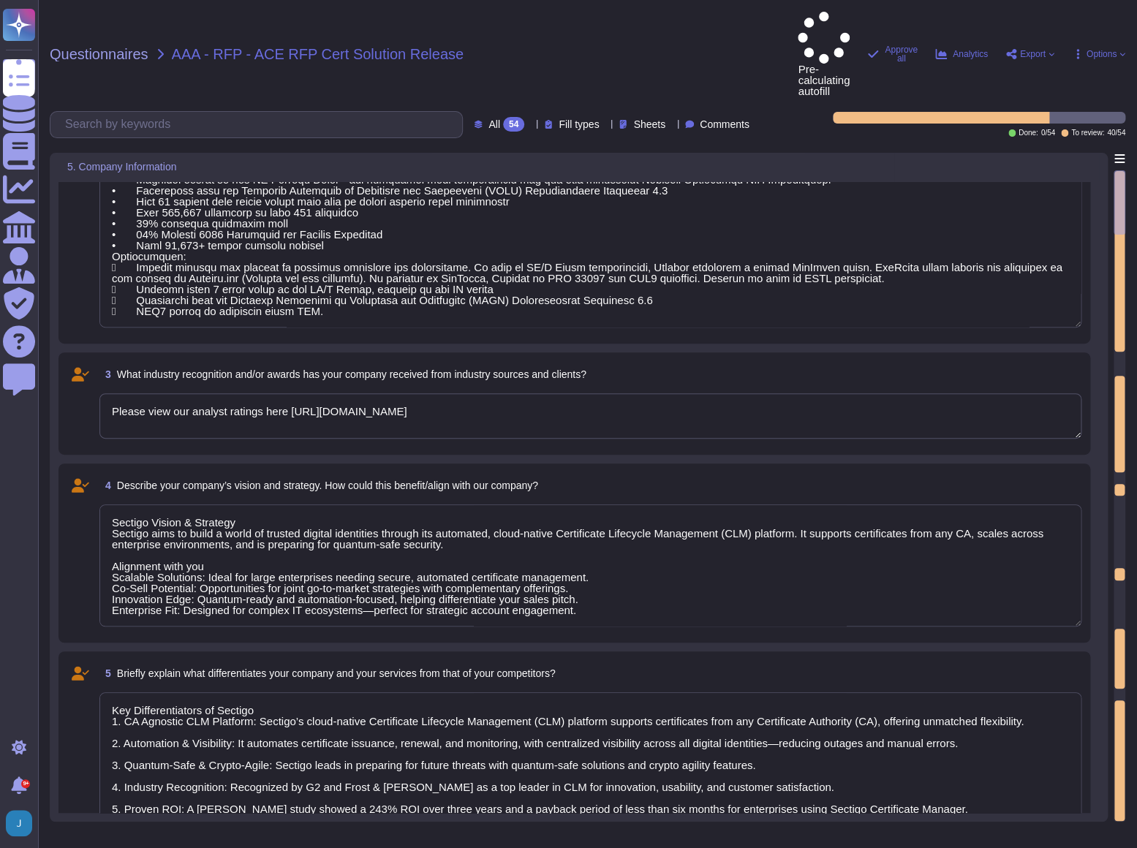
type textarea "Lorem 2733, Ipsumdo sit ametconse adipisci eli sedd-eiusmodte incidid utlaboree…"
type textarea "Sectigo Vision & Strategy Sectigo aims to build a world of trusted digital iden…"
type textarea "Key Differentiators of Sectigo 1. CA Agnostic CLM Platform: Sectigo’s cloud-nat…"
type textarea "Lorem 2733, Ipsumdo sit ametconse adipisci eli sedd-eiusmodte incidid utlaboree…"
type textarea "Sectigo Vision & Strategy Sectigo aims to build a world of trusted digital iden…"
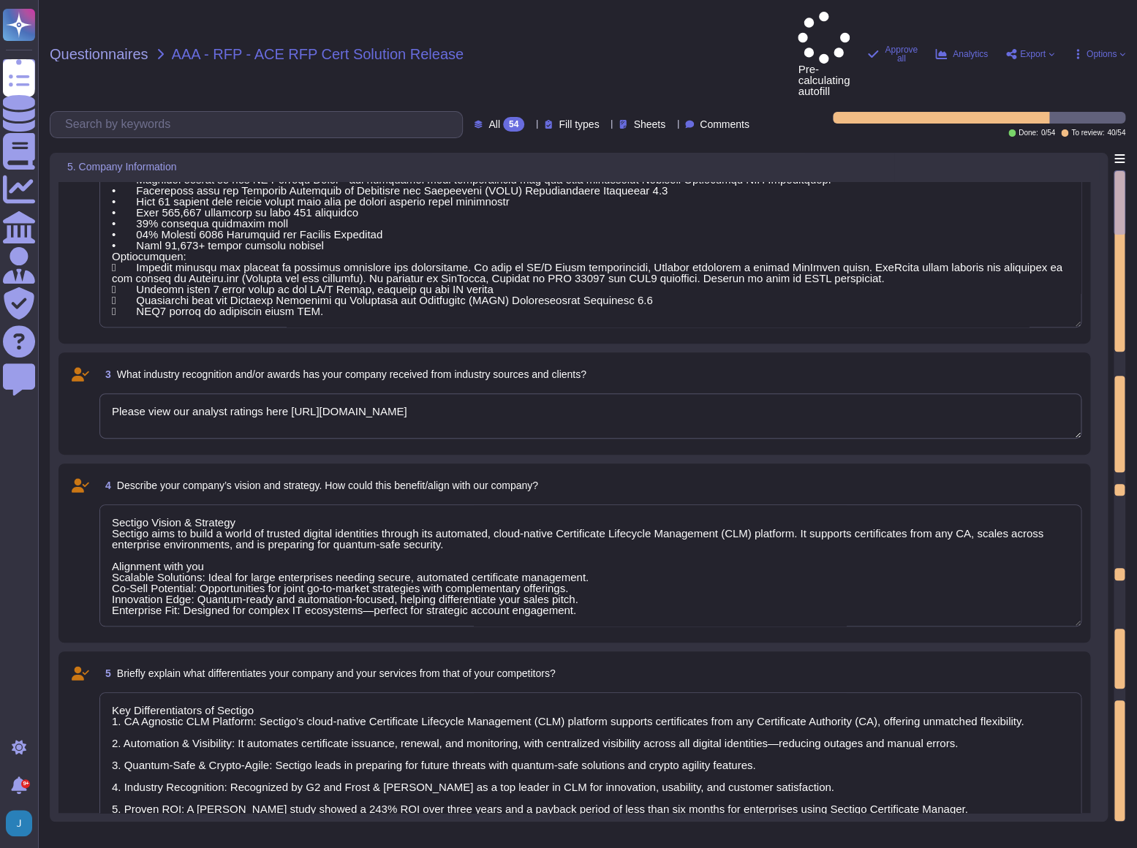
type textarea "Key Differentiators of Sectigo 1. CA Agnostic CLM Platform: Sectigo’s cloud-nat…"
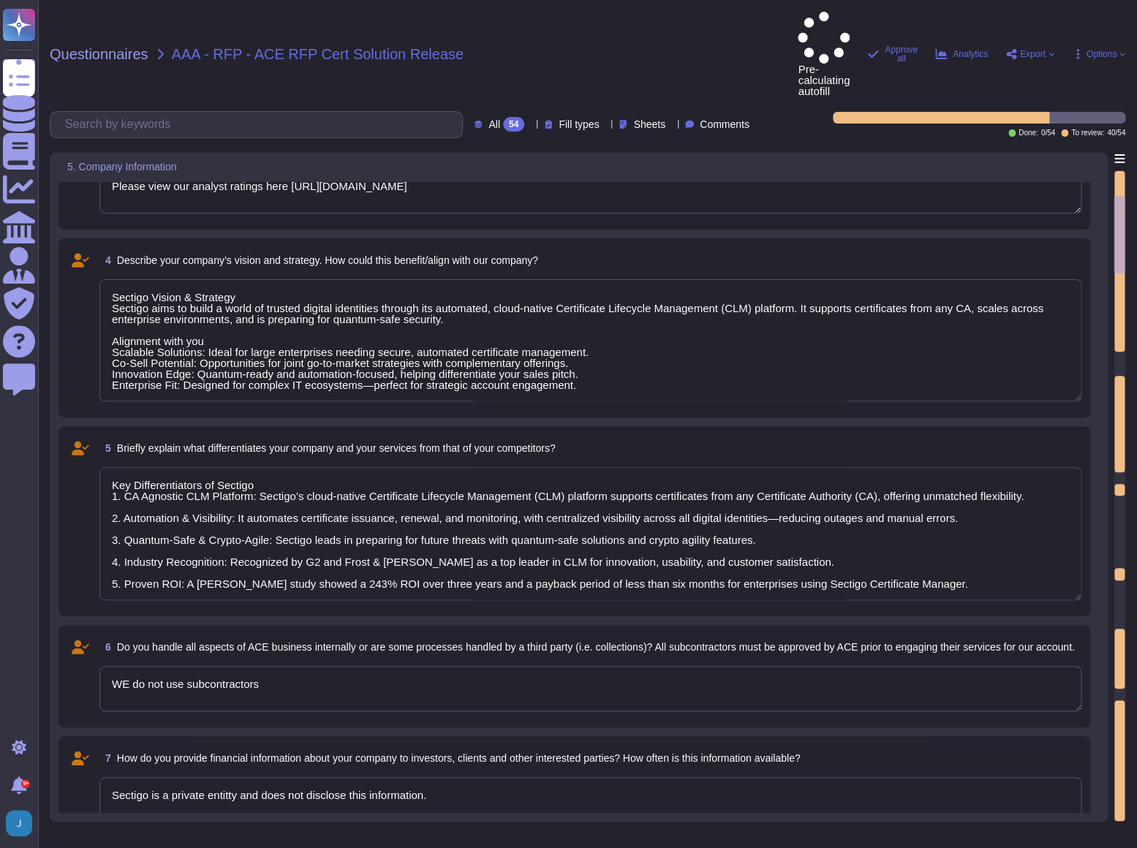
type textarea "Not applicable"
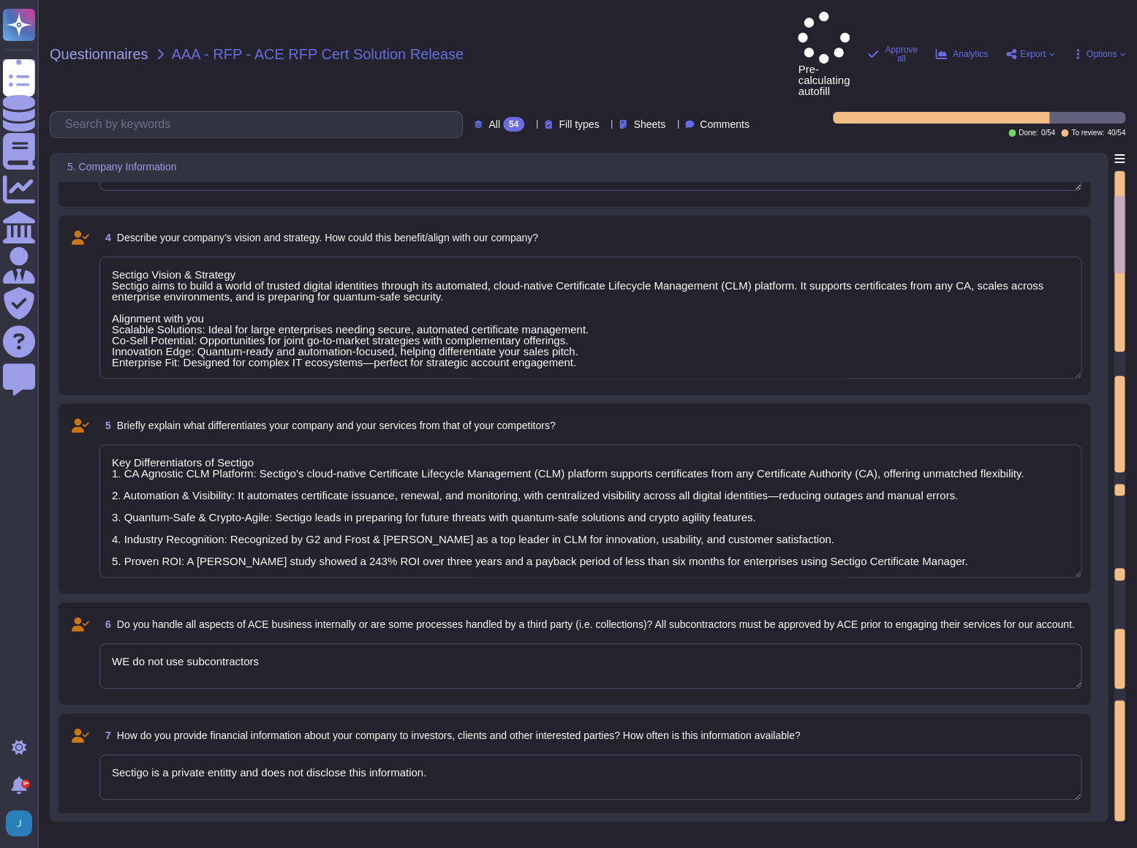
type textarea "Lorem 2733, Ipsumdo sit ametconse adipisci eli sedd-eiusmodte incidid utlaboree…"
type textarea "Sectigo Vision & Strategy Sectigo aims to build a world of trusted digital iden…"
type textarea "Key Differentiators of Sectigo 1. CA Agnostic CLM Platform: Sectigo’s cloud-nat…"
type textarea "Lorem 2733, Ipsumdo sit ametconse adipisci eli sedd-eiusmodte incidid utlaboree…"
type textarea "Sectigo Vision & Strategy Sectigo aims to build a world of trusted digital iden…"
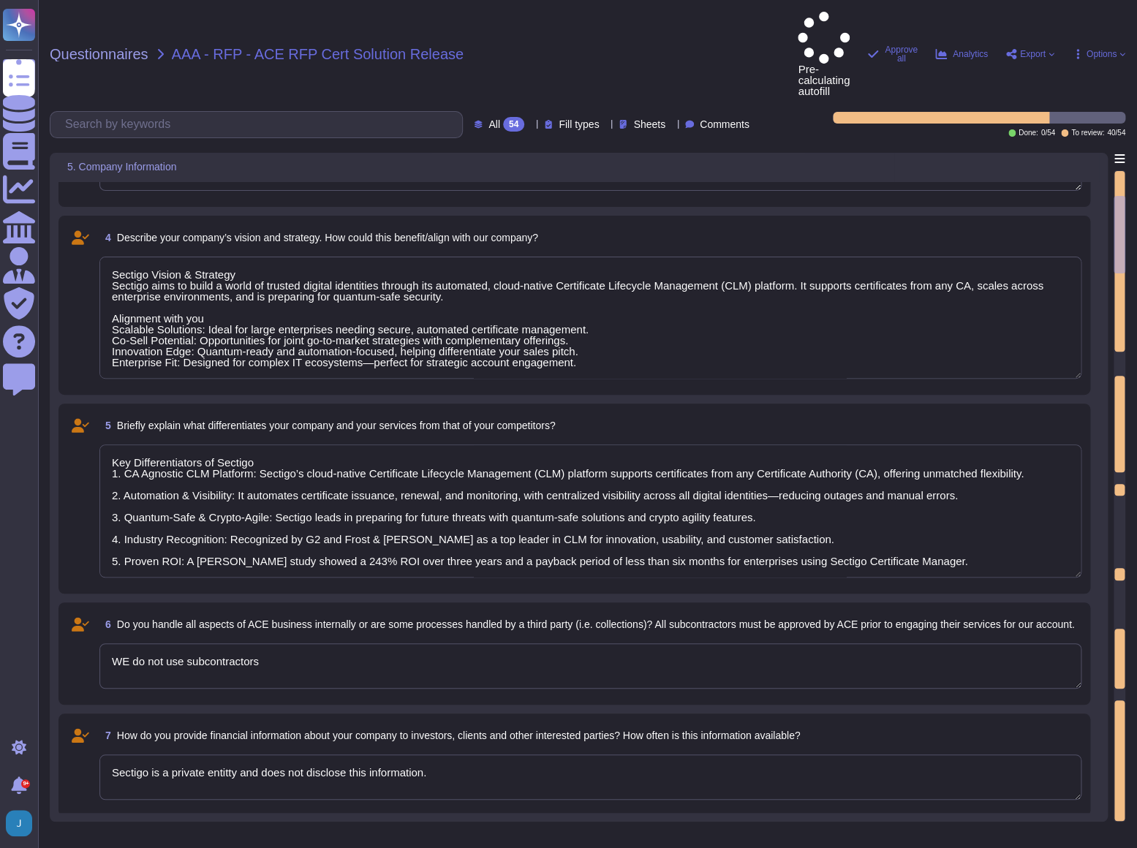
type textarea "Key Differentiators of Sectigo 1. CA Agnostic CLM Platform: Sectigo’s cloud-nat…"
type textarea "Lorem 2733, Ipsumdo sit ametconse adipisci eli sedd-eiusmodte incidid utlaboree…"
type textarea "Sectigo Vision & Strategy Sectigo aims to build a world of trusted digital iden…"
type textarea "Key Differentiators of Sectigo 1. CA Agnostic CLM Platform: Sectigo’s cloud-nat…"
type textarea "Lorem 2733, Ipsumdo sit ametconse adipisci eli sedd-eiusmodte incidid utlaboree…"
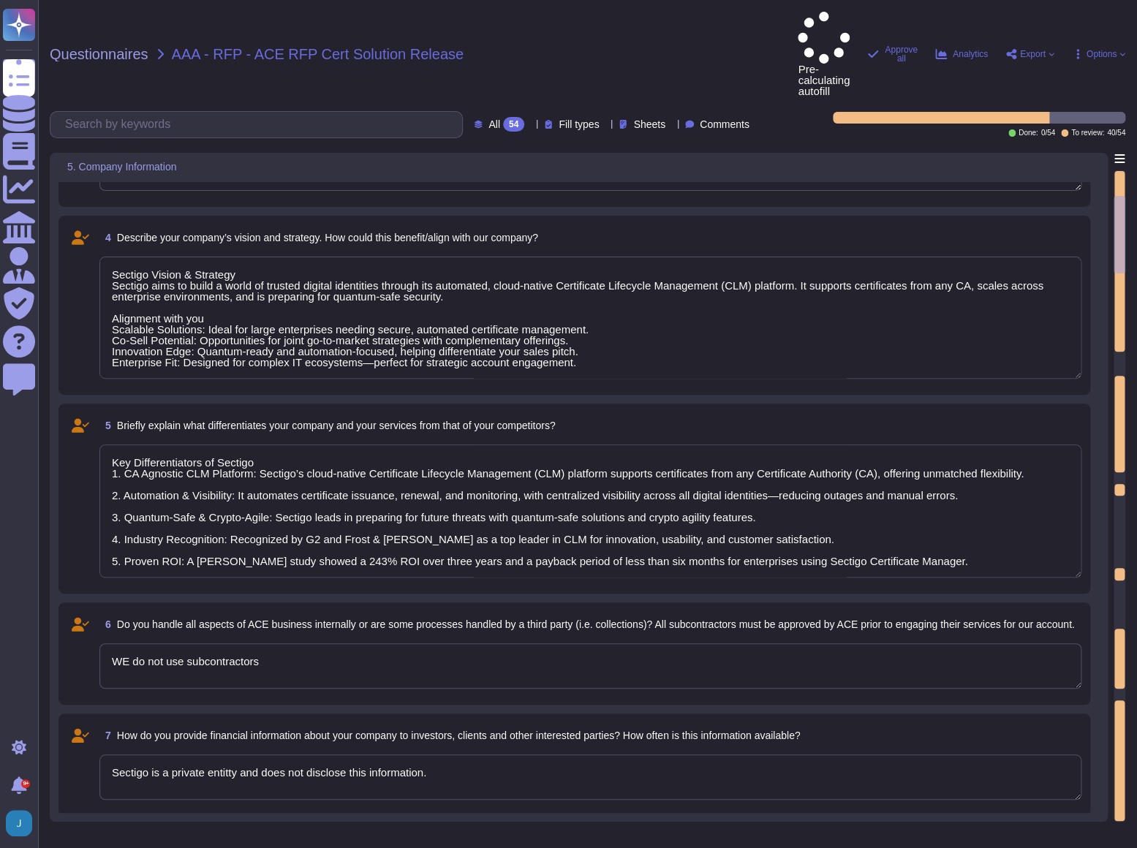
type textarea "Sectigo Vision & Strategy Sectigo aims to build a world of trusted digital iden…"
type textarea "Key Differentiators of Sectigo 1. CA Agnostic CLM Platform: Sectigo’s cloud-nat…"
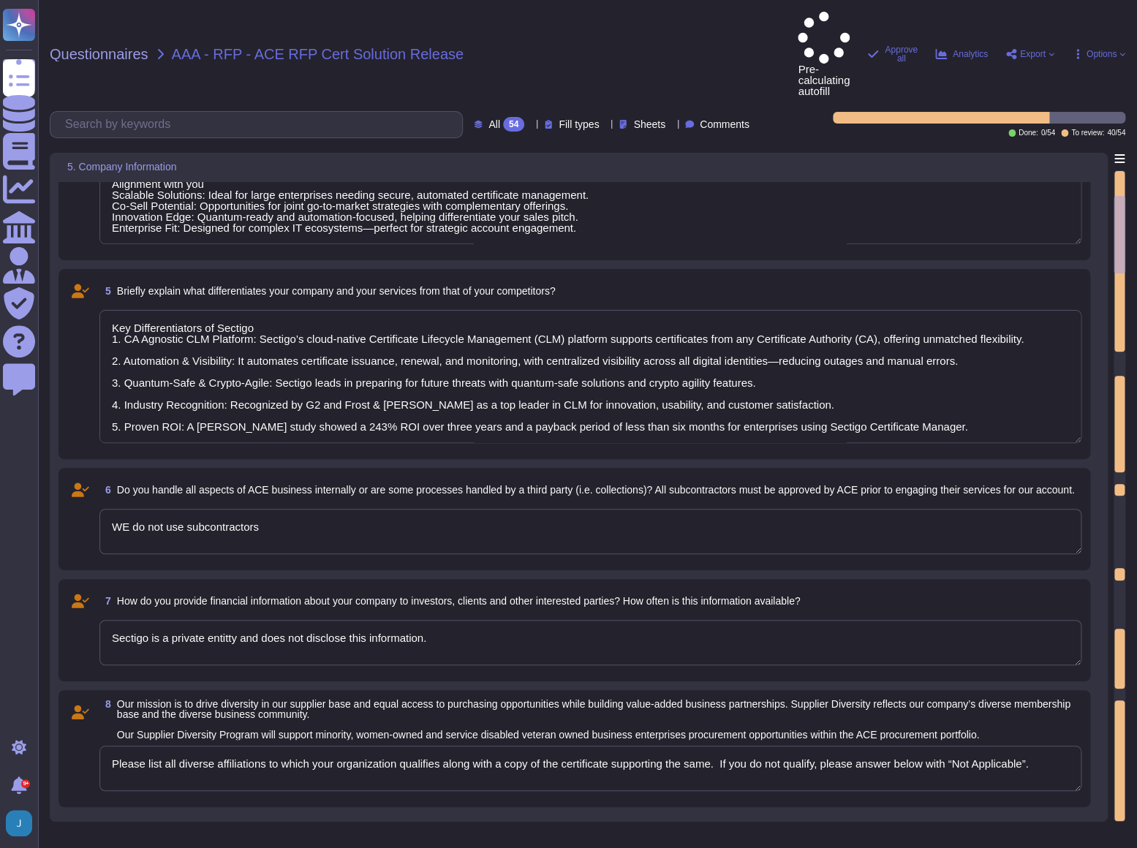
type textarea "Lorem 2733, Ipsumdo sit ametconse adipisci eli sedd-eiusmodte incidid utlaboree…"
type textarea "Sectigo Vision & Strategy Sectigo aims to build a world of trusted digital iden…"
type textarea "Key Differentiators of Sectigo 1. CA Agnostic CLM Platform: Sectigo’s cloud-nat…"
type textarea "Sectigo Vision & Strategy Sectigo aims to build a world of trusted digital iden…"
type textarea "Key Differentiators of Sectigo 1. CA Agnostic CLM Platform: Sectigo’s cloud-nat…"
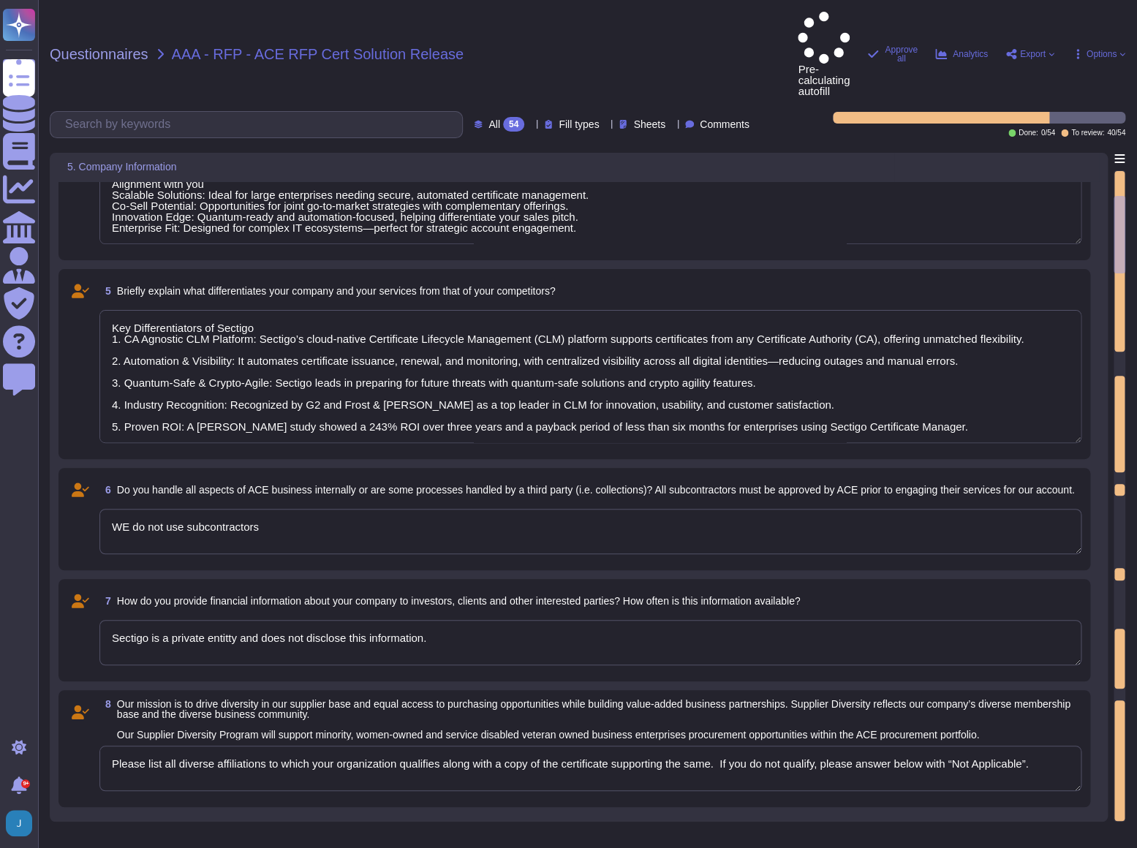
type textarea "Sectigo Vision & Strategy Sectigo aims to build a world of trusted digital iden…"
type textarea "Key Differentiators of Sectigo 1. CA Agnostic CLM Platform: Sectigo’s cloud-nat…"
type textarea "Sectigo Vision & Strategy Sectigo aims to build a world of trusted digital iden…"
type textarea "Key Differentiators of Sectigo 1. CA Agnostic CLM Platform: Sectigo’s cloud-nat…"
type textarea "Sectigo Vision & Strategy Sectigo aims to build a world of trusted digital iden…"
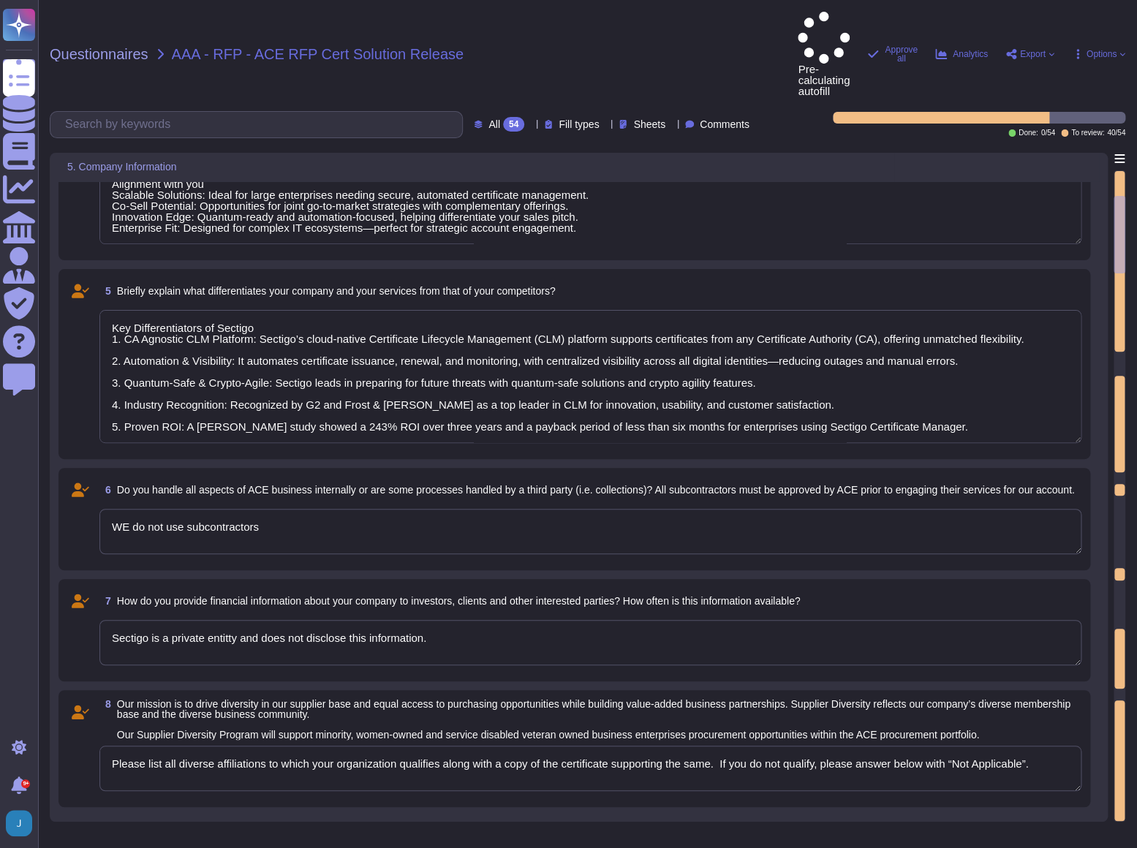
type textarea "Key Differentiators of Sectigo 1. CA Agnostic CLM Platform: Sectigo’s cloud-nat…"
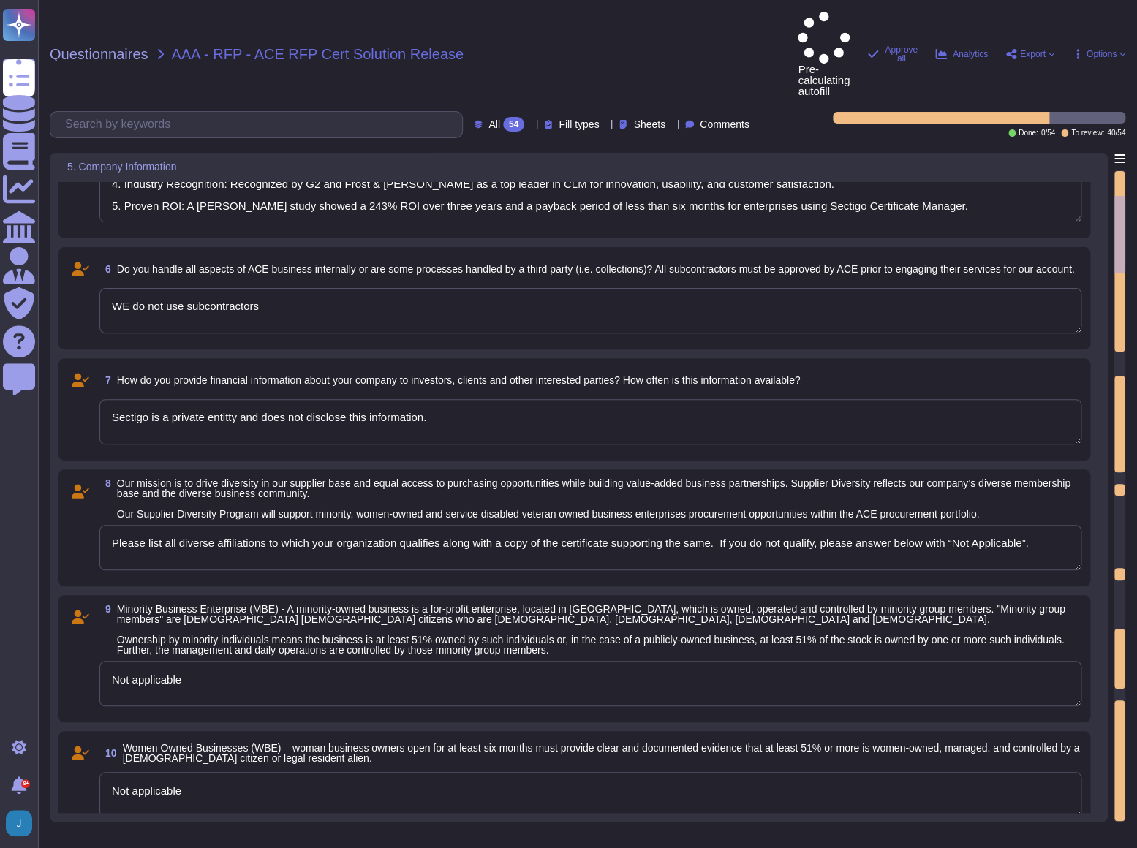
type textarea "Sectigo Vision & Strategy Sectigo aims to build a world of trusted digital iden…"
type textarea "Key Differentiators of Sectigo 1. CA Agnostic CLM Platform: Sectigo’s cloud-nat…"
type textarea "Sectigo Vision & Strategy Sectigo aims to build a world of trusted digital iden…"
type textarea "Key Differentiators of Sectigo 1. CA Agnostic CLM Platform: Sectigo’s cloud-nat…"
type textarea "Sectigo Vision & Strategy Sectigo aims to build a world of trusted digital iden…"
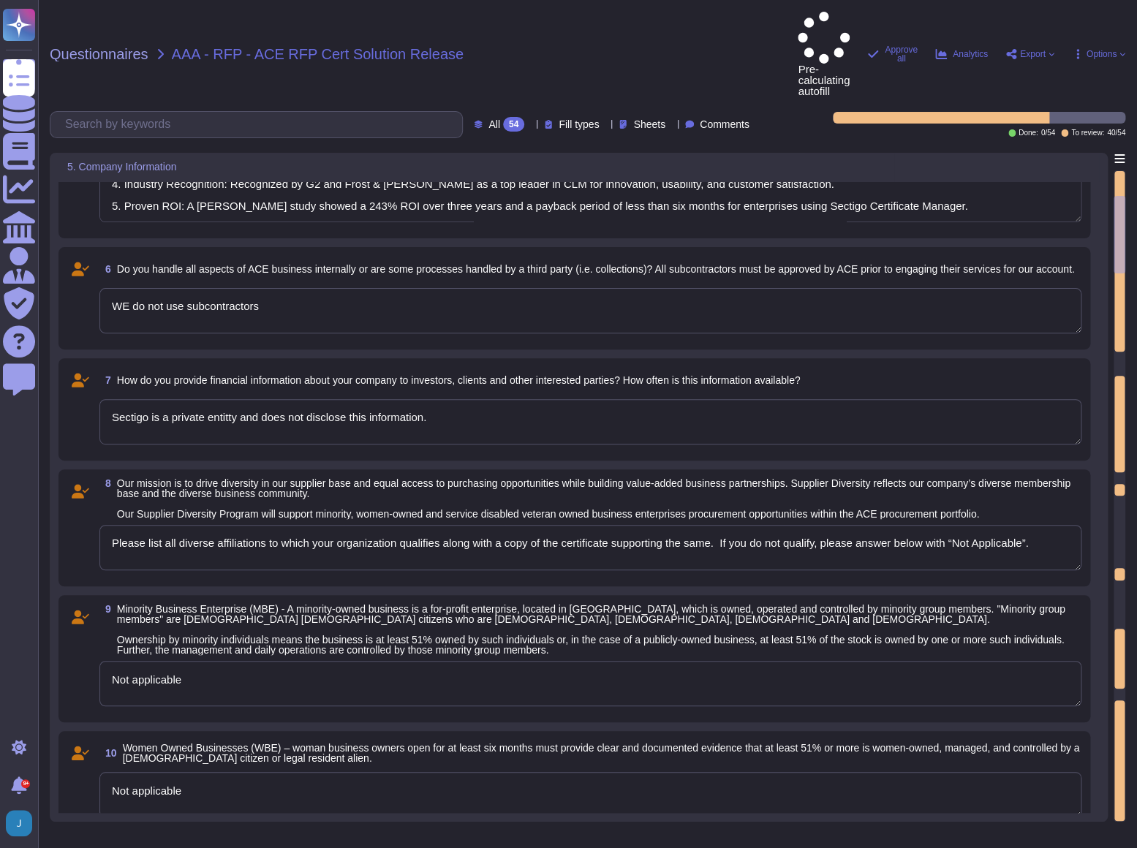
type textarea "Key Differentiators of Sectigo 1. CA Agnostic CLM Platform: Sectigo’s cloud-nat…"
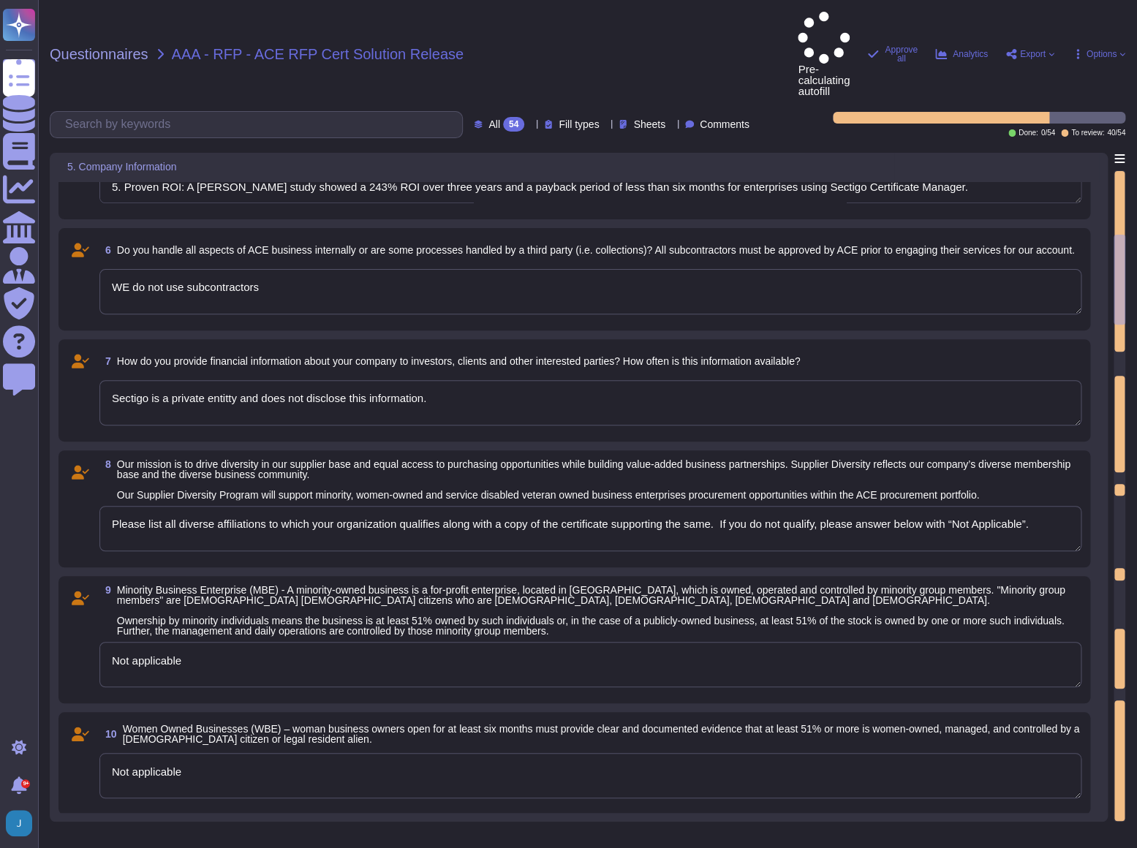
type textarea "No"
type textarea "We only share this information when an NDA is in place."
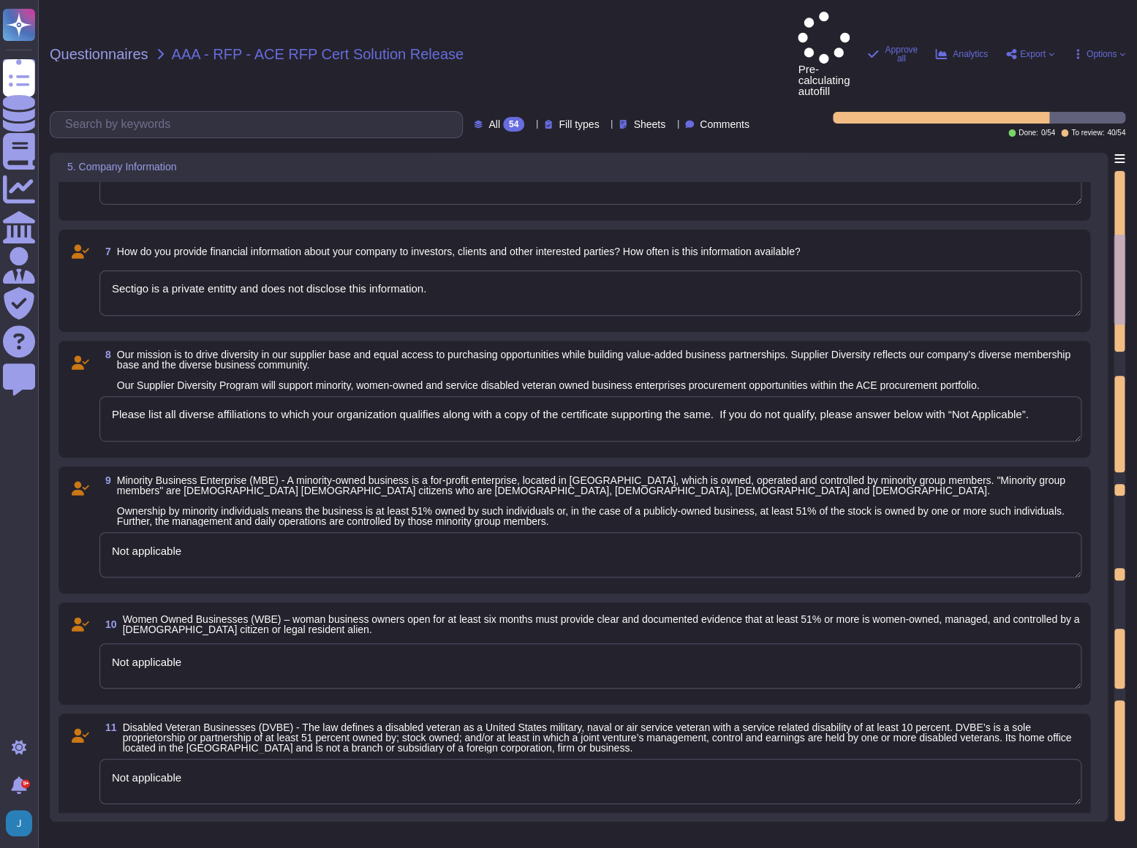
type textarea "Sectigo Vision & Strategy Sectigo aims to build a world of trusted digital iden…"
type textarea "Key Differentiators of Sectigo 1. CA Agnostic CLM Platform: Sectigo’s cloud-nat…"
type textarea "Sectigo Vision & Strategy Sectigo aims to build a world of trusted digital iden…"
type textarea "Key Differentiators of Sectigo 1. CA Agnostic CLM Platform: Sectigo’s cloud-nat…"
type textarea "Sectigo Vision & Strategy Sectigo aims to build a world of trusted digital iden…"
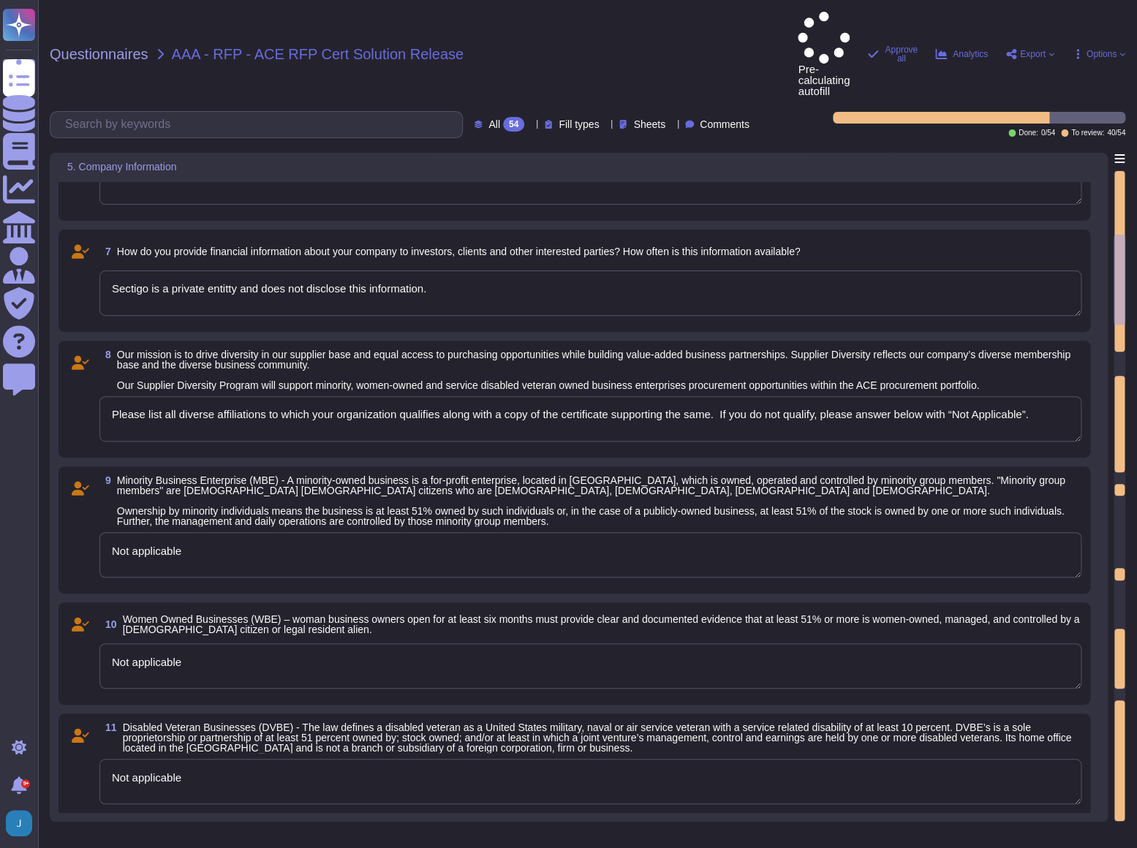
type textarea "Key Differentiators of Sectigo 1. CA Agnostic CLM Platform: Sectigo’s cloud-nat…"
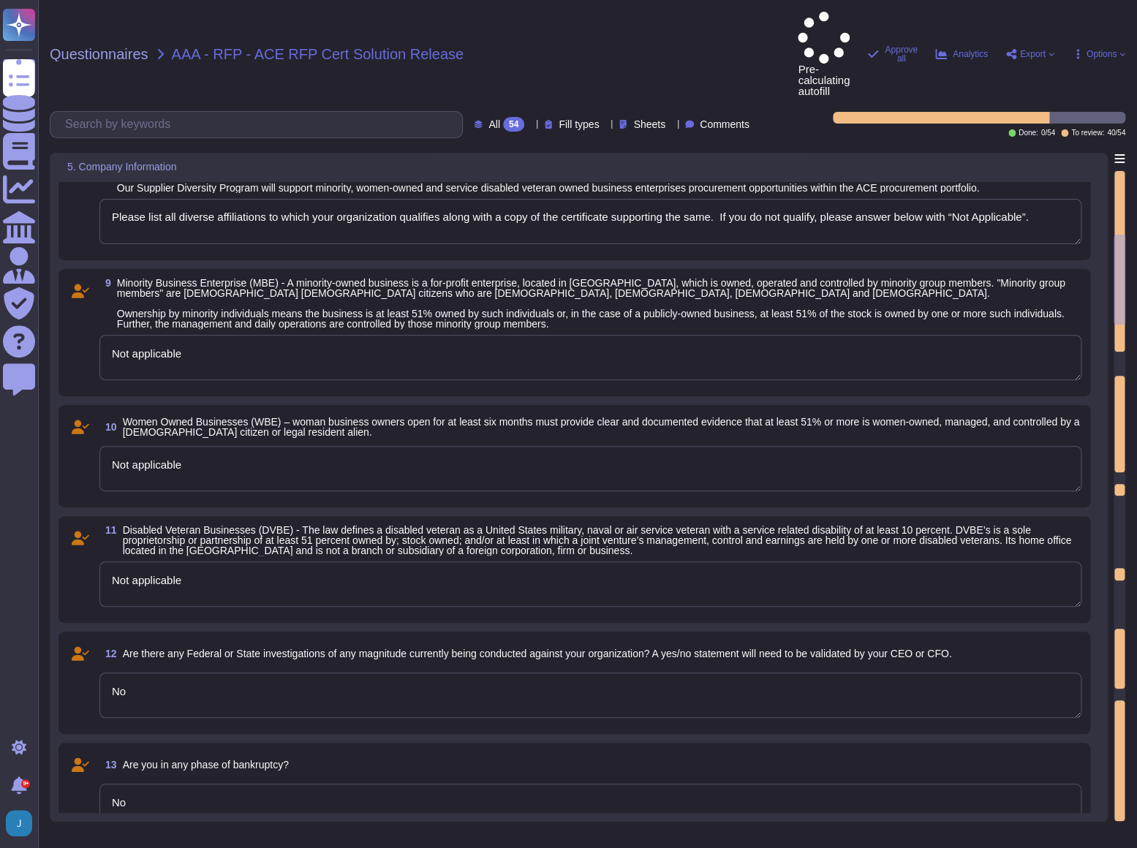
scroll to position [1396, 0]
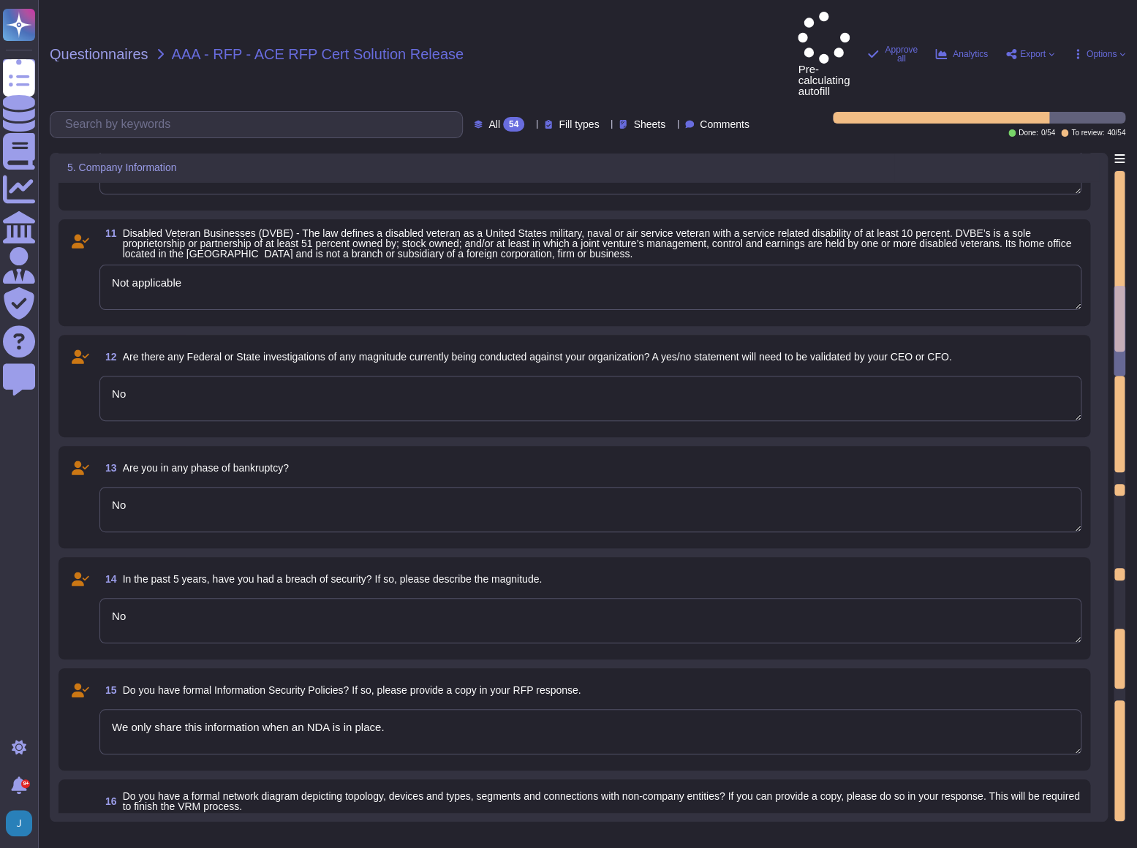
type textarea "Standard Premier and Enterprise"
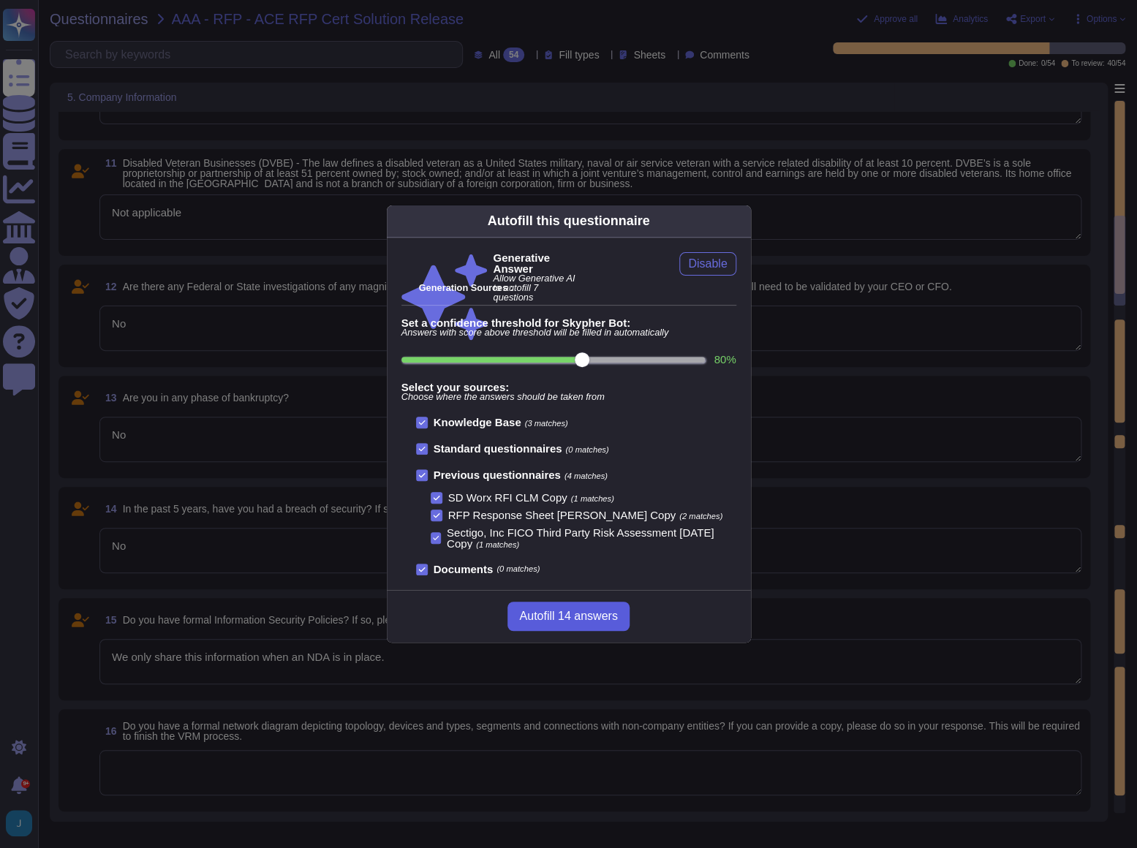
click at [590, 618] on span "Autofill 14 answers" at bounding box center [568, 617] width 98 height 12
type textarea "Sectigo SLA Overview Support Availability - 24/7/365 coverage for all priority …"
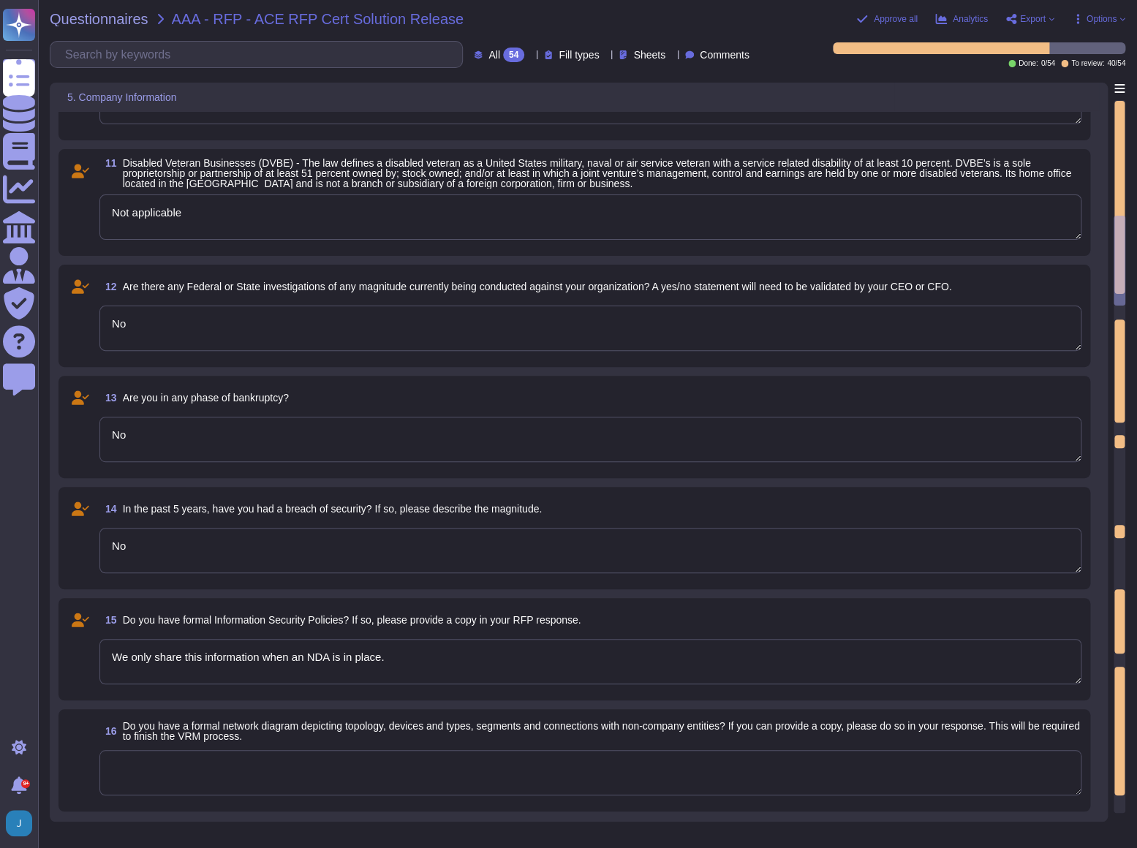
type textarea "We do not have a network architecture diagram that is suitable for external sha…"
type textarea "Sectigo provides a comprehensive customer support structure that includes: 1. S…"
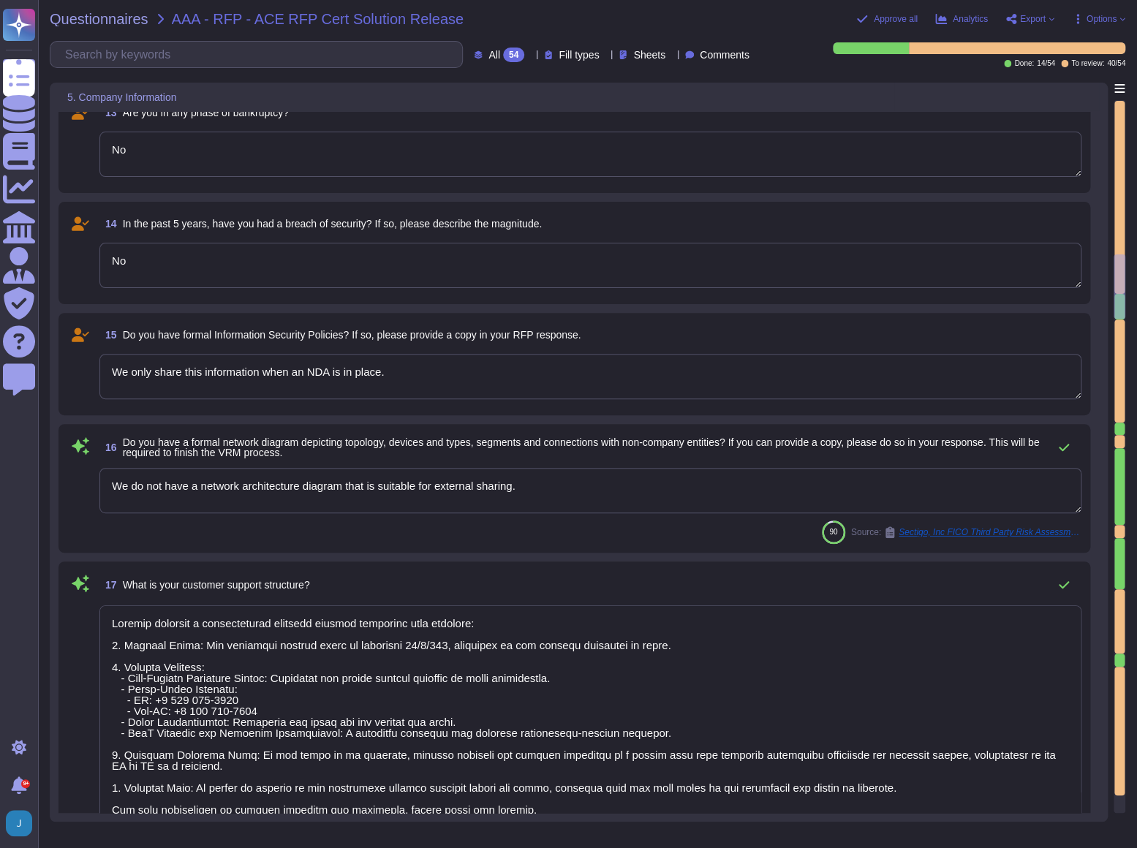
type textarea "Sectigo SLA Overview Support Availability - 24/7/365 coverage for all priority …"
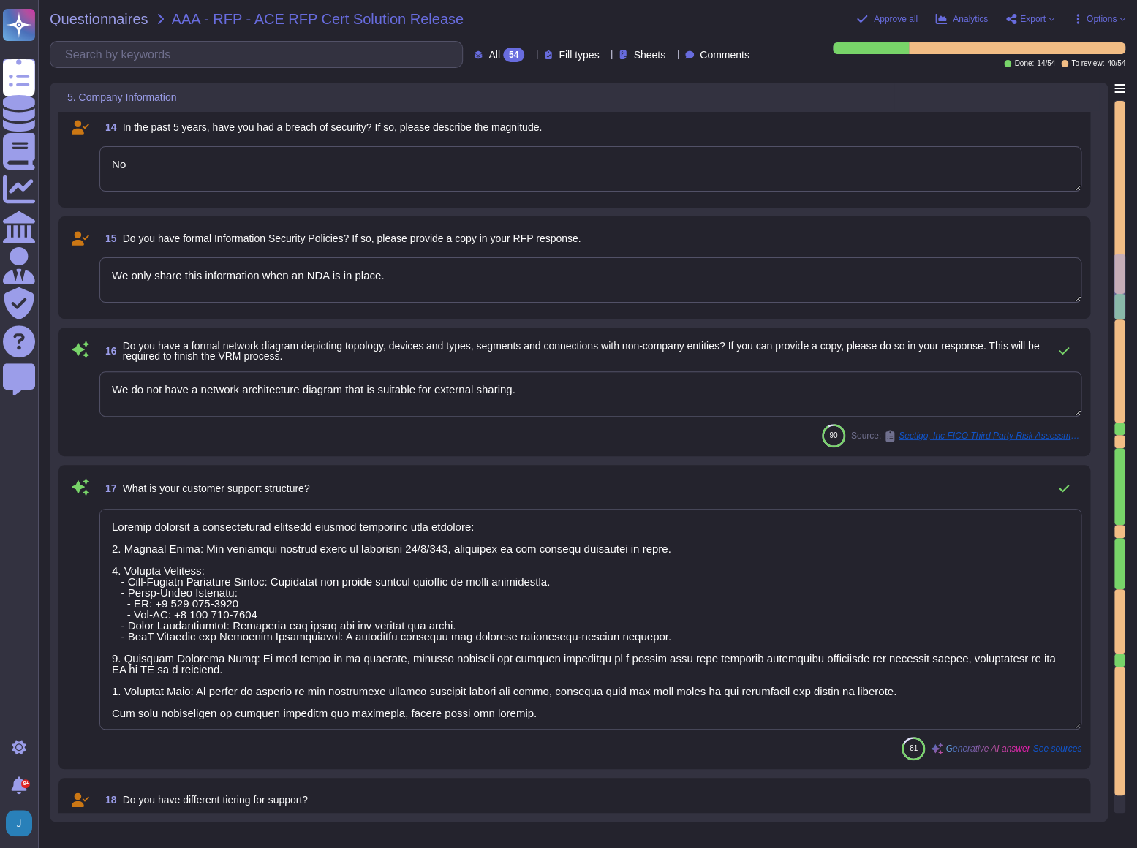
scroll to position [1794, 0]
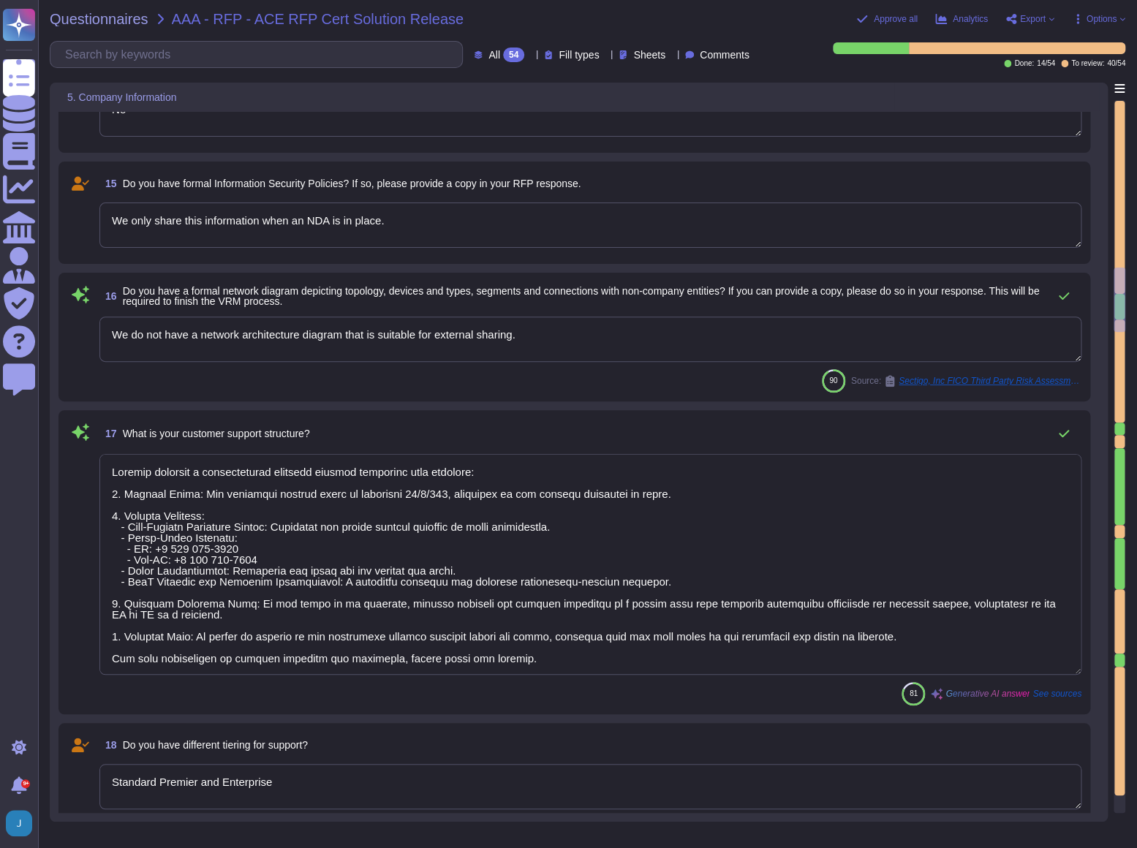
type textarea "yes- purchase premier support"
type textarea "Sectigo SLA Overview Support Availability - 24/7/365 coverage for all priority …"
type textarea "yes-"
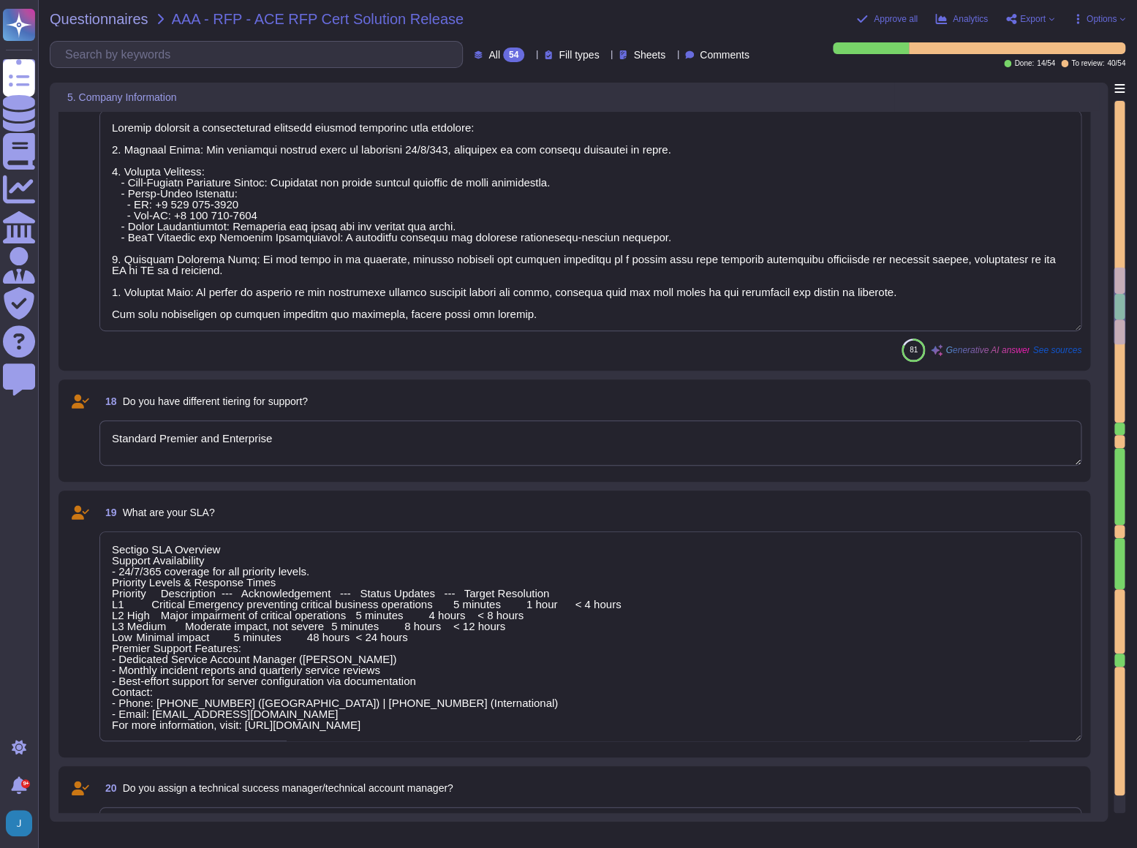
type textarea "Sectigo SLA Overview Support Availability - 24/7/365 coverage for all priority …"
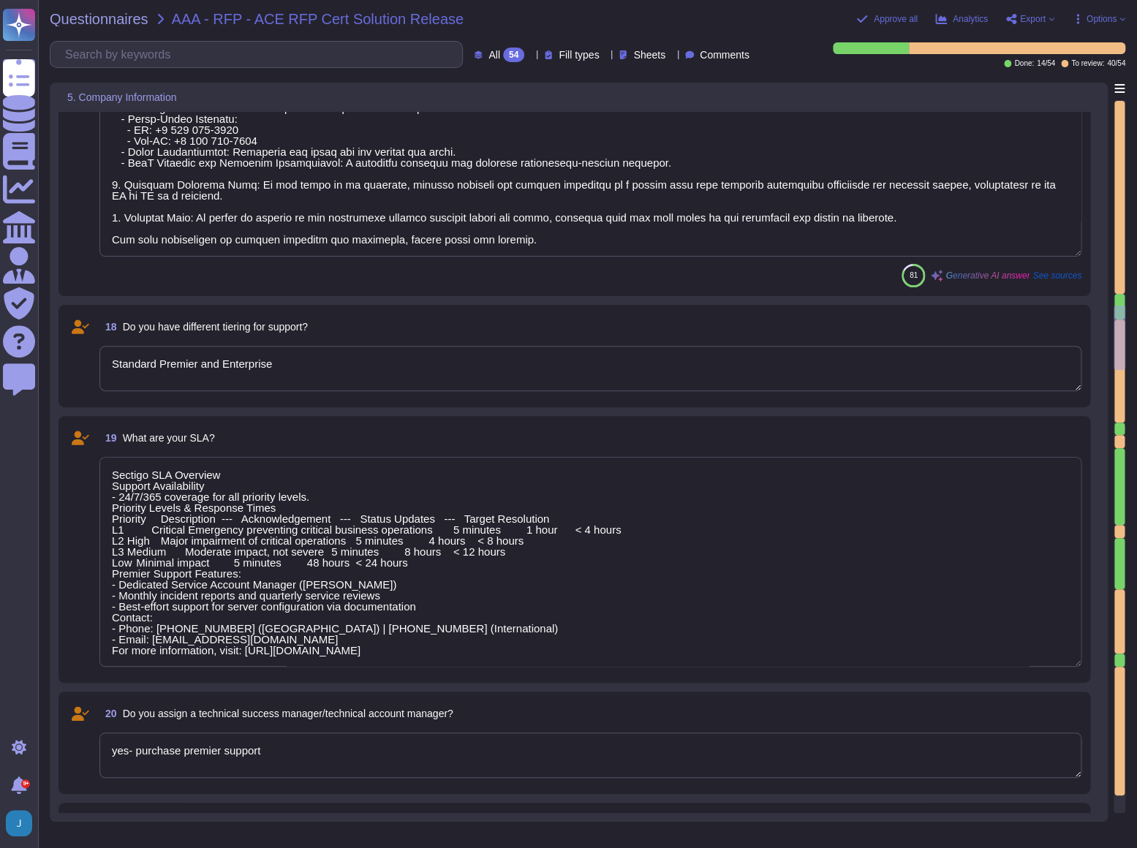
type textarea "Loremip Dolorsitametc Adipiscinge Seddoeiu - 7. Temporincid Utlaboreet Dolorema…"
type textarea "Sectigo SLA Overview Support Availability - 24/7/365 coverage for all priority …"
type textarea "Loremip Dolorsitametc Adipiscinge Seddoeiu - 7. Temporincid Utlaboreet Dolorema…"
type textarea "Sectigo SLA Overview Support Availability - 24/7/365 coverage for all priority …"
type textarea "Loremip Dolorsitametc Adipiscinge Seddoeiu - 7. Temporincid Utlaboreet Dolorema…"
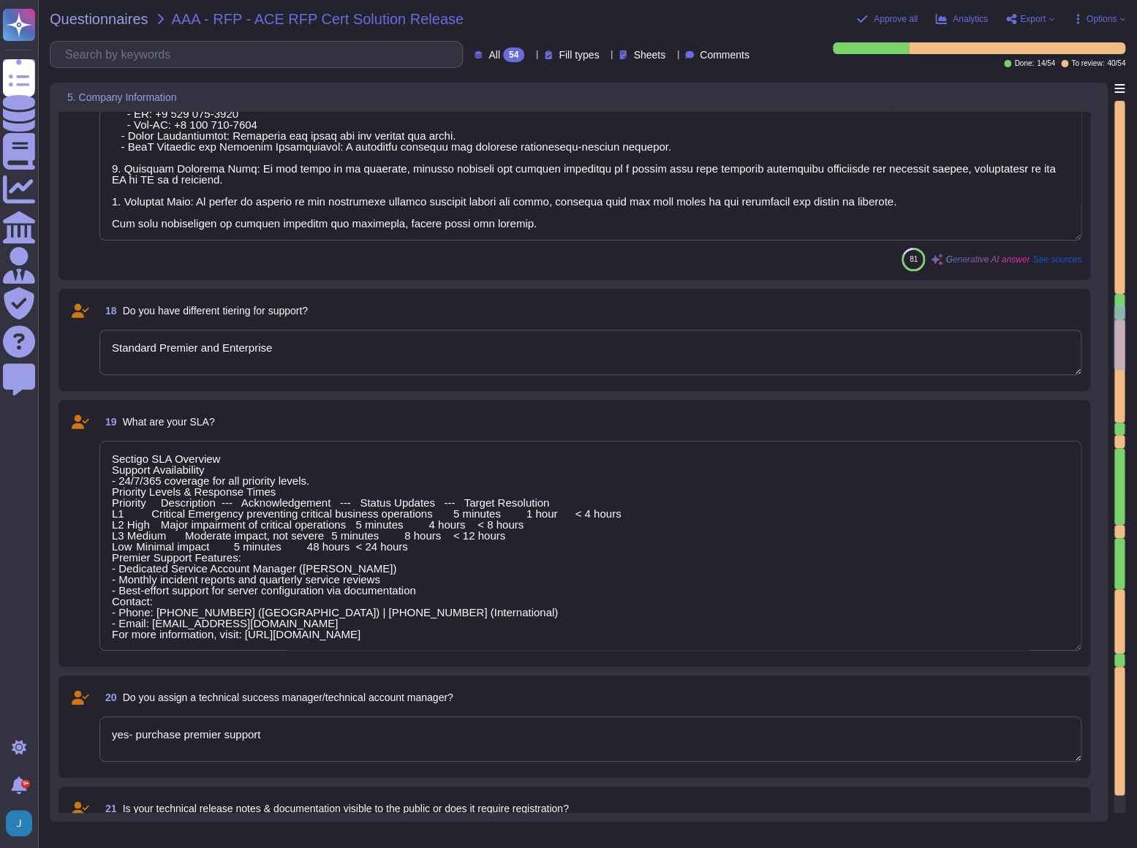
type textarea "Sectigo SLA Overview Support Availability - 24/7/365 coverage for all priority …"
type textarea "Loremip Dolorsitametc Adipiscinge Seddoeiu - 7. Temporincid Utlaboreet Dolorema…"
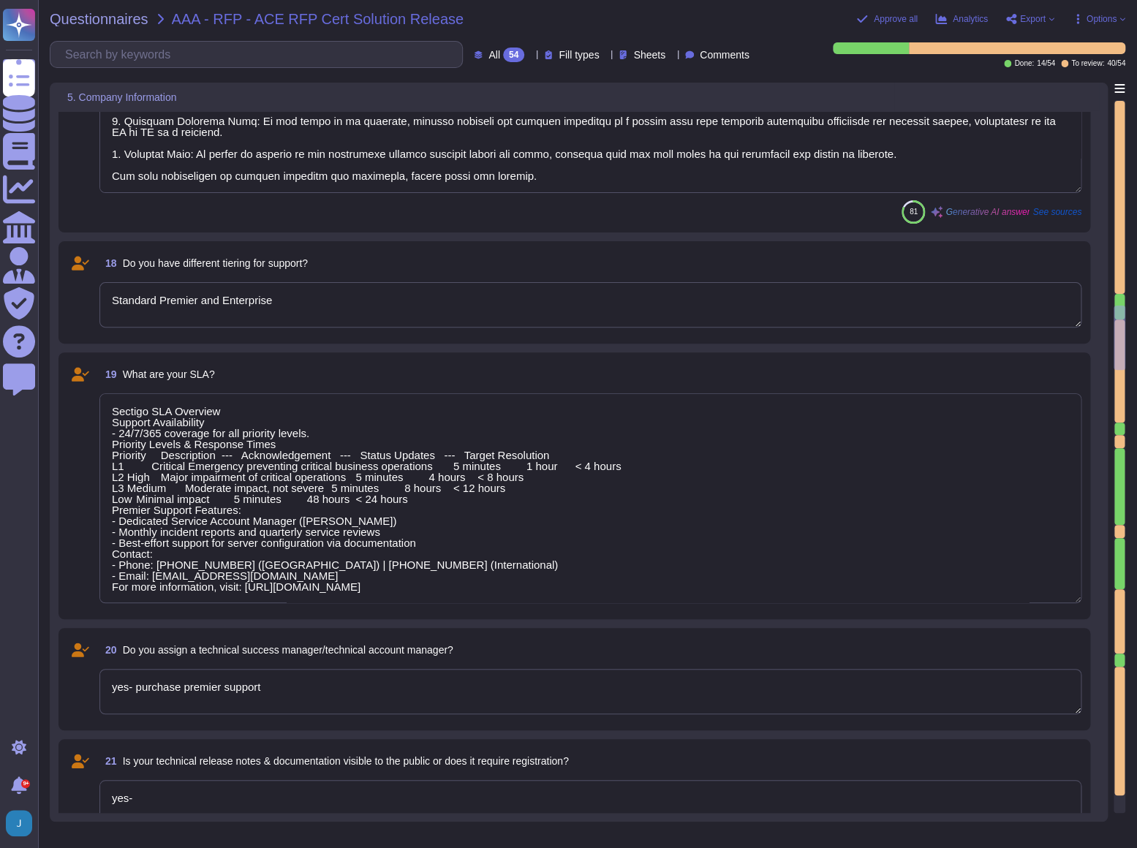
type textarea "Sectigo SLA Overview Support Availability - 24/7/365 coverage for all priority …"
type textarea "Loremip Dolorsitametc Adipiscinge Seddoeiu - 7. Temporincid Utlaboreet Dolorema…"
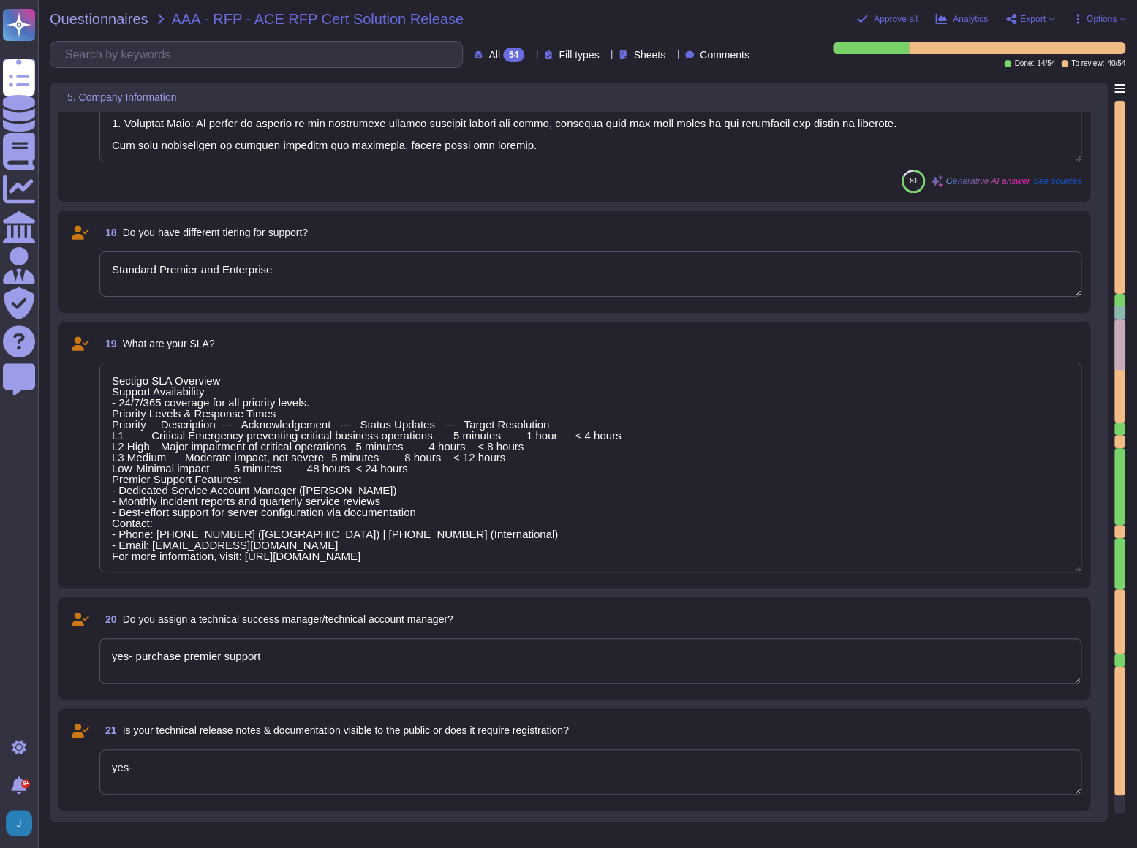
type textarea "yes- Soc 2-3-and ISO-web trust audit"
type textarea "Sectigo SLA Overview Support Availability - 24/7/365 coverage for all priority …"
type textarea "Loremip Dolorsitametc Adipiscinge Seddoeiu - 7. Temporincid Utlaboreet Dolorema…"
type textarea "Sectigo SLA Overview Support Availability - 24/7/365 coverage for all priority …"
type textarea "Loremip Dolorsitametc Adipiscinge Seddoeiu - 7. Temporincid Utlaboreet Dolorema…"
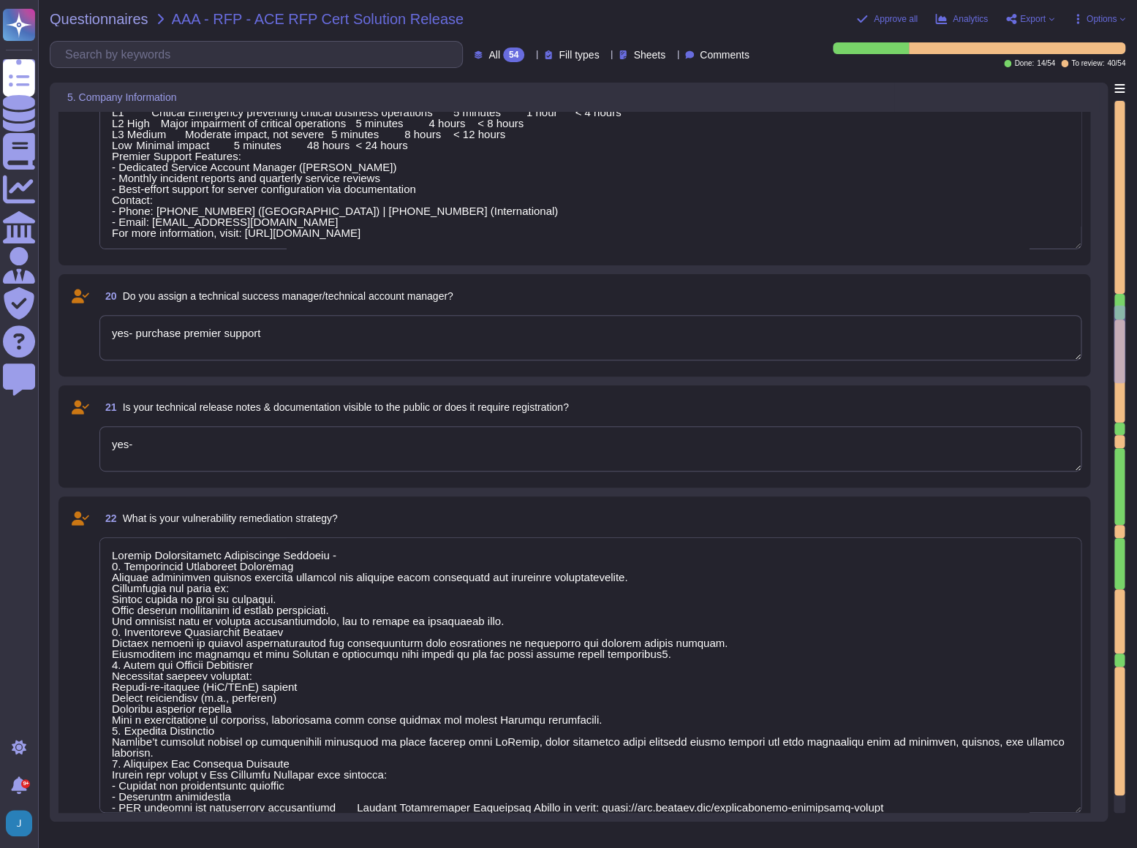
type textarea "Sectigo SLA Overview Support Availability - 24/7/365 coverage for all priority …"
type textarea "Loremip Dolorsitametc Adipiscinge Seddoeiu - 7. Temporincid Utlaboreet Dolorema…"
type textarea "Sectigo SLA Overview Support Availability - 24/7/365 coverage for all priority …"
type textarea "Loremip Dolorsitametc Adipiscinge Seddoeiu - 7. Temporincid Utlaboreet Dolorema…"
type textarea "Sectigo SLA Overview Support Availability - 24/7/365 coverage for all priority …"
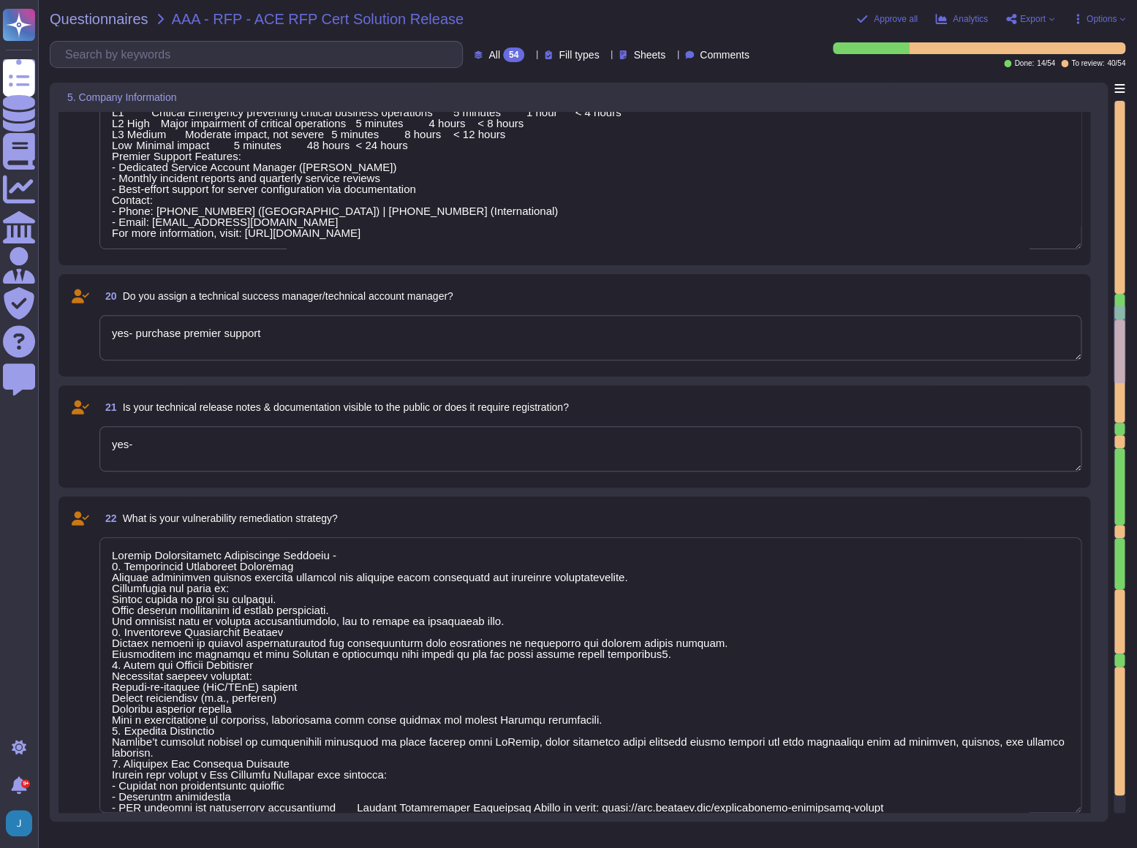
type textarea "Loremip Dolorsitametc Adipiscinge Seddoeiu - 7. Temporincid Utlaboreet Dolorema…"
type textarea "Sectigo SLA Overview Support Availability - 24/7/365 coverage for all priority …"
type textarea "Loremip Dolorsitametc Adipiscinge Seddoeiu - 7. Temporincid Utlaboreet Dolorema…"
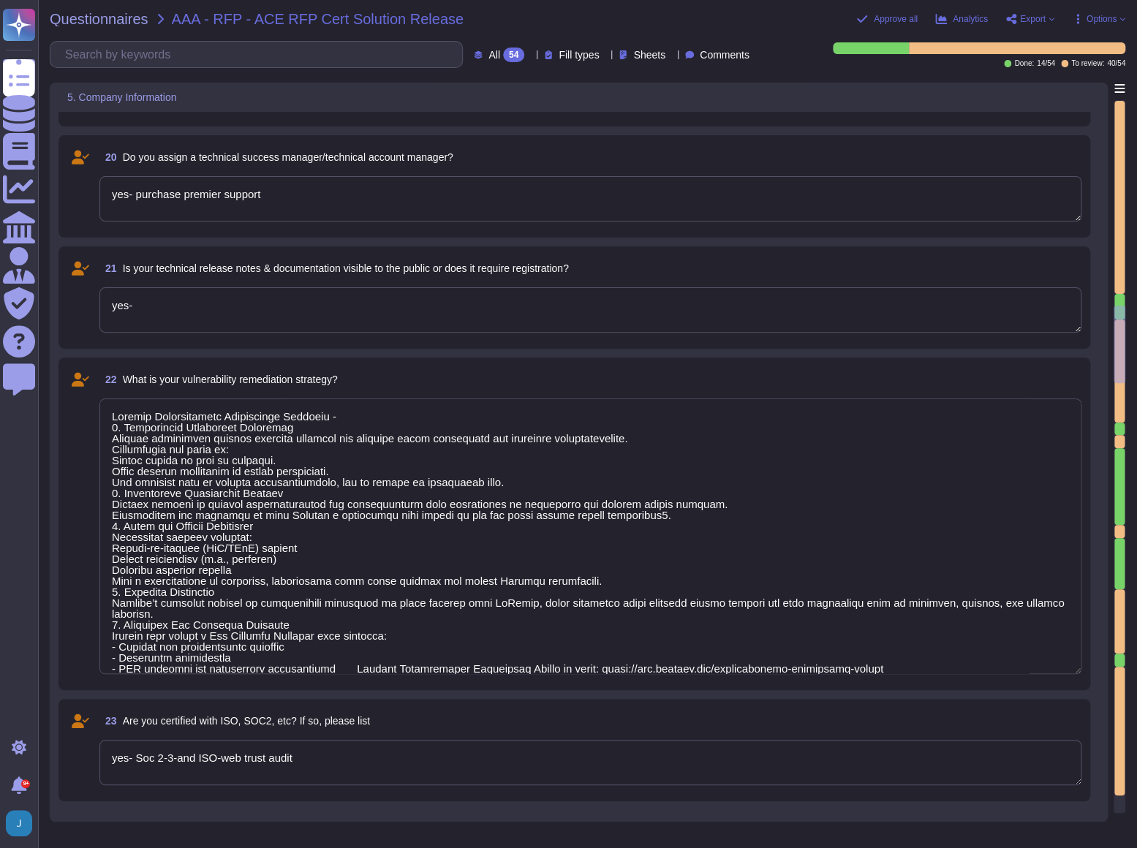
type textarea "Sectigo SLA Overview Support Availability - 24/7/365 coverage for all priority …"
type textarea "Loremip Dolorsitametc Adipiscinge Seddoeiu - 7. Temporincid Utlaboreet Dolorema…"
type textarea "Sectigo SLA Overview Support Availability - 24/7/365 coverage for all priority …"
type textarea "Loremip Dolorsitametc Adipiscinge Seddoeiu - 7. Temporincid Utlaboreet Dolorema…"
type textarea "Sectigo SLA Overview Support Availability - 24/7/365 coverage for all priority …"
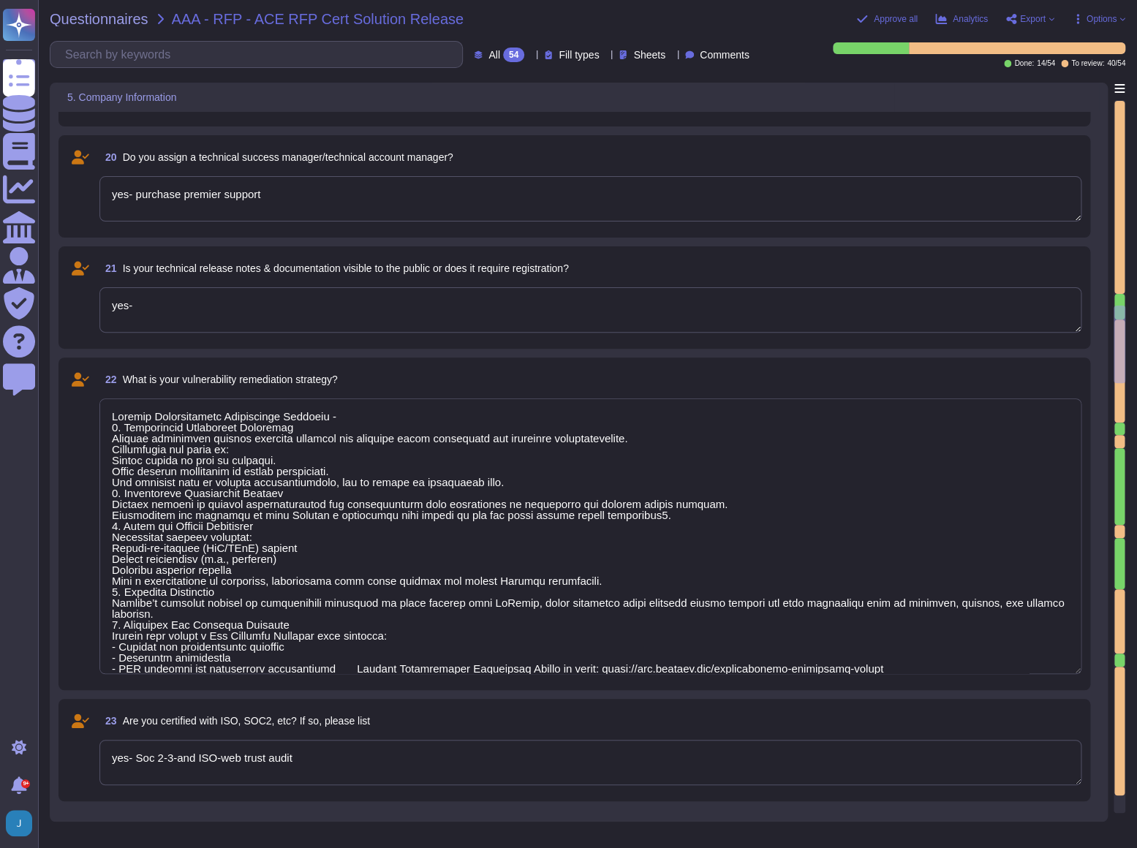
type textarea "Loremip Dolorsitametc Adipiscinge Seddoeiu - 7. Temporincid Utlaboreet Dolorema…"
type textarea "Sectigo SLA Overview Support Availability - 24/7/365 coverage for all priority …"
type textarea "Loremip Dolorsitametc Adipiscinge Seddoeiu - 7. Temporincid Utlaboreet Dolorema…"
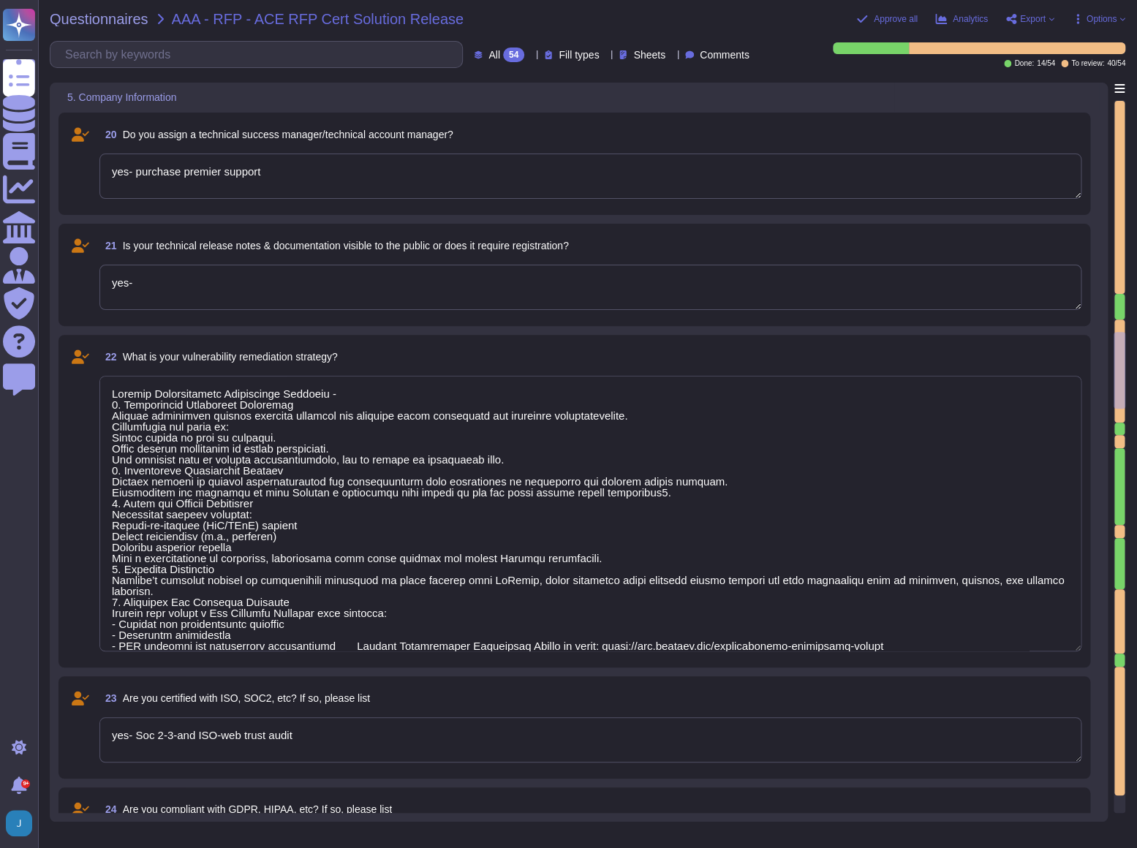
type textarea "N/A- we dont store or require any confidential or sensitve information"
type textarea "List links in website"
type textarea "No, Sectigo does not perform application development on behalf of clients or th…"
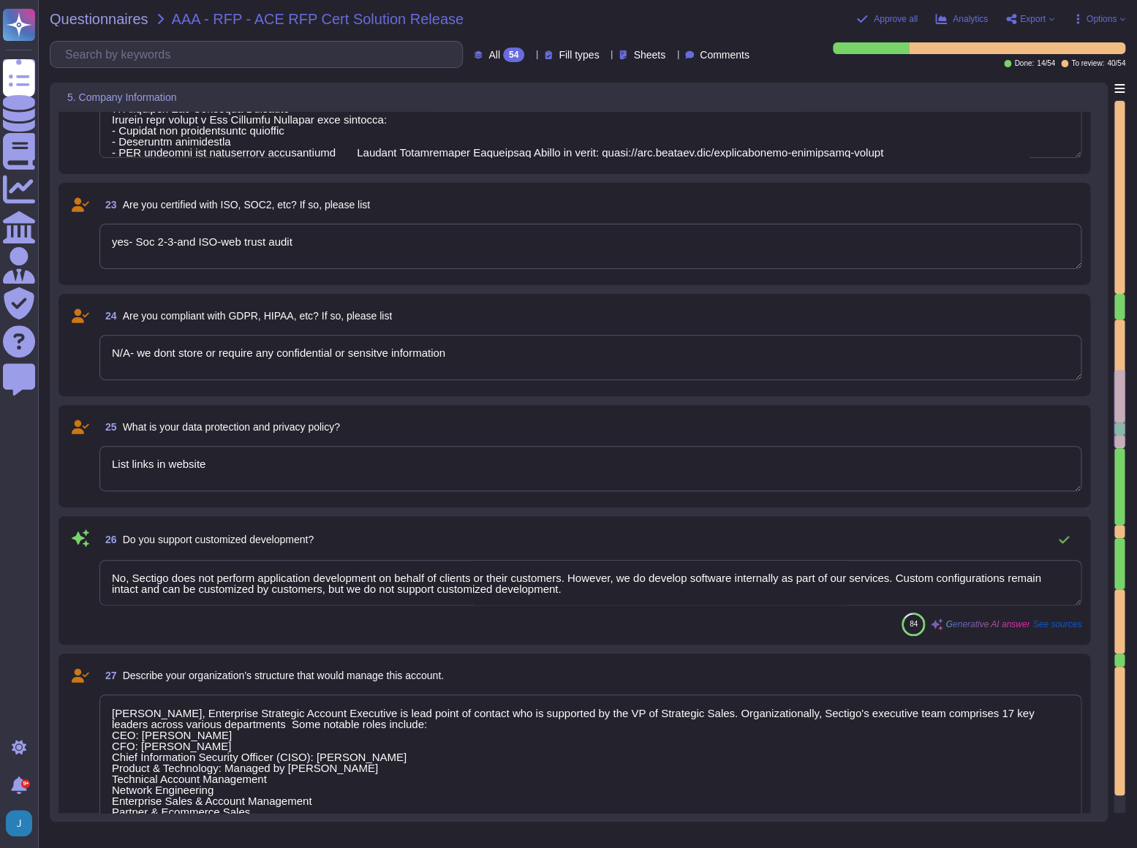
scroll to position [3656, 0]
